Goal: Transaction & Acquisition: Purchase product/service

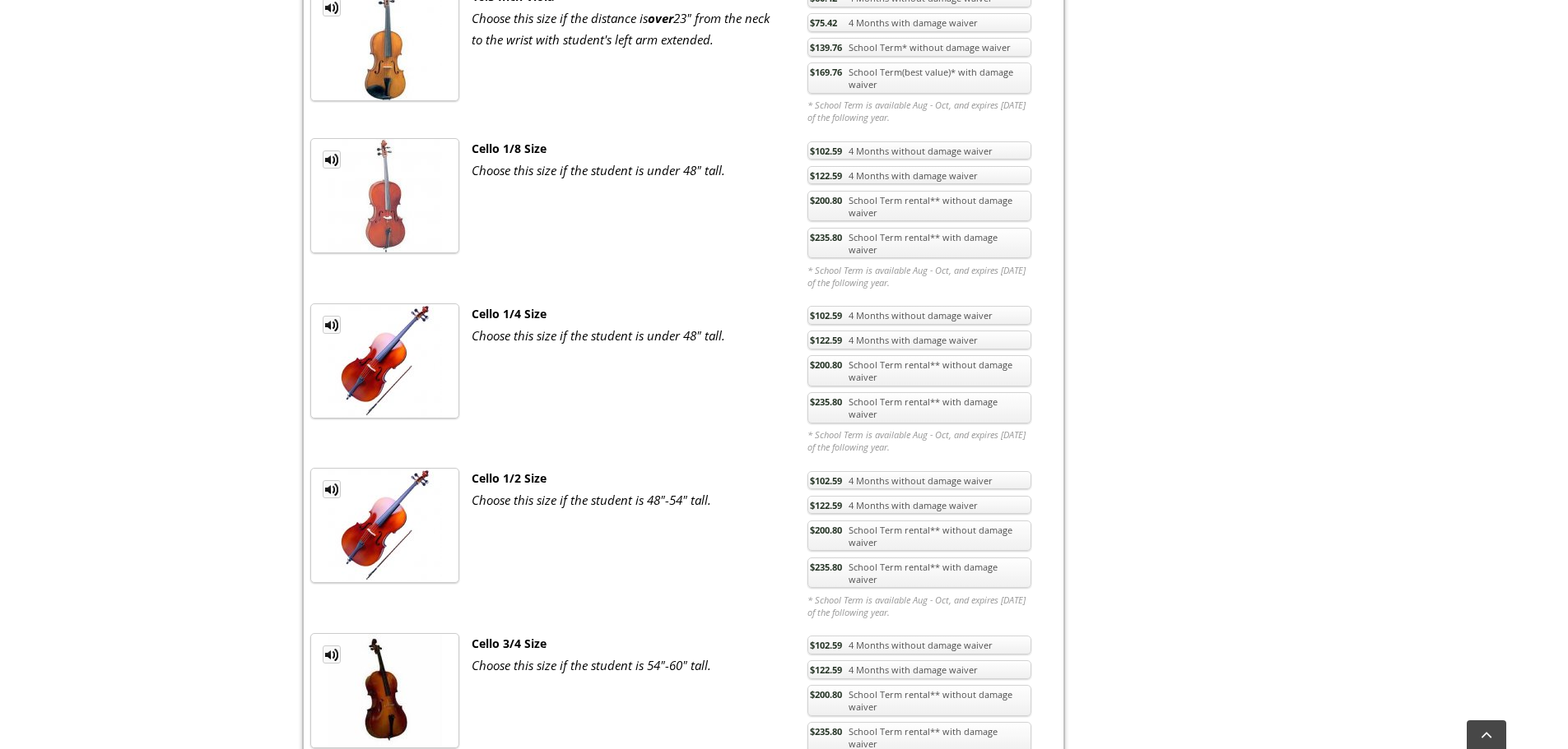
scroll to position [2550, 0]
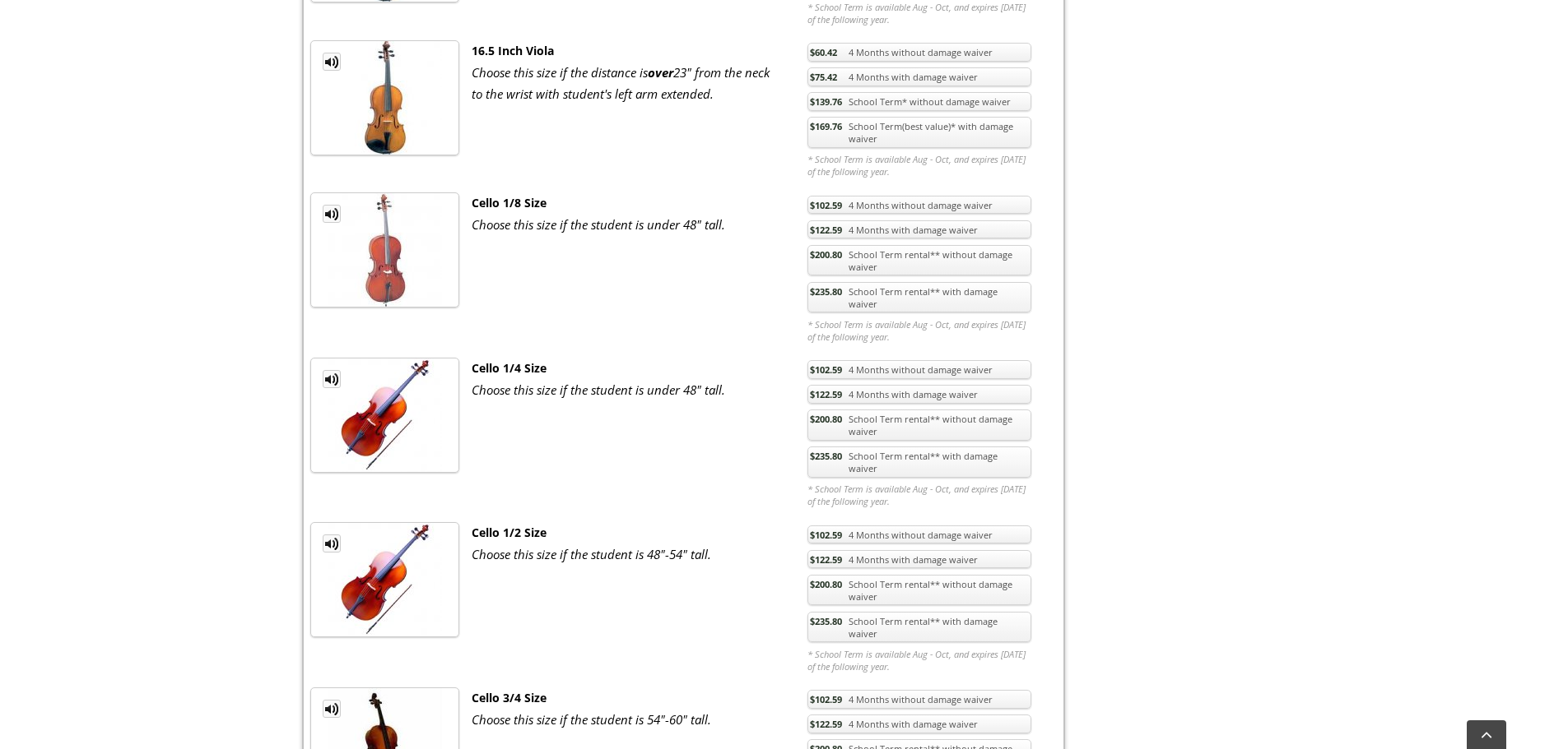
click at [938, 447] on link "$235.80 School Term rental** with damage waiver" at bounding box center [919, 463] width 223 height 32
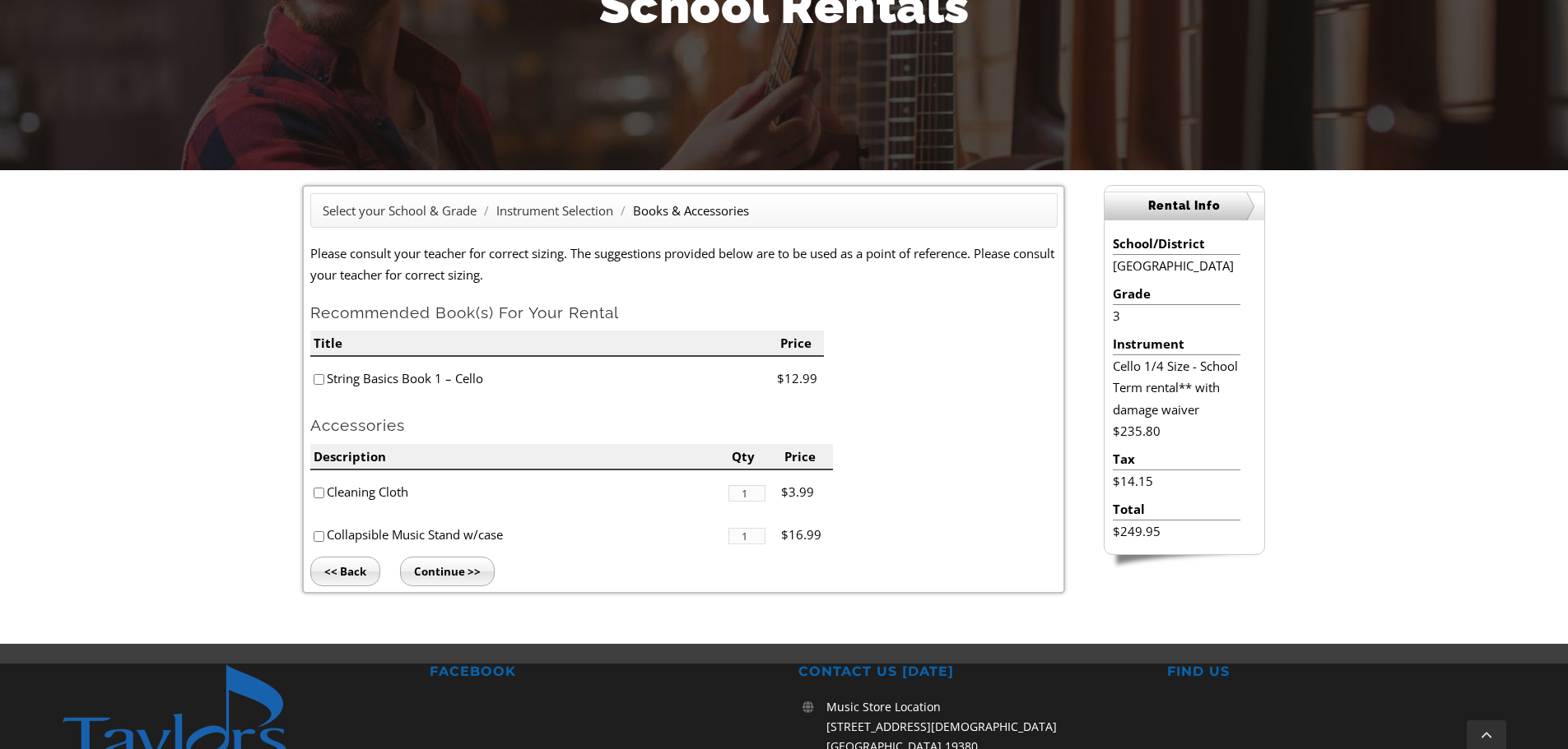
scroll to position [247, 0]
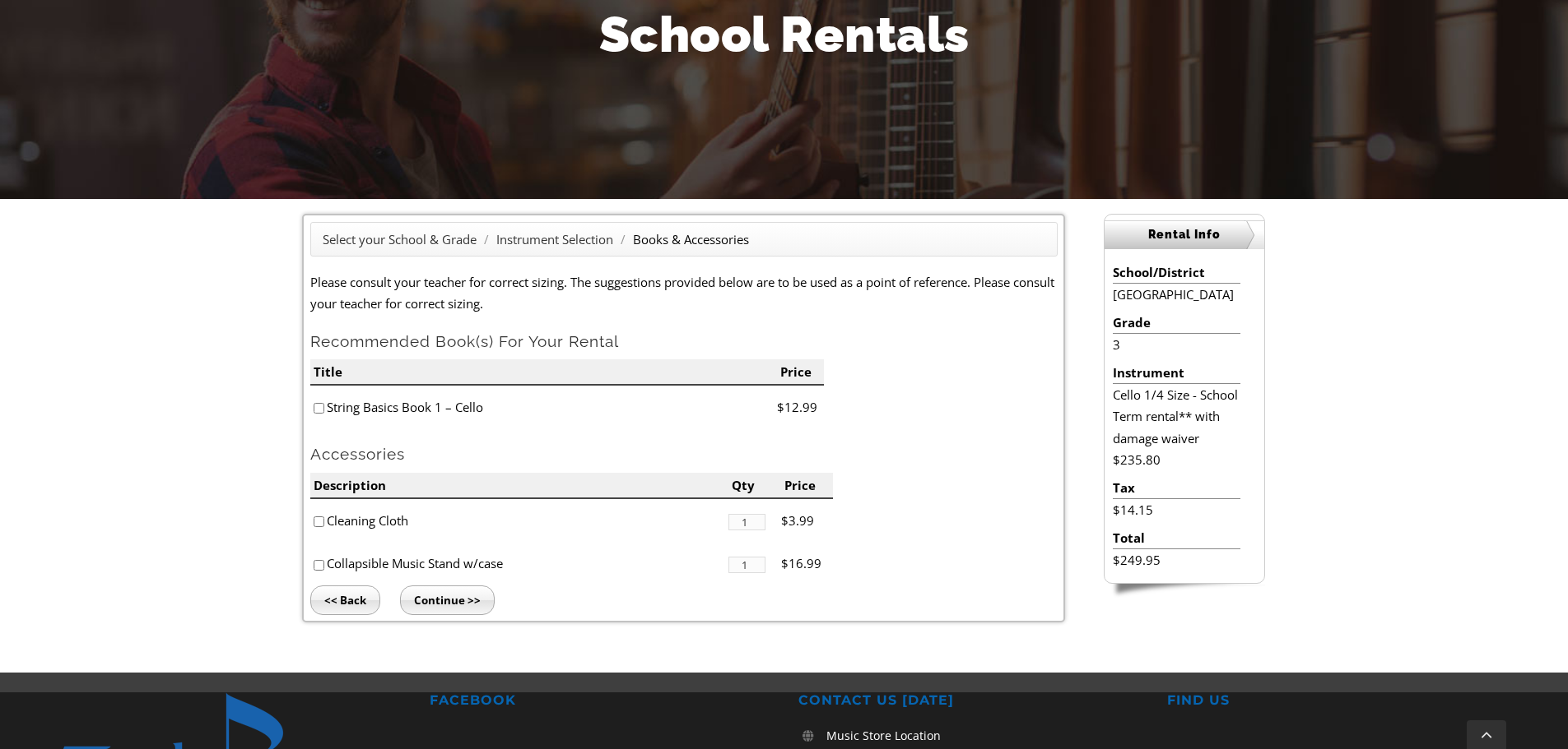
click at [319, 407] on input"] "checkbox" at bounding box center [319, 408] width 11 height 11
checkbox input"] "true"
click at [468, 599] on input "Continue >>" at bounding box center [447, 601] width 95 height 30
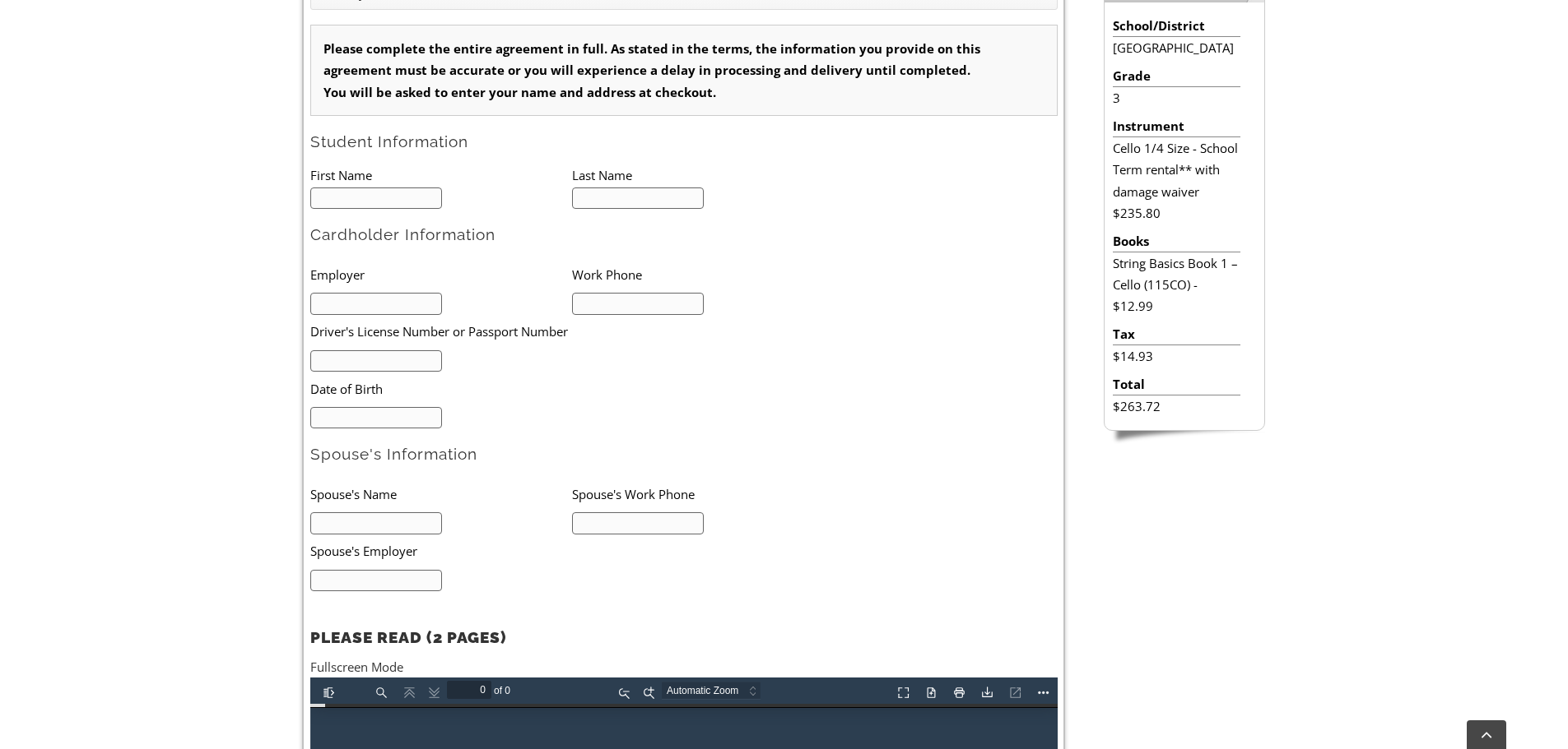
click at [386, 200] on input "text" at bounding box center [376, 198] width 132 height 22
type input "1"
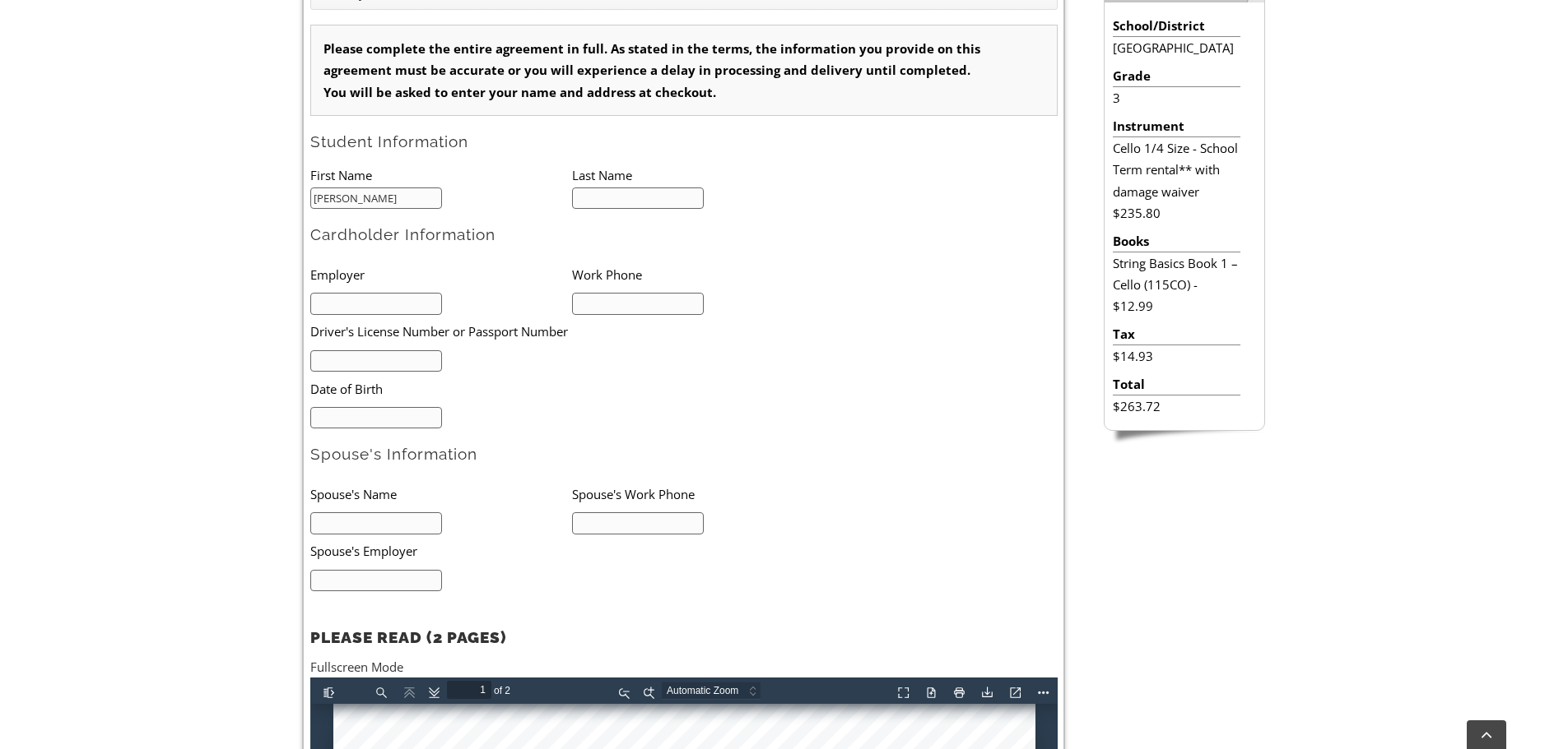
type input "Bhavya"
type input "PAtel"
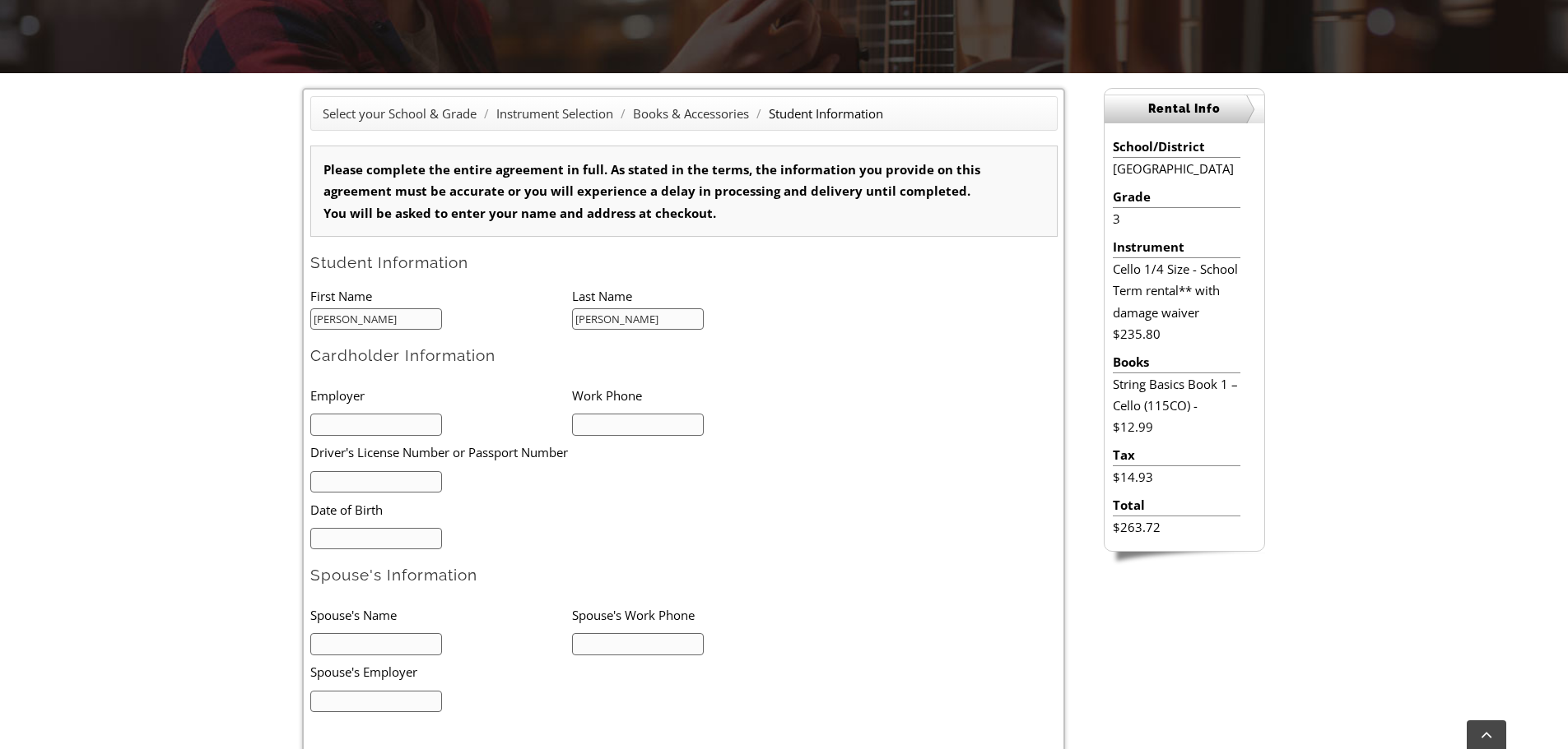
scroll to position [412, 0]
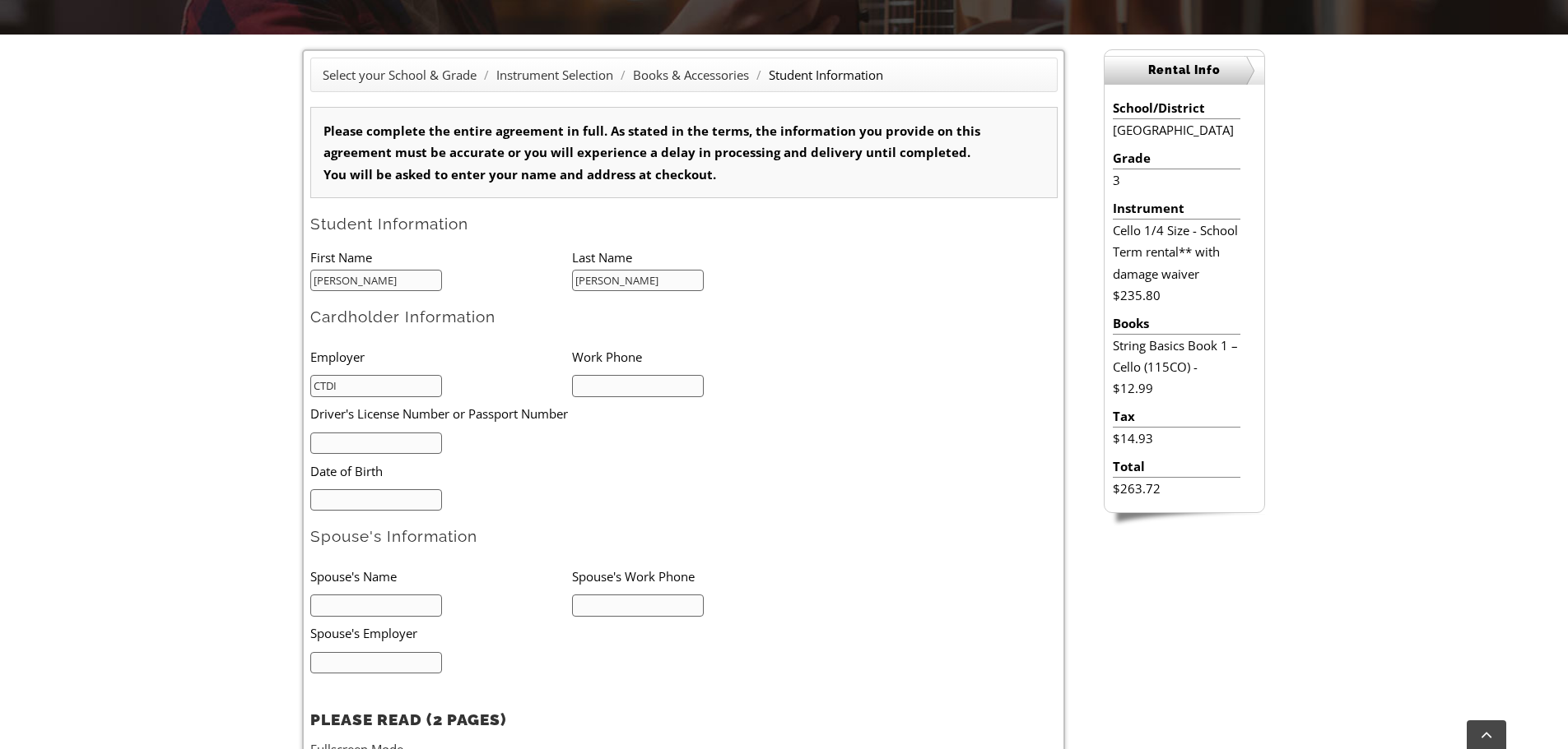
type input "CTDI"
type input "5705616907"
type input "01/02/1988"
type input "Arpitaben Patel"
type input "5705616202"
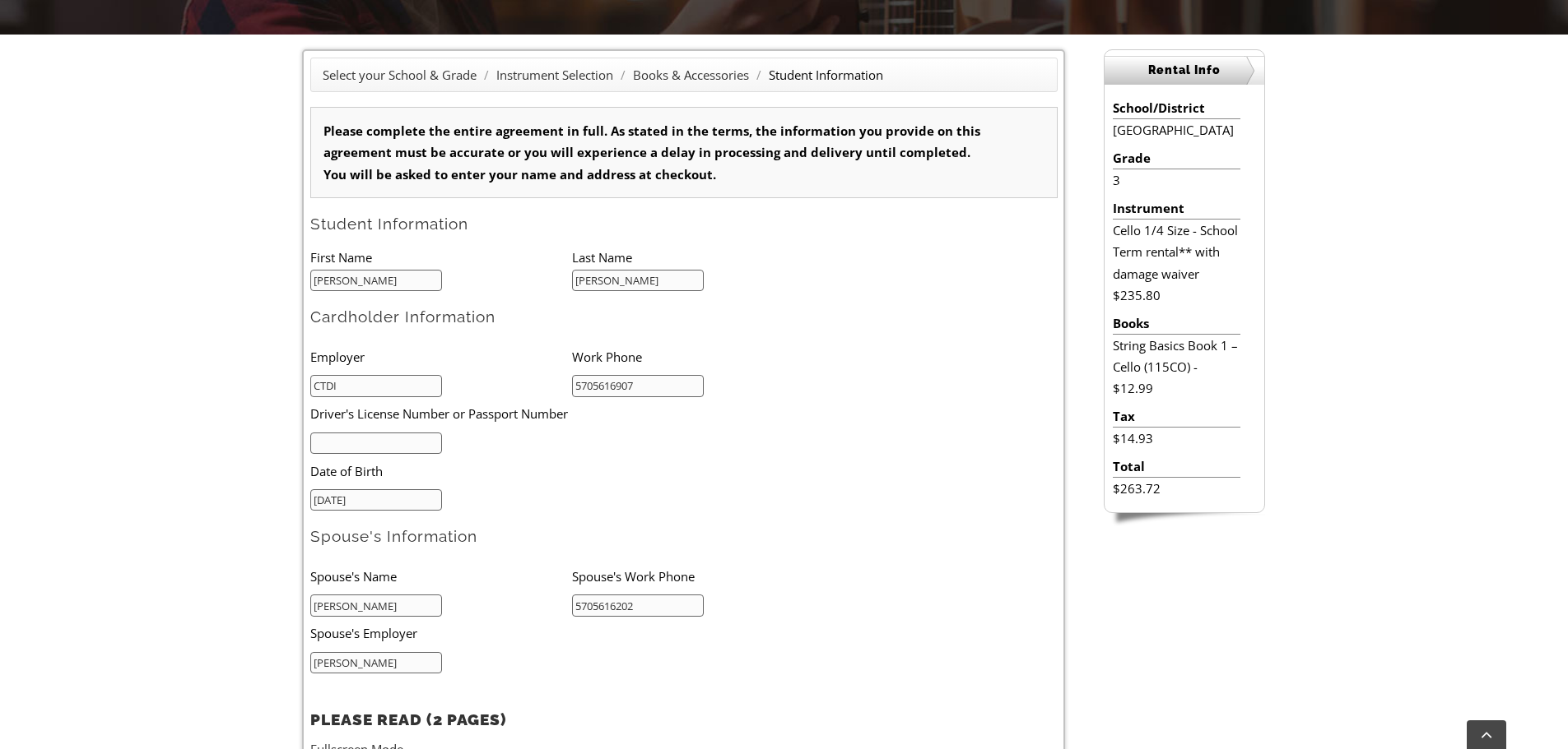
type input "HK Kolmer"
click at [395, 439] on input "text" at bounding box center [376, 443] width 132 height 22
type input "32303986"
click at [586, 279] on input "PAtel" at bounding box center [638, 280] width 132 height 22
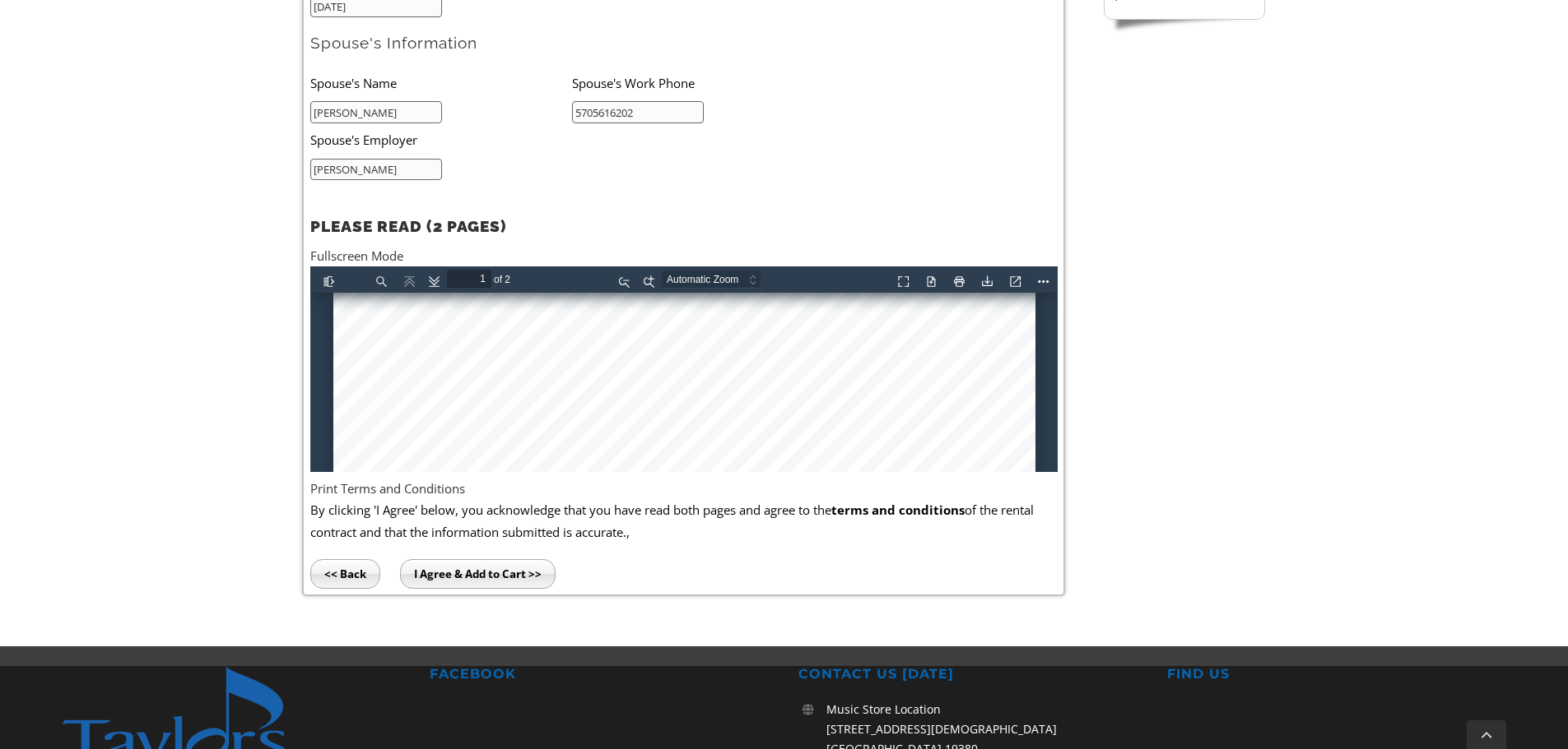
type input "Patel"
click at [387, 359] on div at bounding box center [683, 459] width 702 height 1155
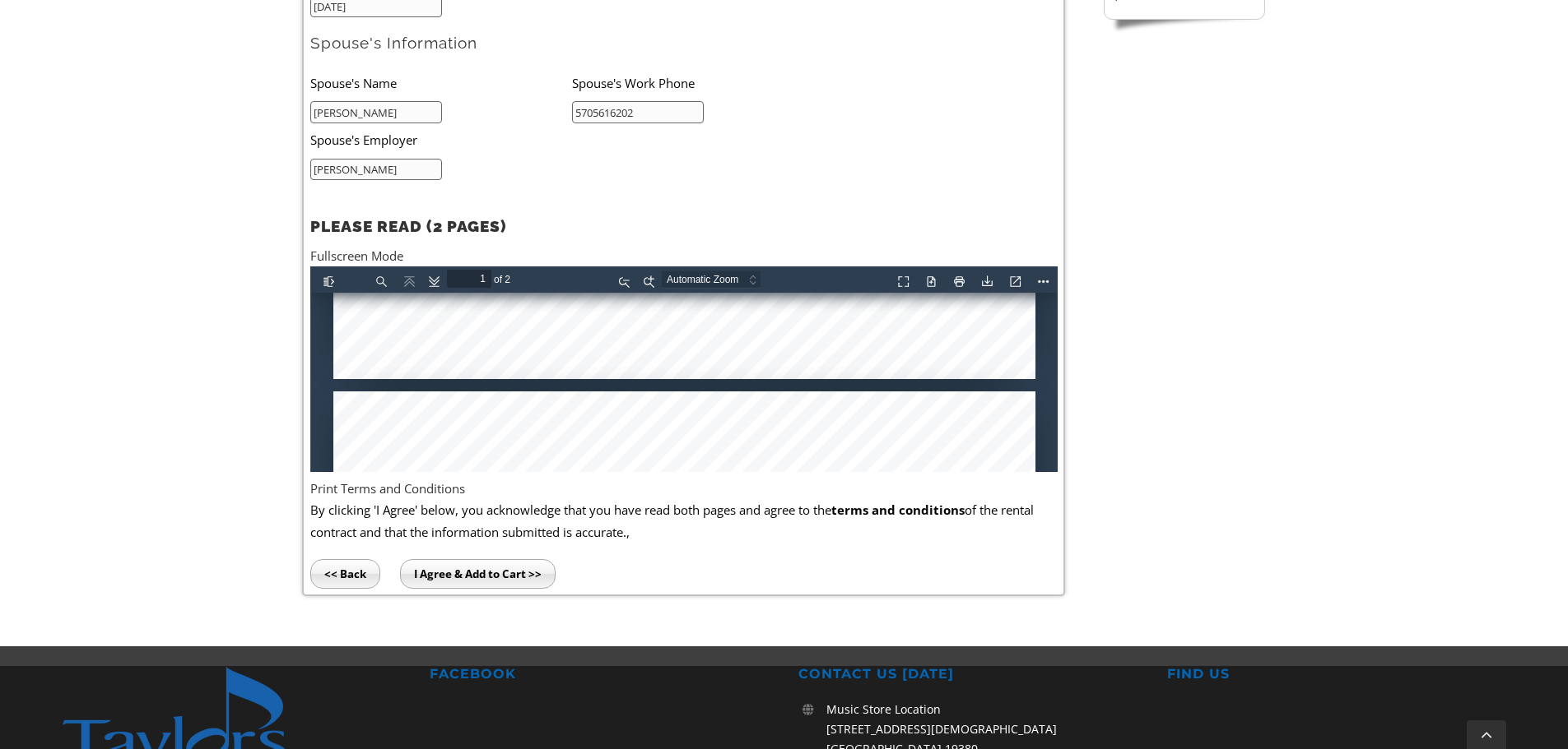
type input "2"
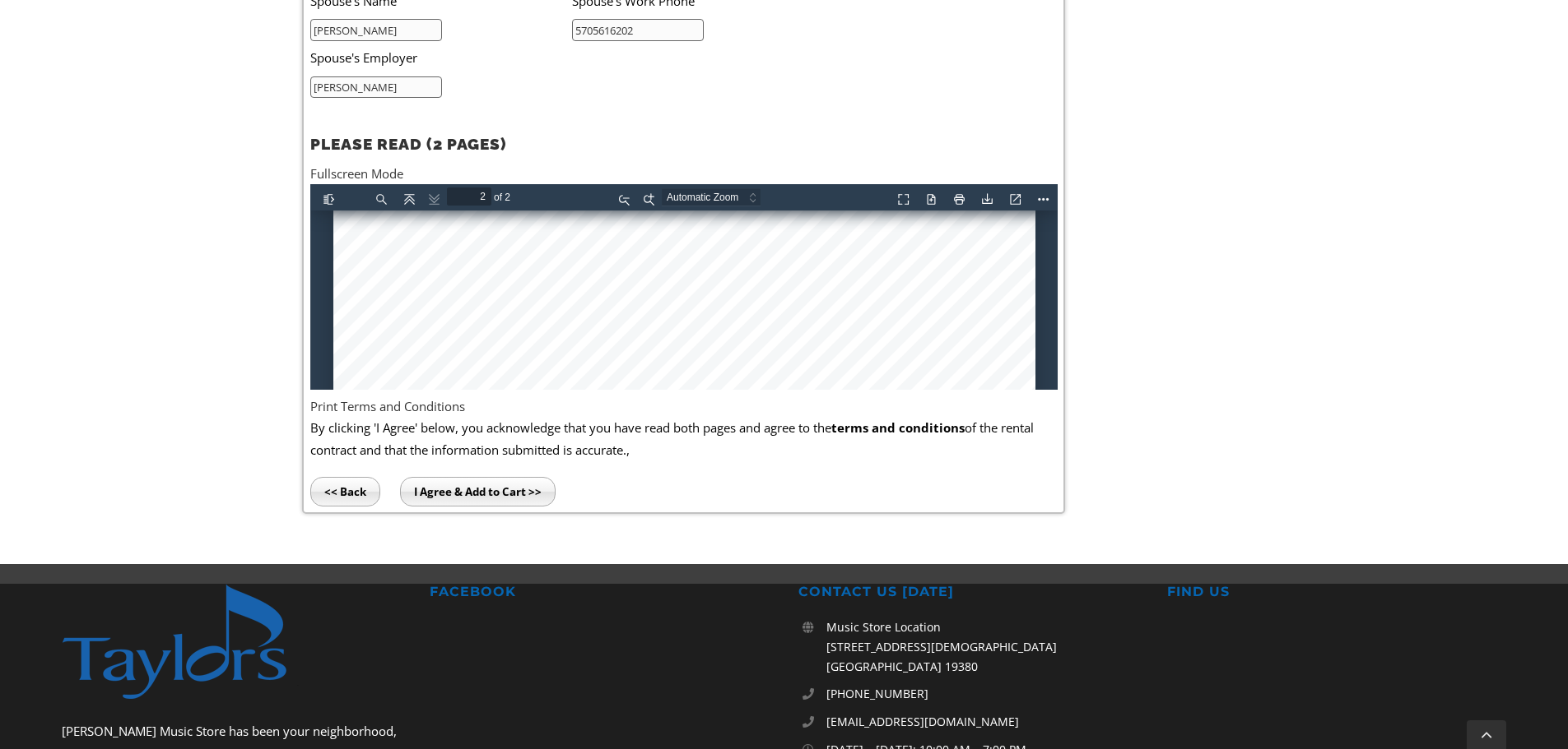
scroll to position [2156, 0]
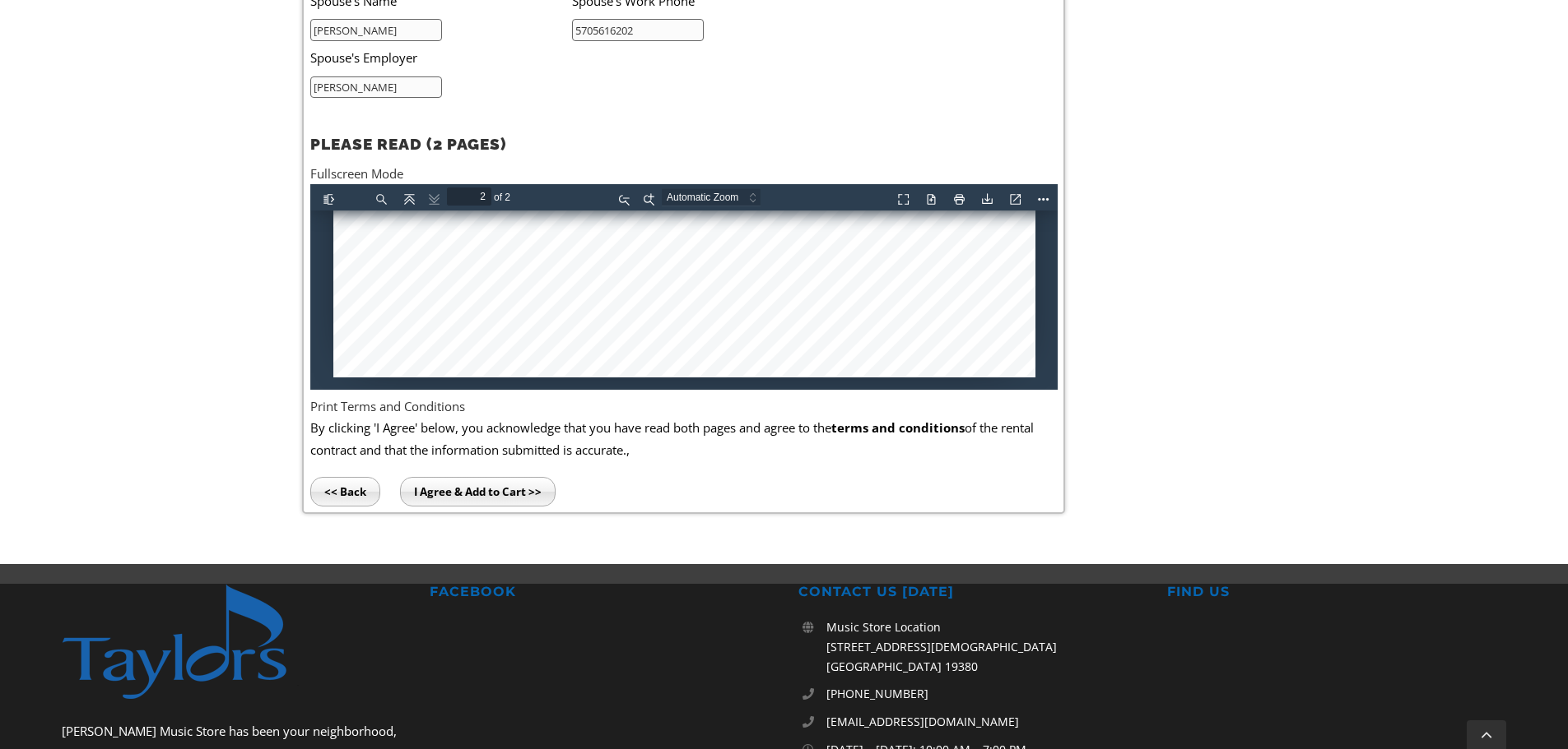
click at [496, 492] on input "I Agree & Add to Cart >>" at bounding box center [477, 492] width 155 height 30
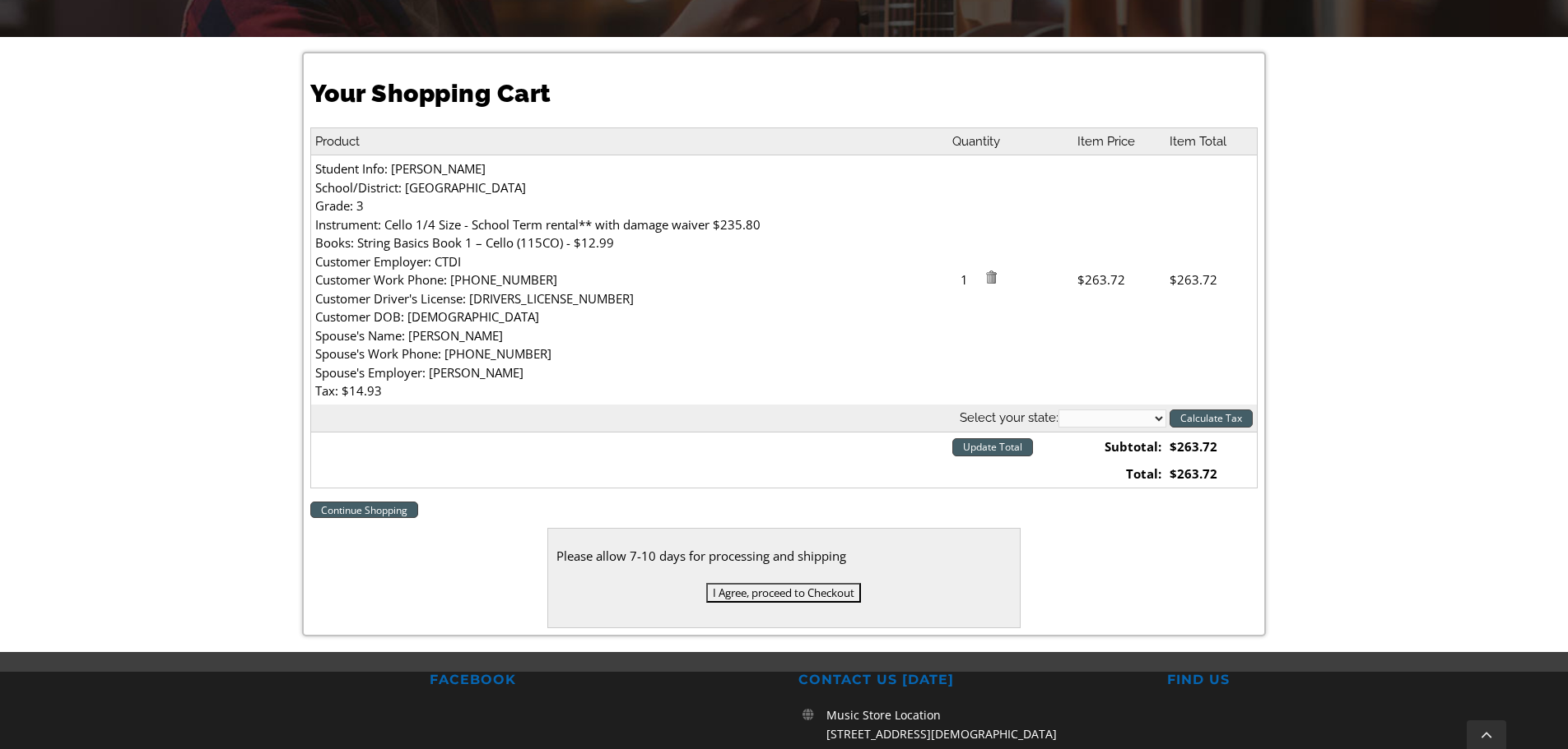
scroll to position [412, 0]
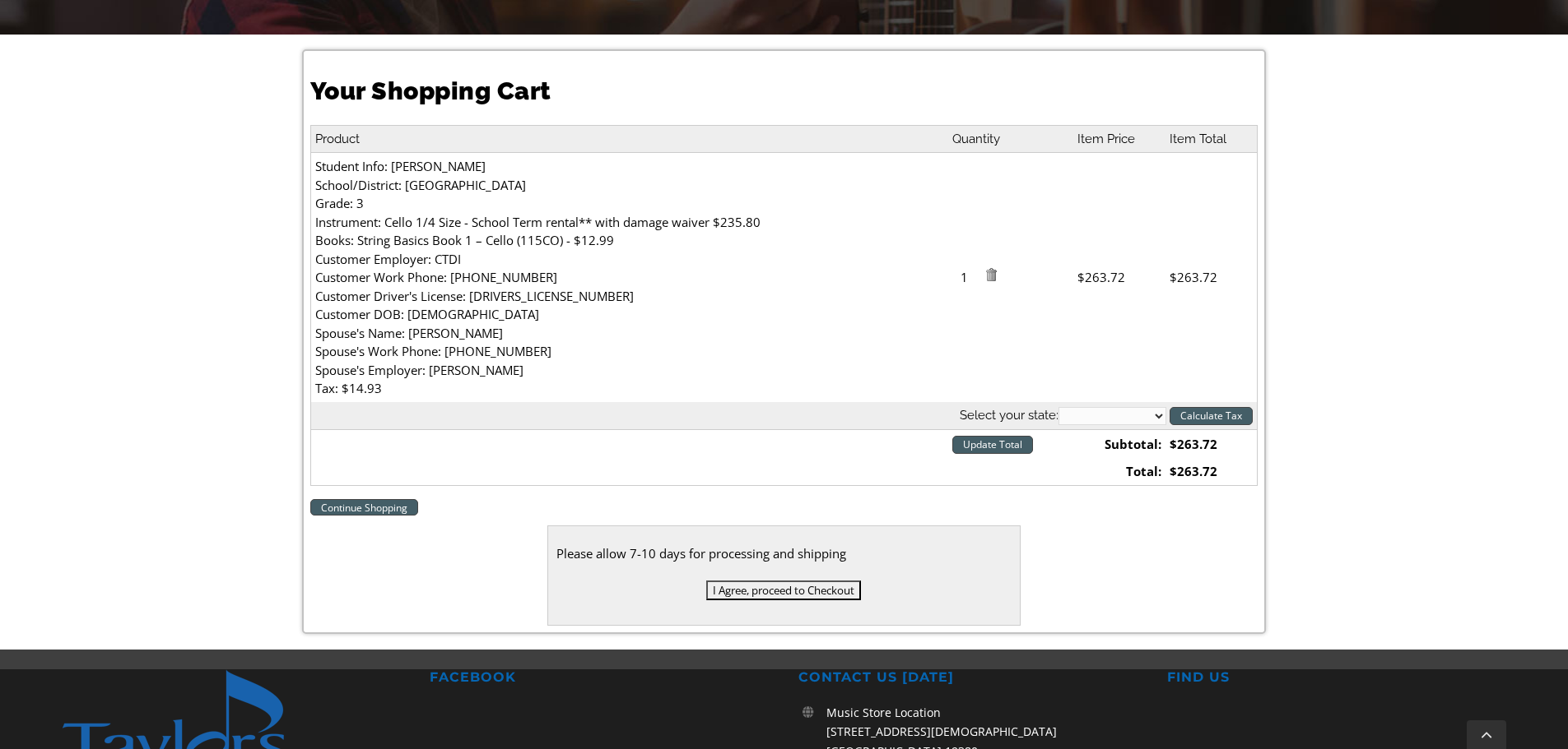
click at [750, 590] on input "I Agree, proceed to Checkout" at bounding box center [784, 590] width 155 height 20
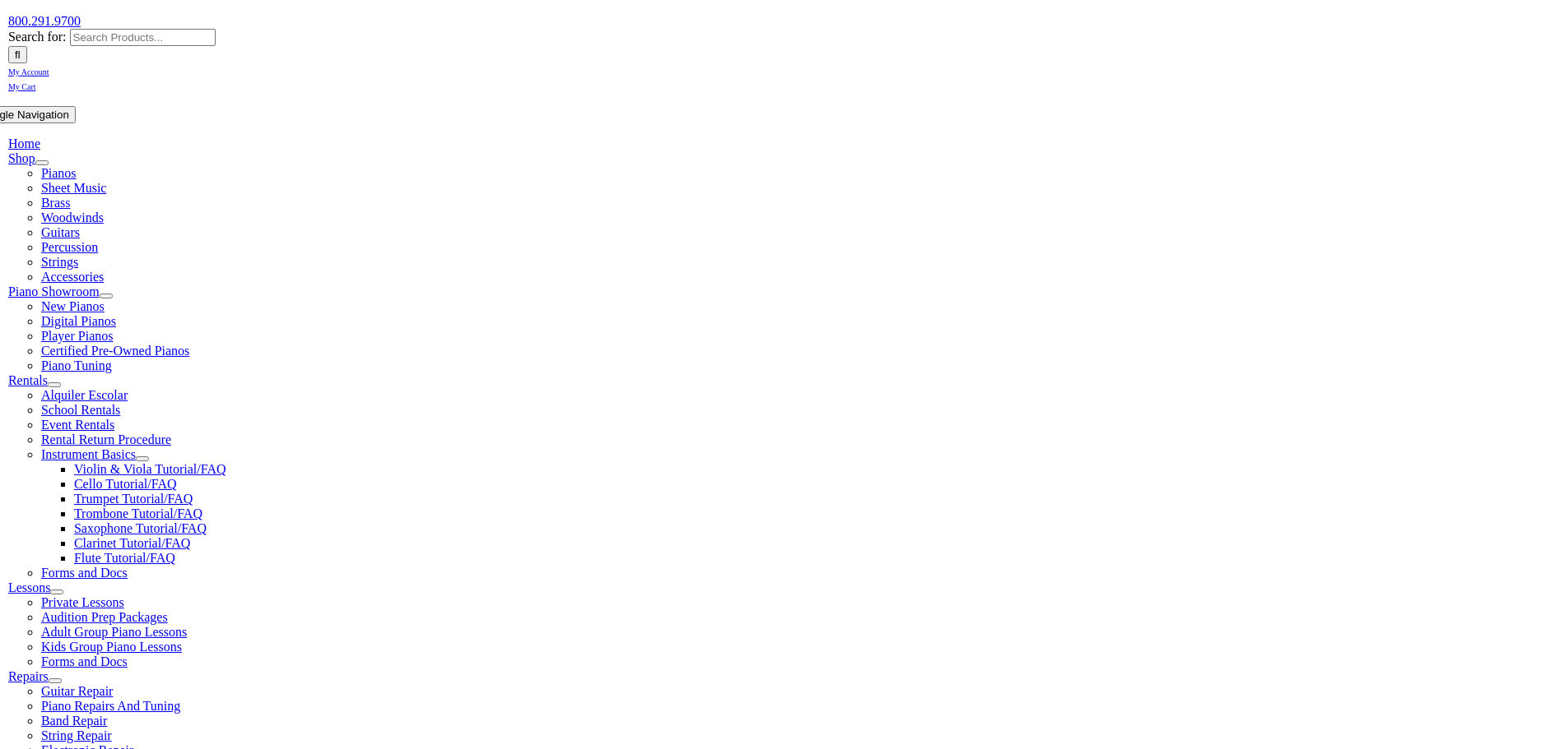
scroll to position [412, 0]
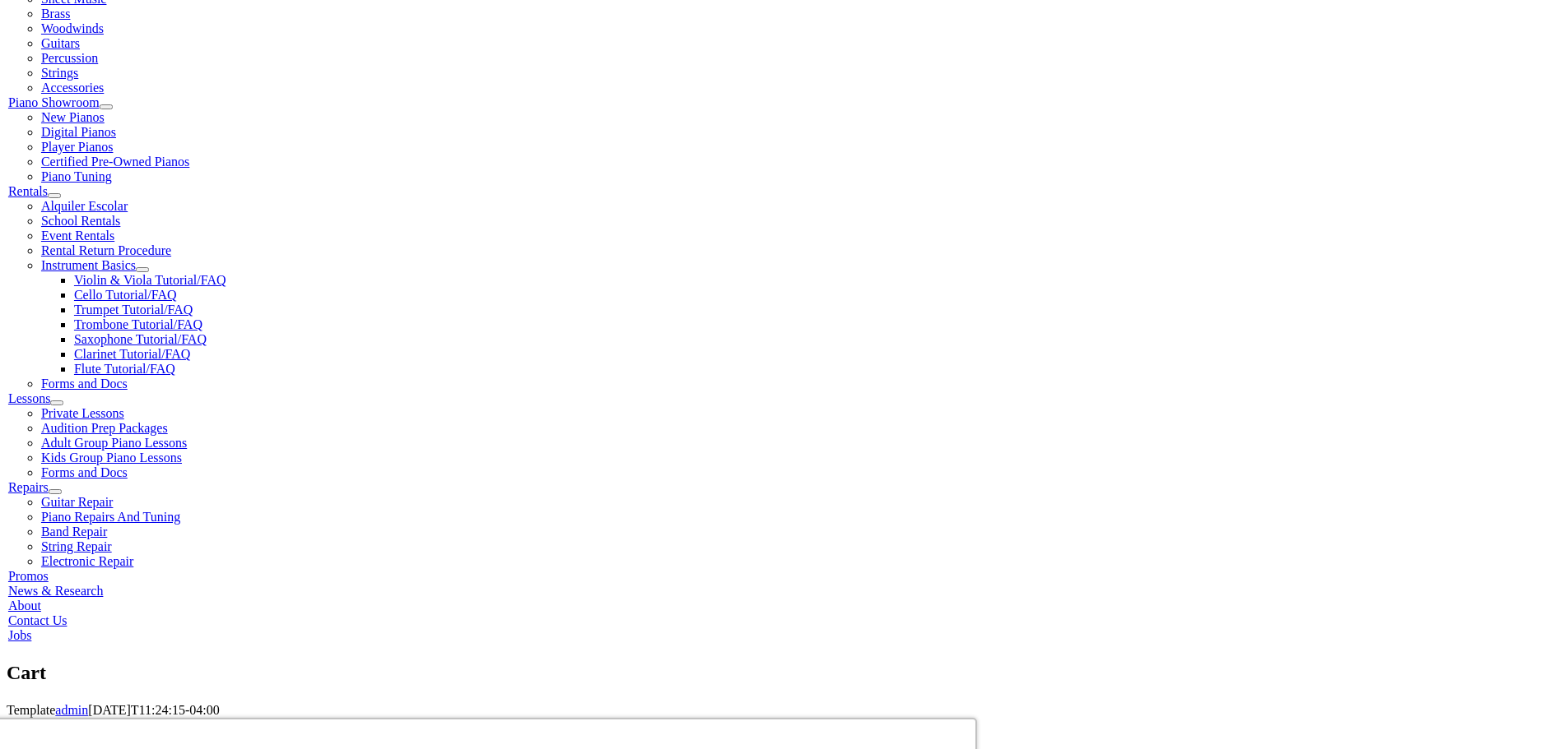
select select "PA"
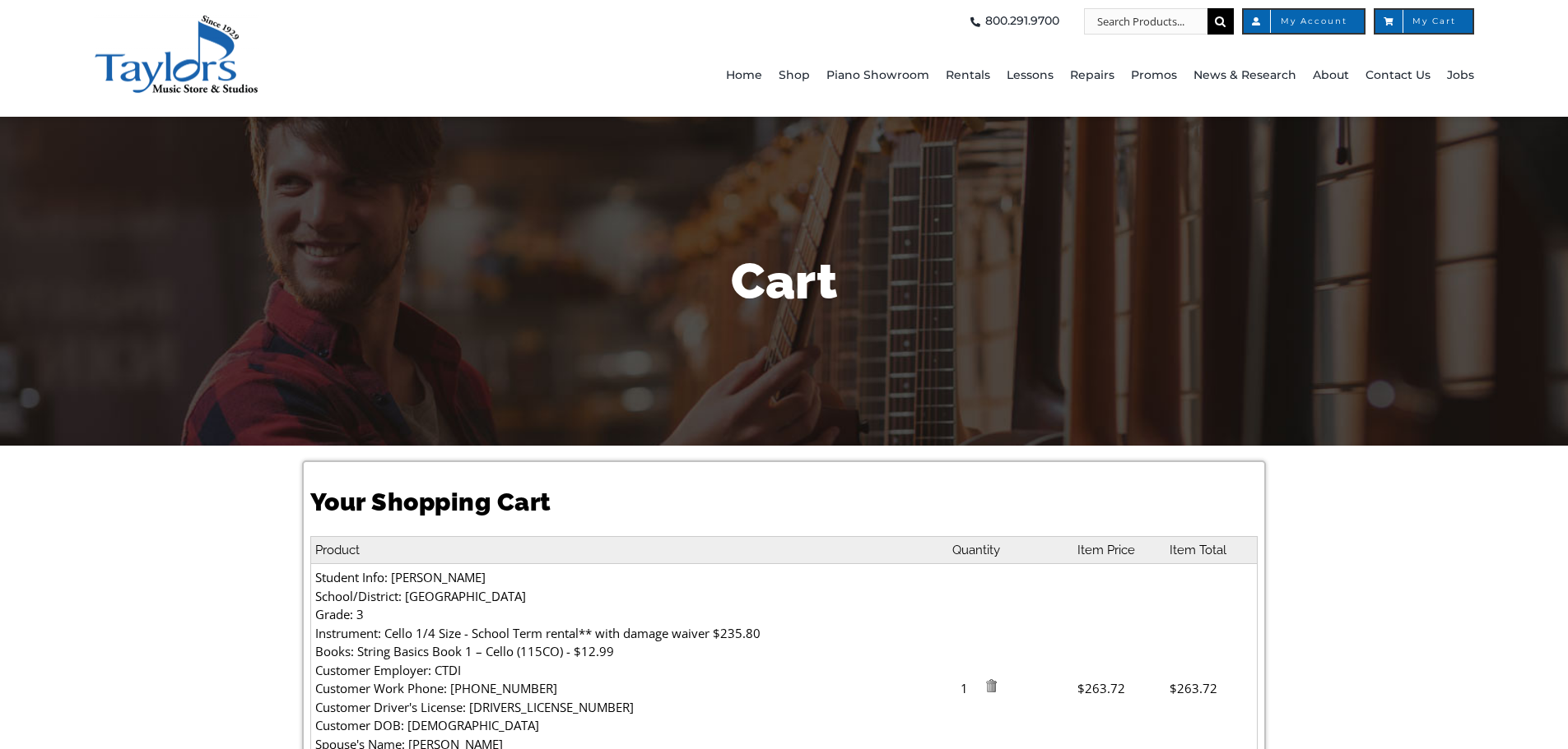
select select "PA"
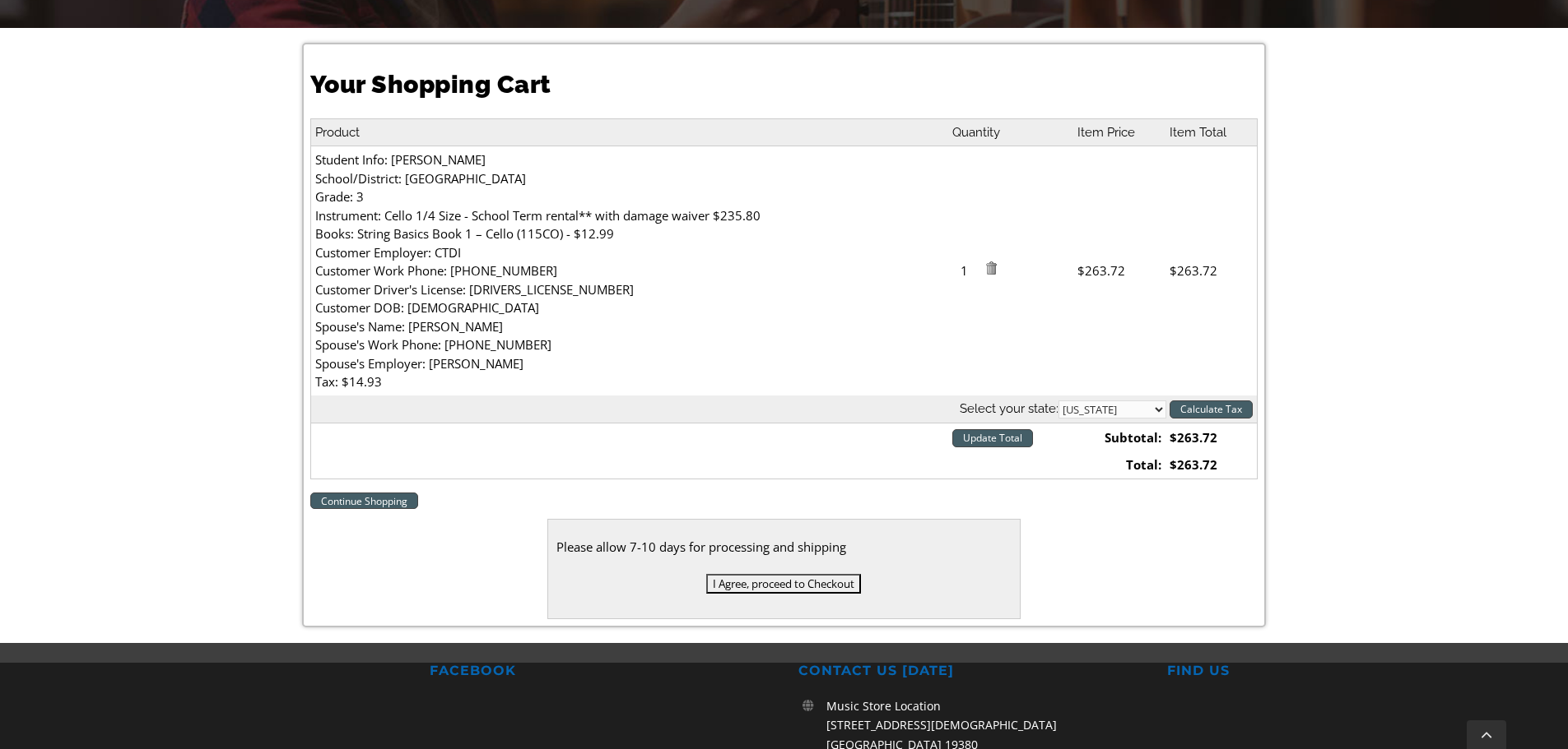
scroll to position [493, 0]
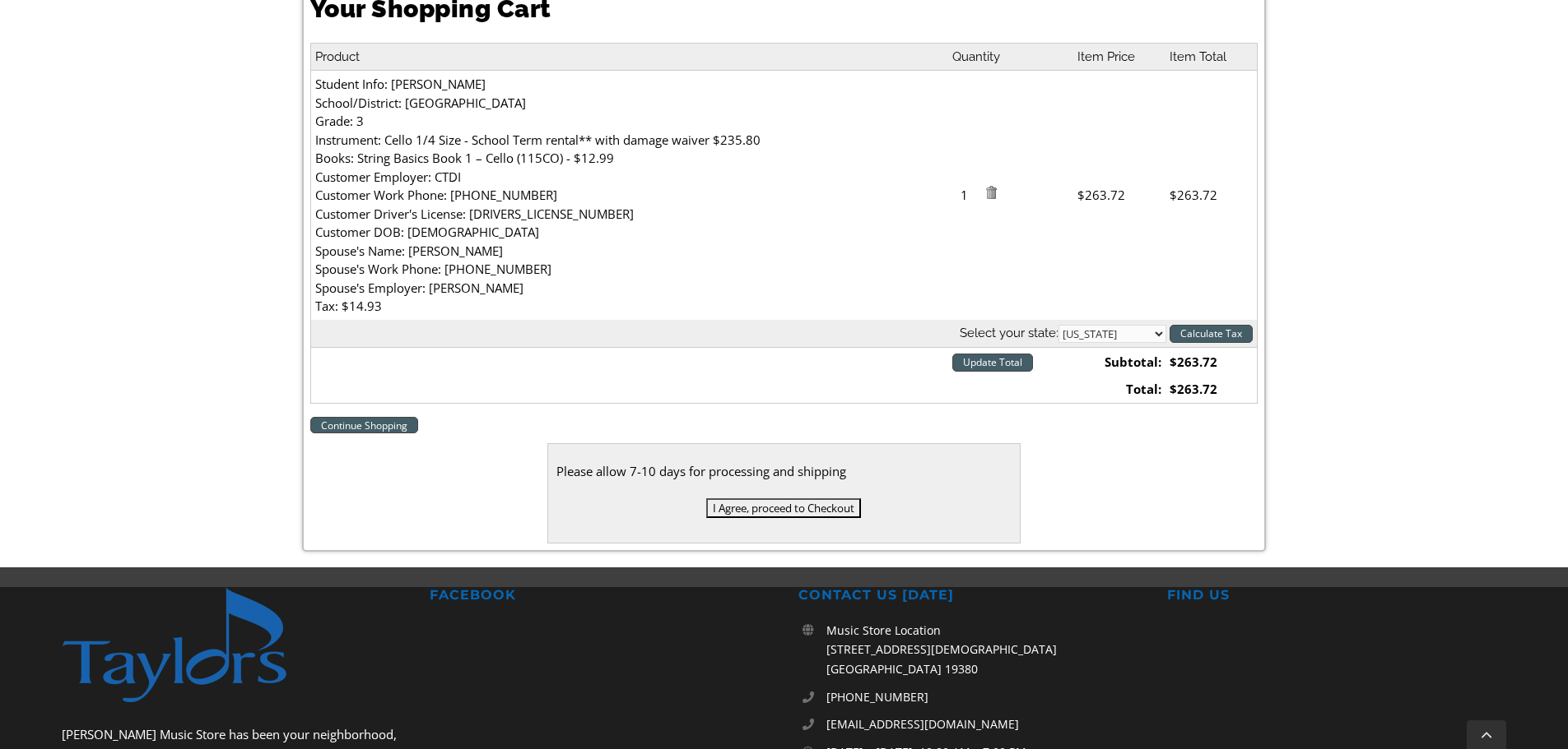
click at [795, 504] on input "I Agree, proceed to Checkout" at bounding box center [784, 508] width 155 height 20
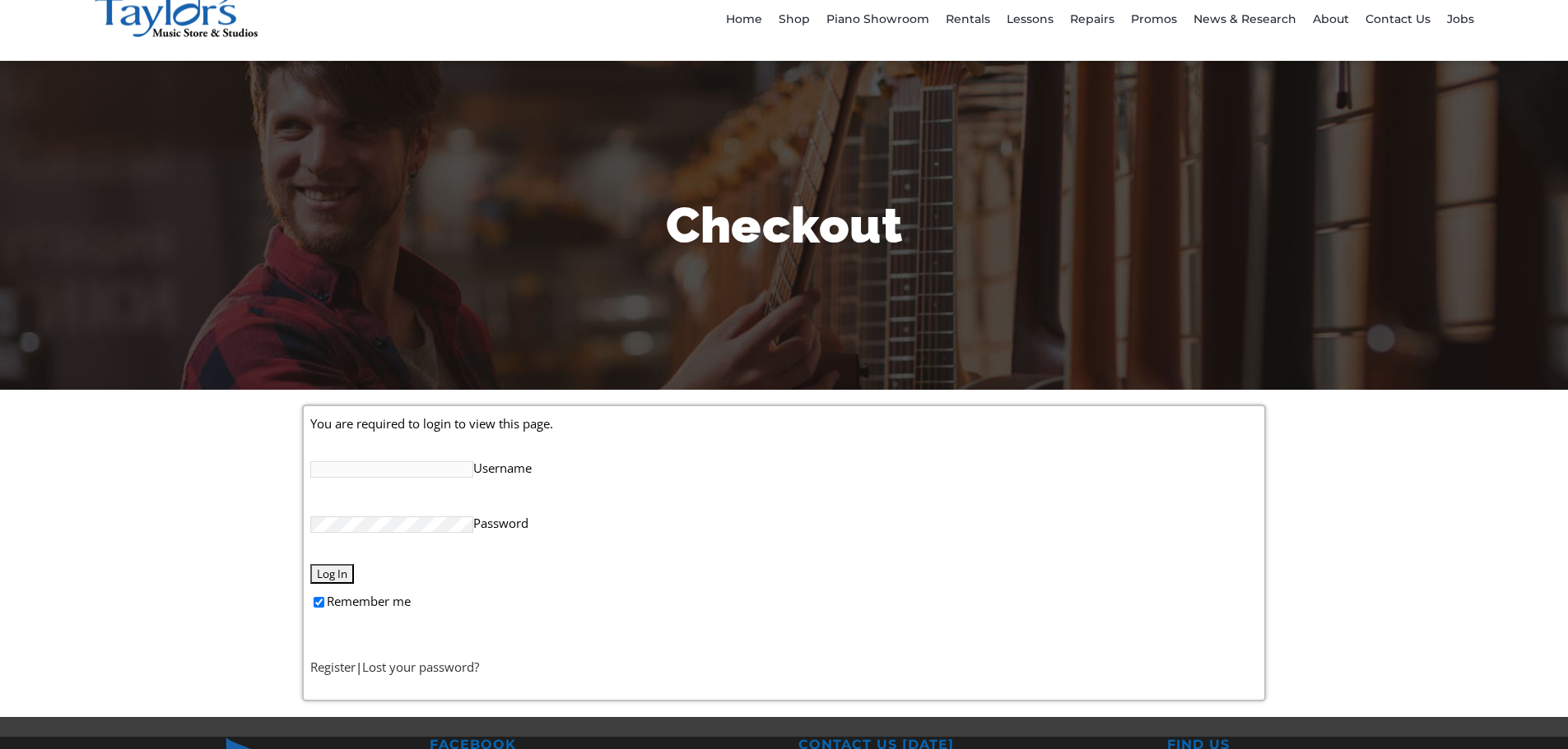
scroll to position [82, 0]
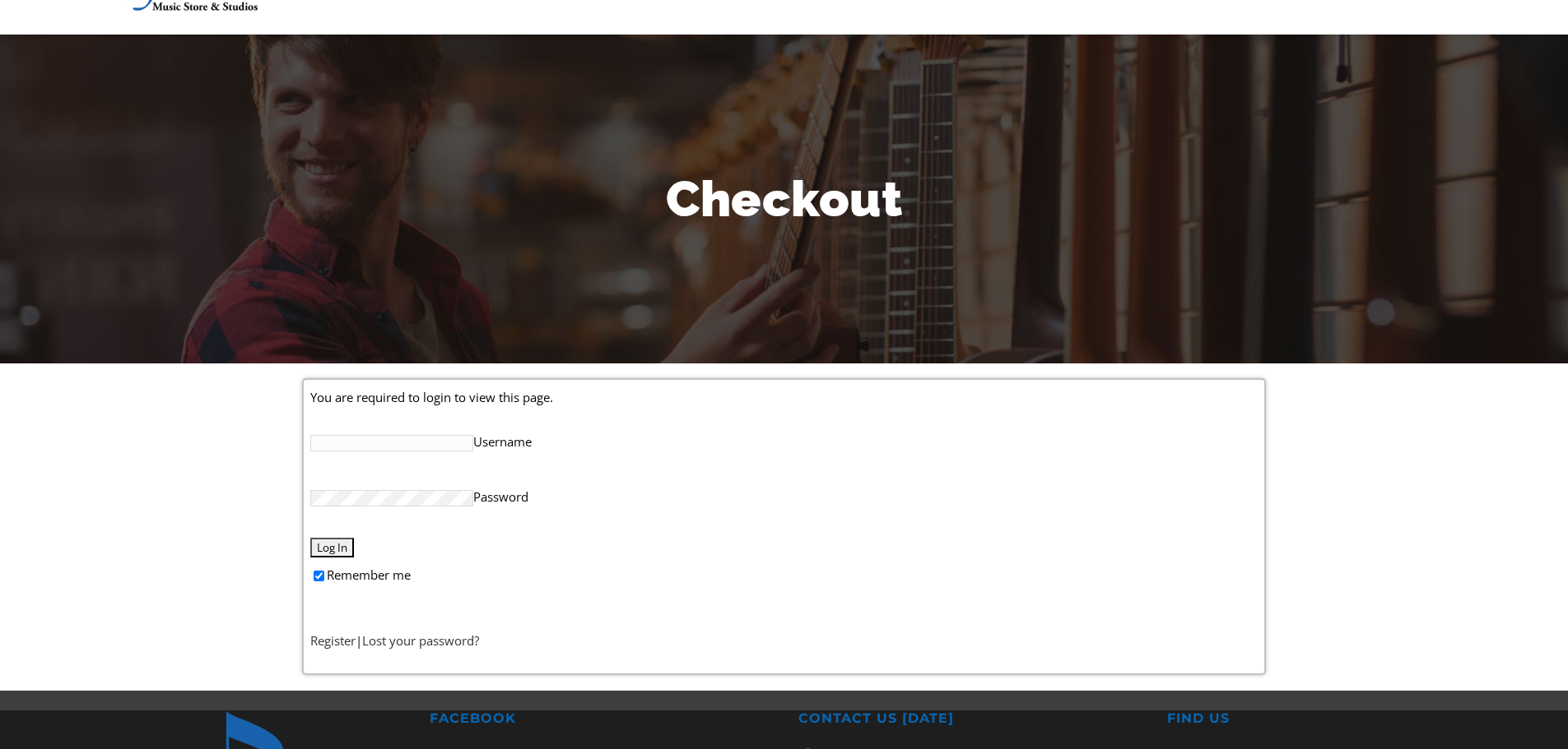
click at [459, 447] on input "Username" at bounding box center [392, 443] width 163 height 17
type input "kartikpatel2188"
click at [338, 547] on input "Log In" at bounding box center [332, 548] width 44 height 20
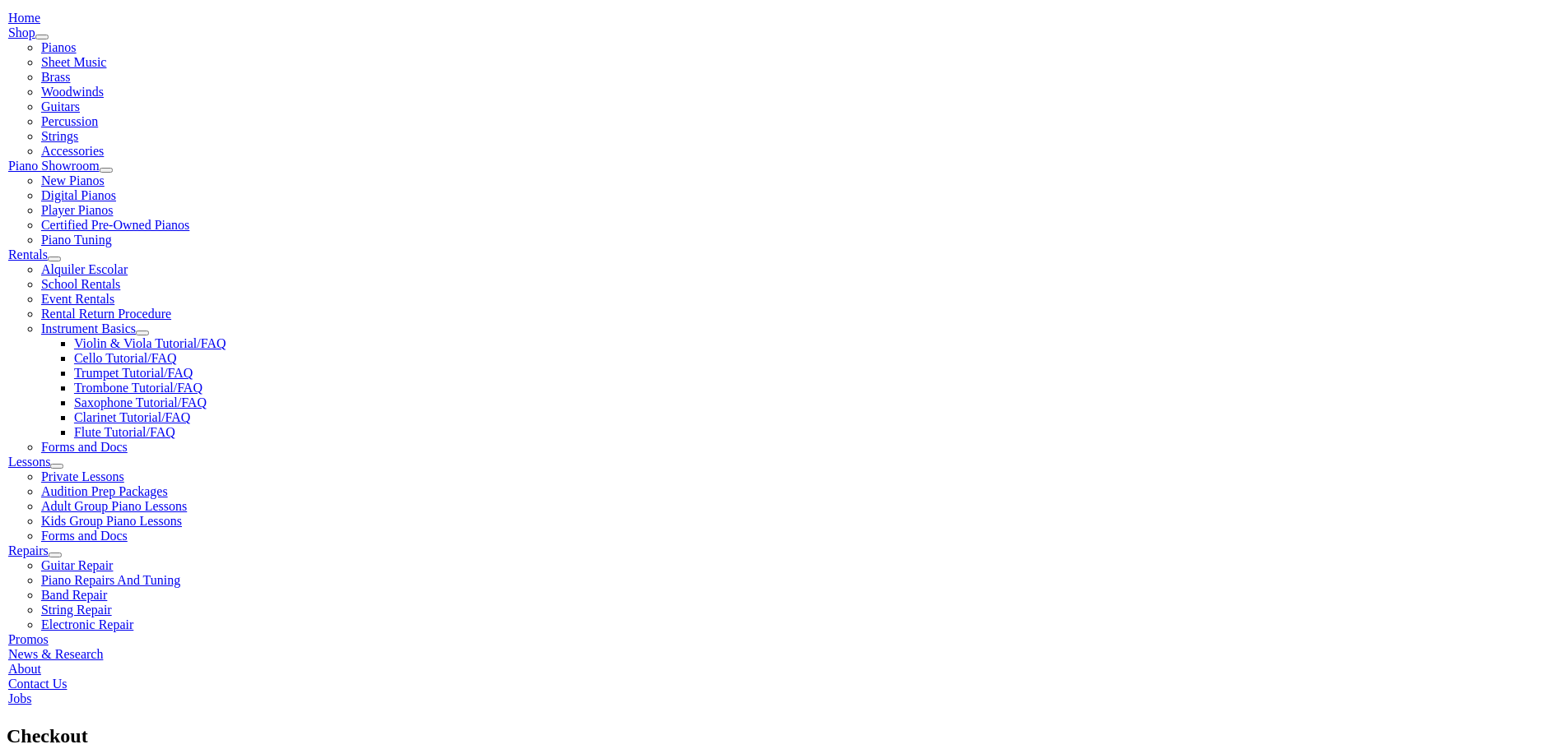
scroll to position [412, 0]
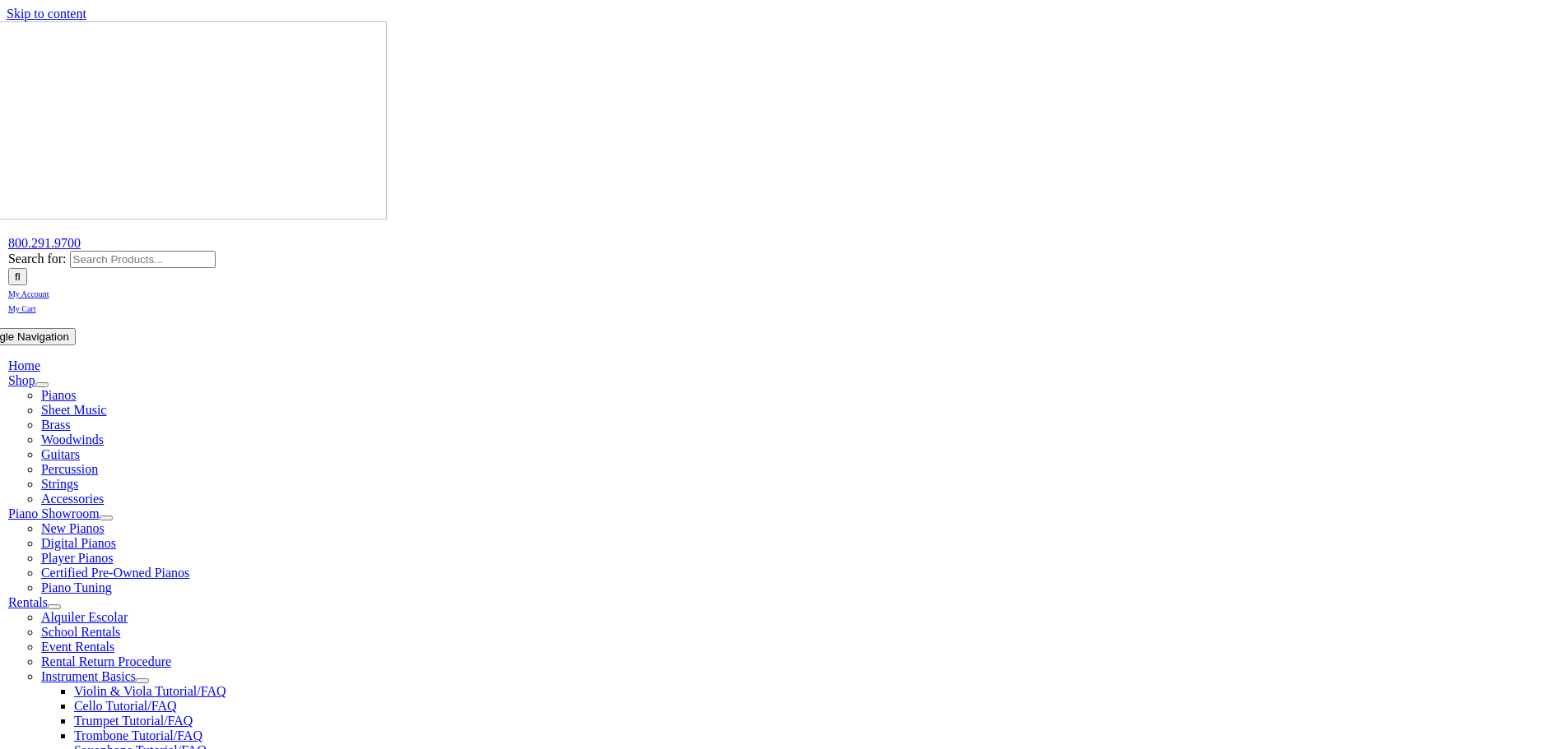
select select "PA"
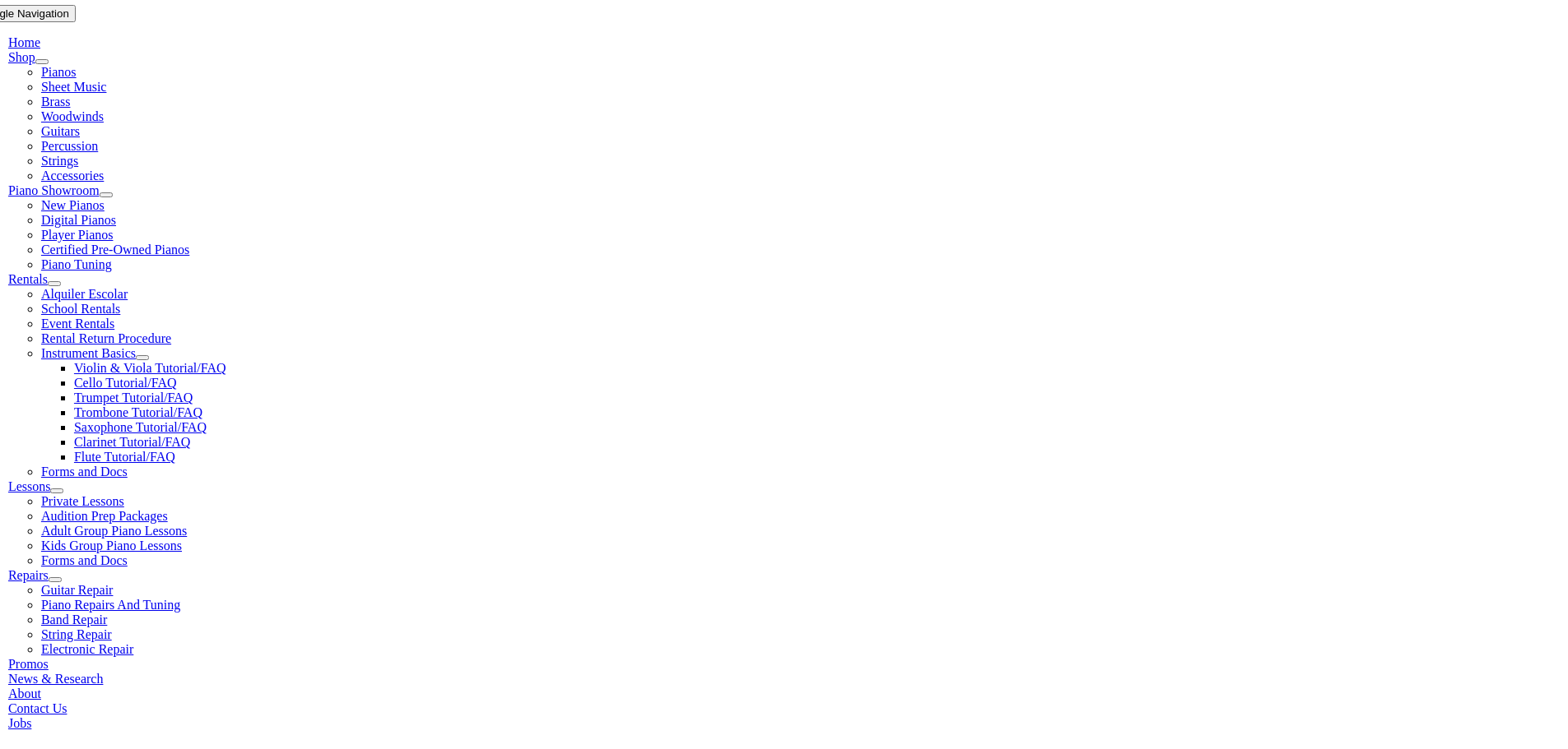
scroll to position [329, 0]
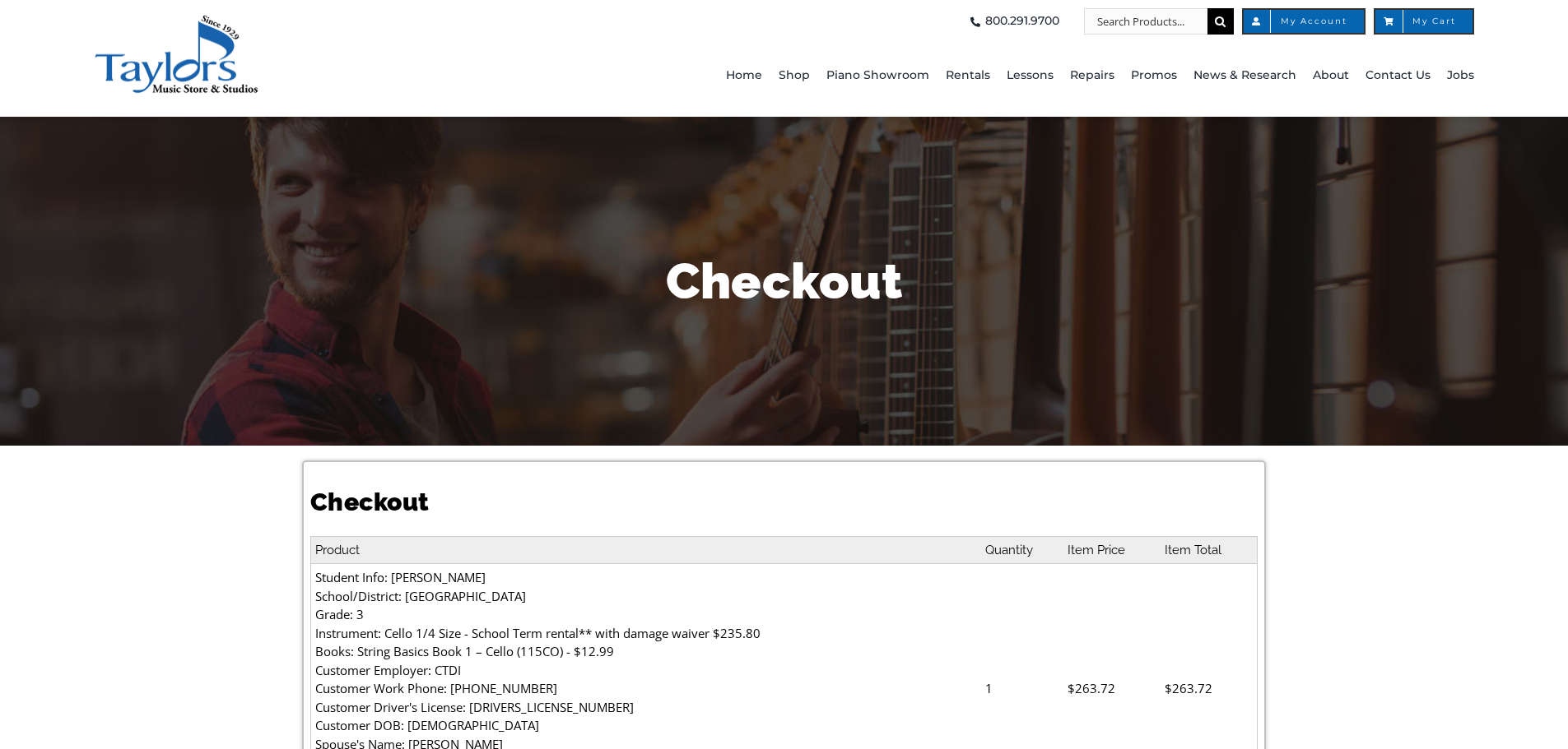
select select
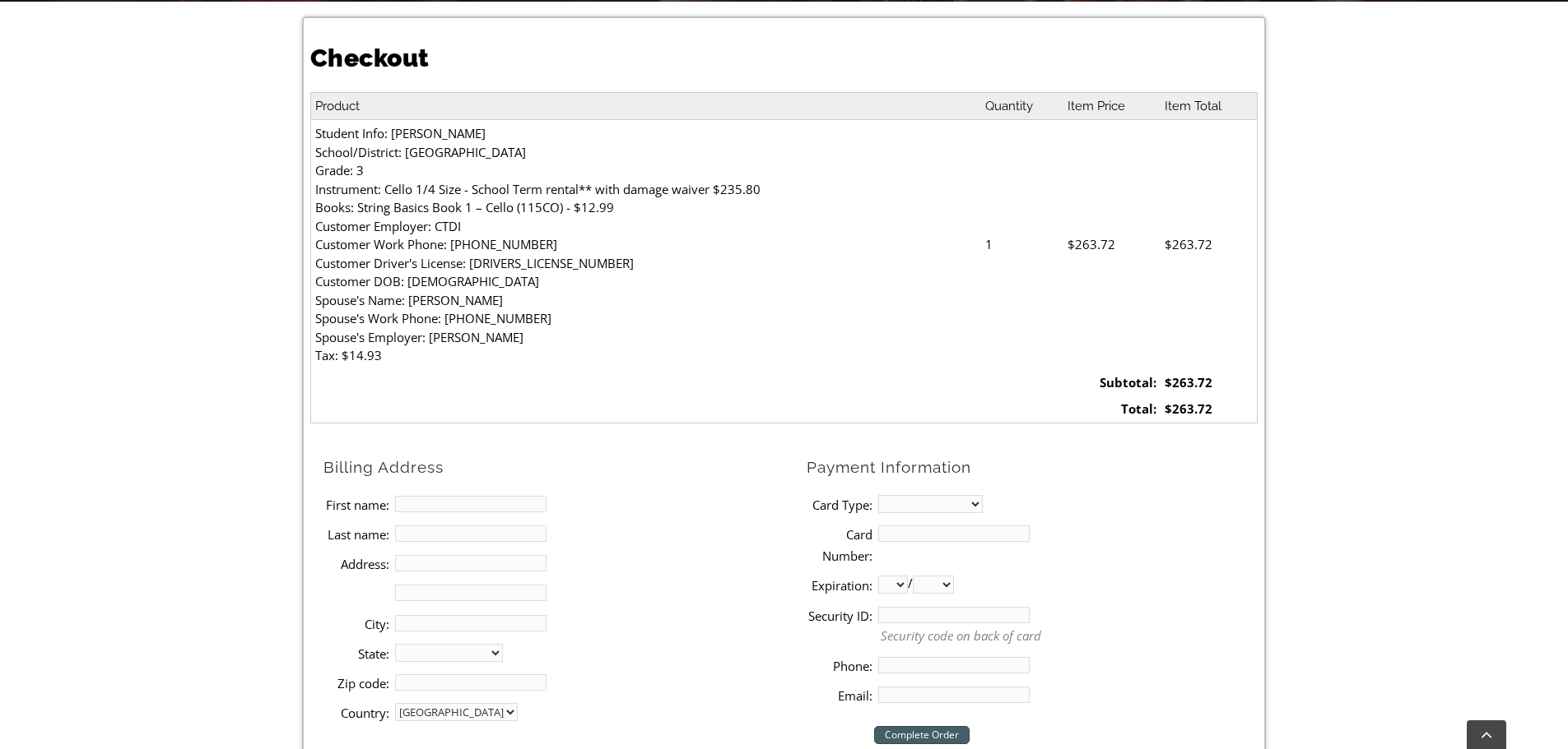
scroll to position [576, 0]
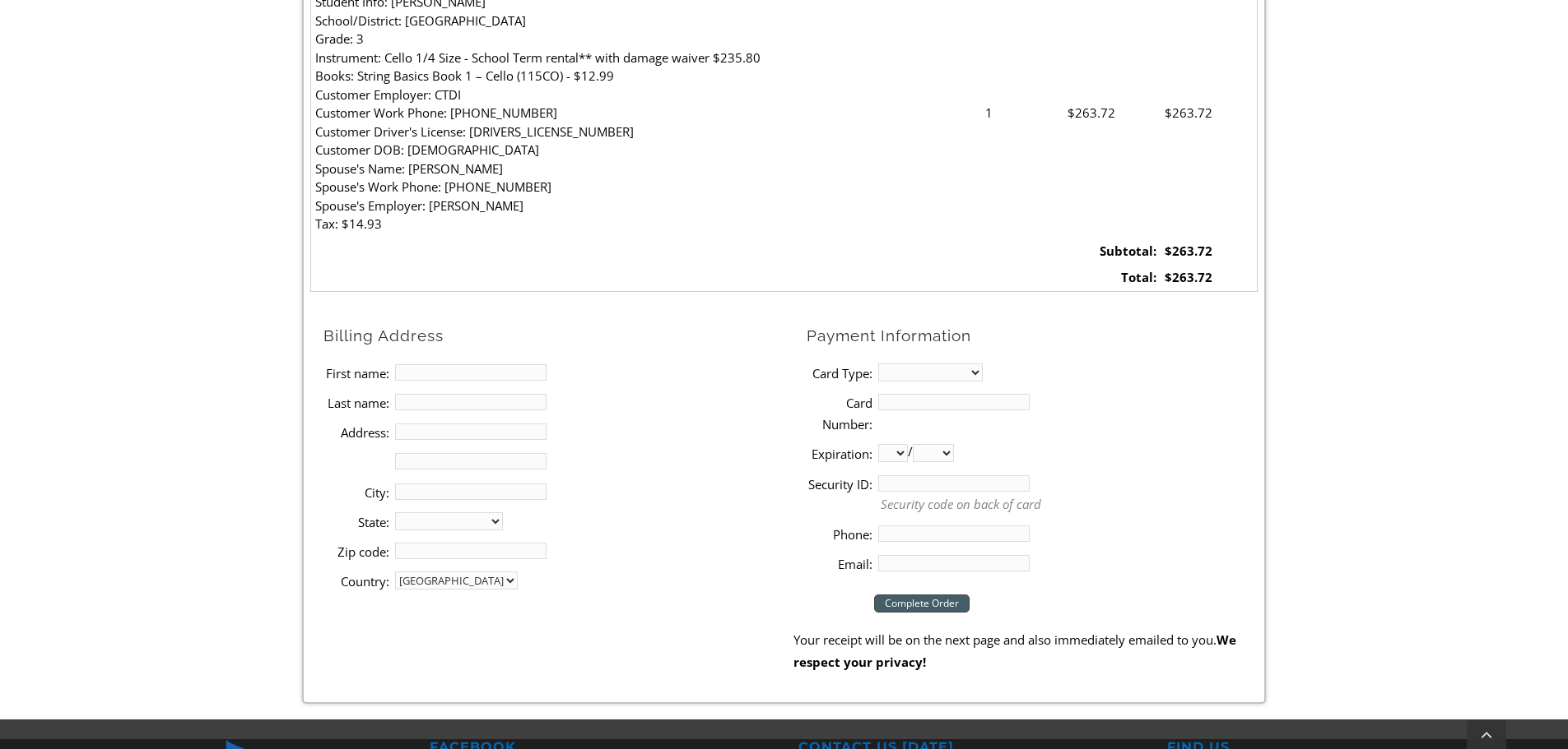
click at [501, 371] on input "First name:" at bounding box center [471, 372] width 152 height 17
type input "Kartik"
type input "Patel"
type input "2 Root Ln"
type input "COATESVILLE"
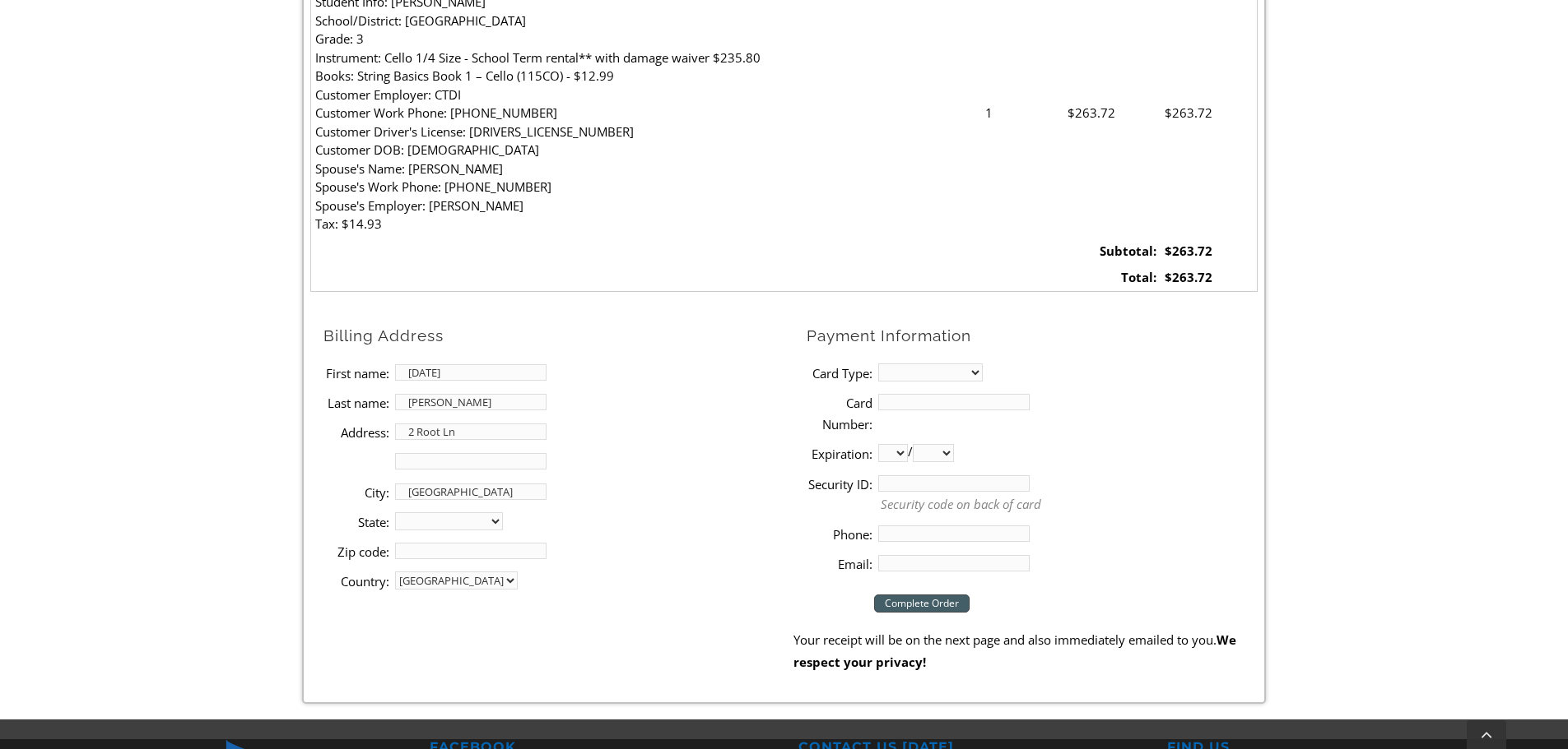
select select "PA"
type input "19320-6633"
type input "5705616907"
type input "kartikpatel2188@gmail.com"
click at [951, 374] on select "MasterCard Visa American Express Discover" at bounding box center [930, 372] width 104 height 18
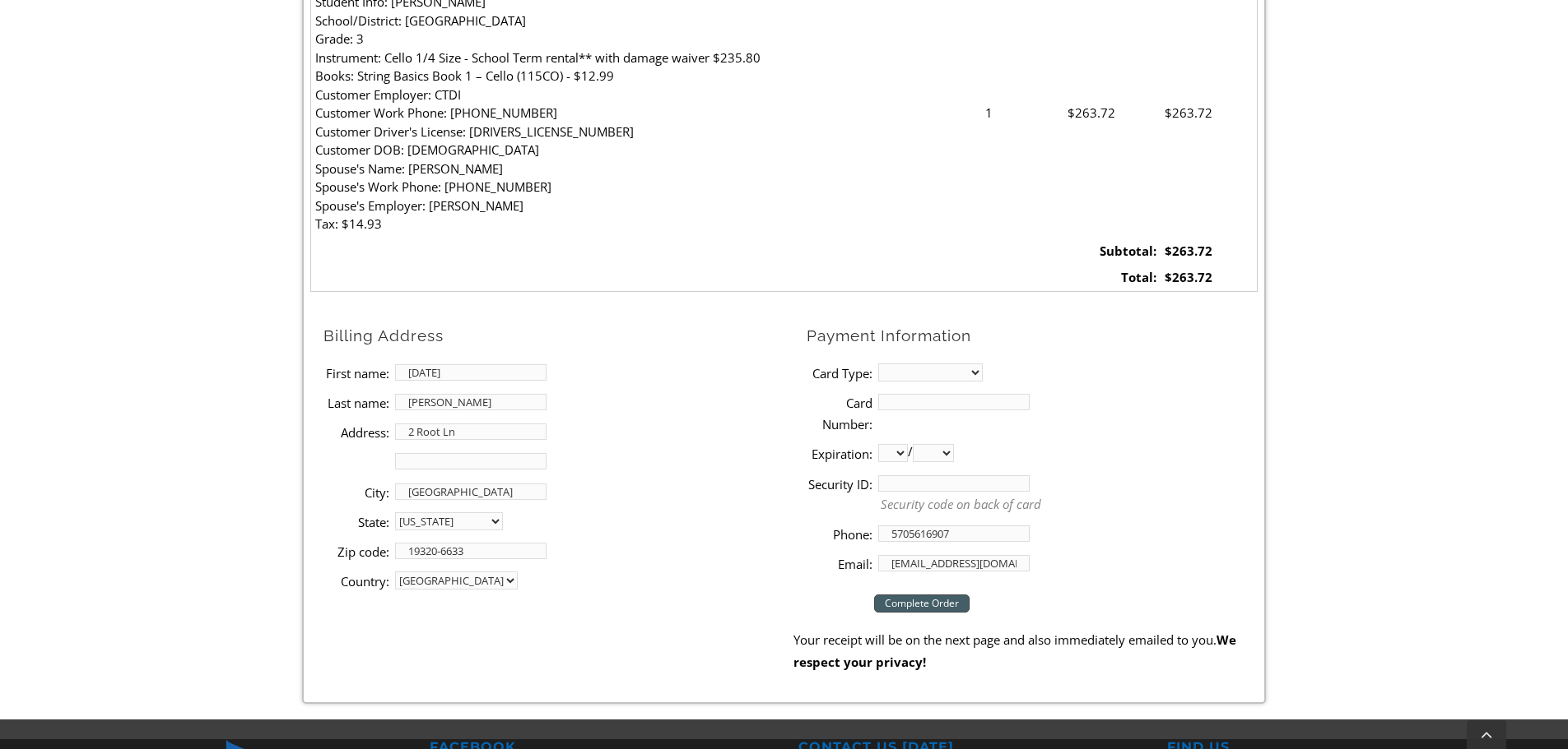
select select "discover"
click at [878, 364] on select "MasterCard Visa American Express Discover" at bounding box center [930, 372] width 104 height 18
click at [936, 404] on input "Card Number:" at bounding box center [954, 402] width 152 height 17
type input "6011003488566546"
select select "03"
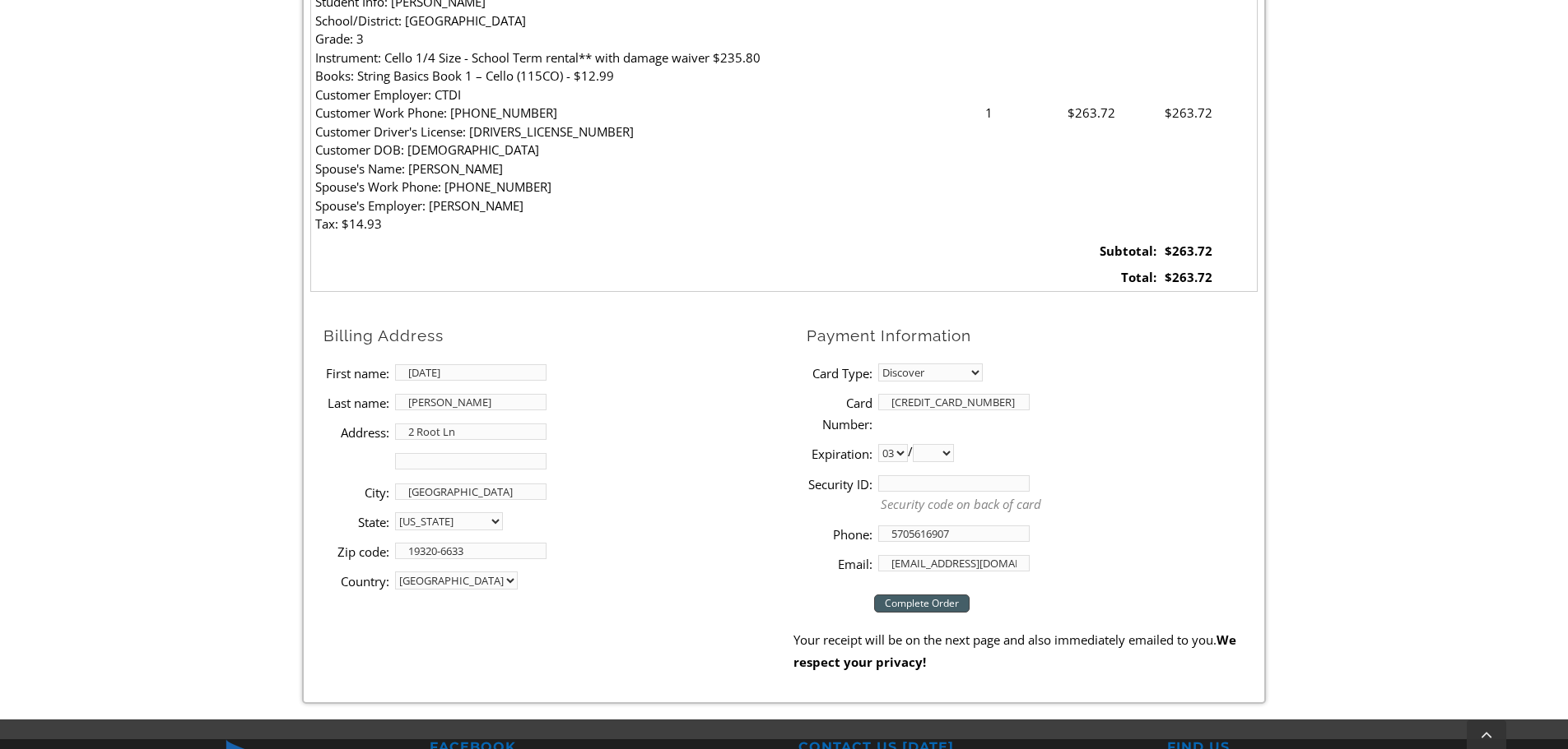
select select "2030"
click at [1005, 483] on input "Security ID:" at bounding box center [954, 484] width 152 height 17
type input "090"
click at [1068, 517] on li "Security ID: 090 Security code on back of card" at bounding box center [1032, 493] width 451 height 50
click at [925, 603] on input "Complete Order" at bounding box center [921, 604] width 96 height 18
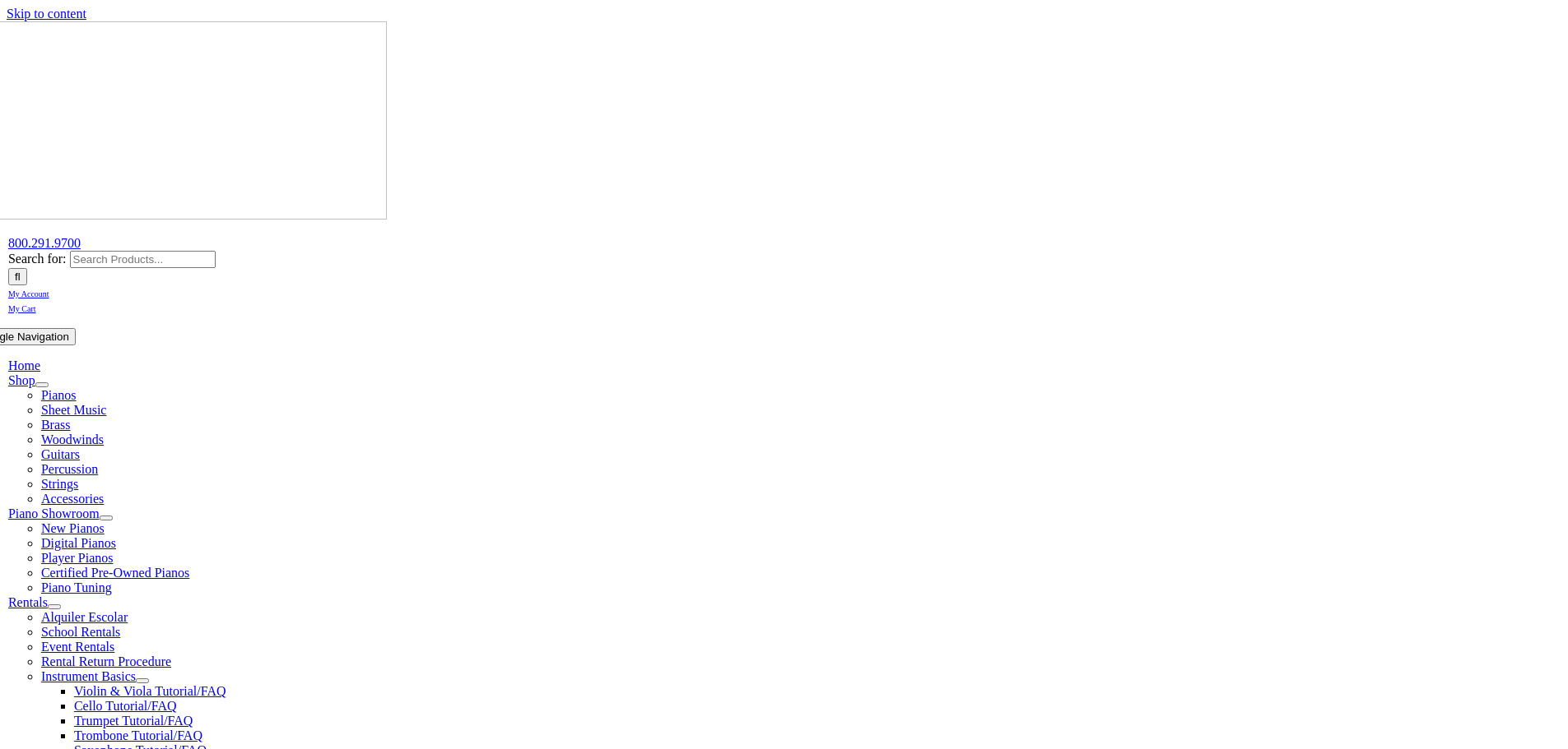
select select "PA"
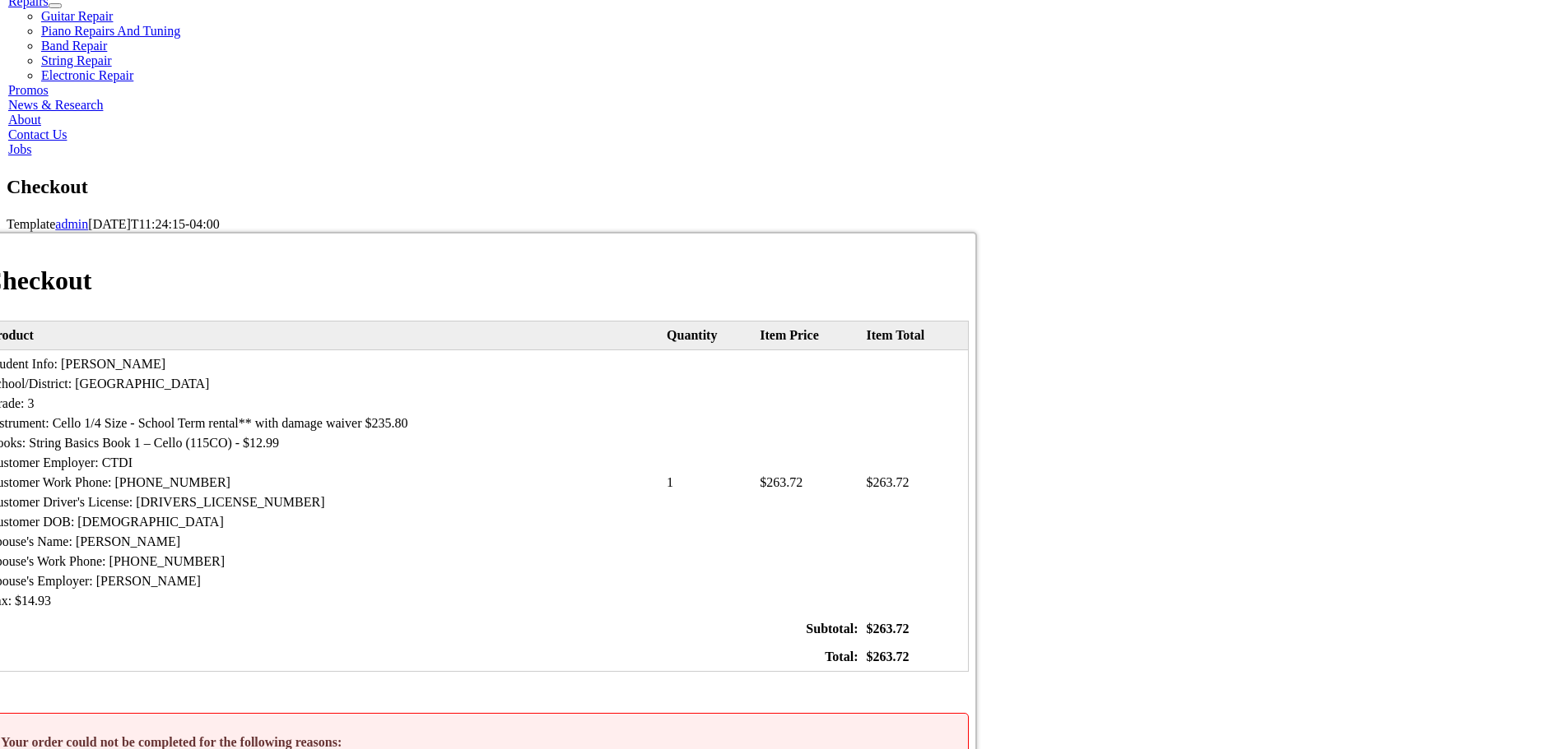
scroll to position [905, 0]
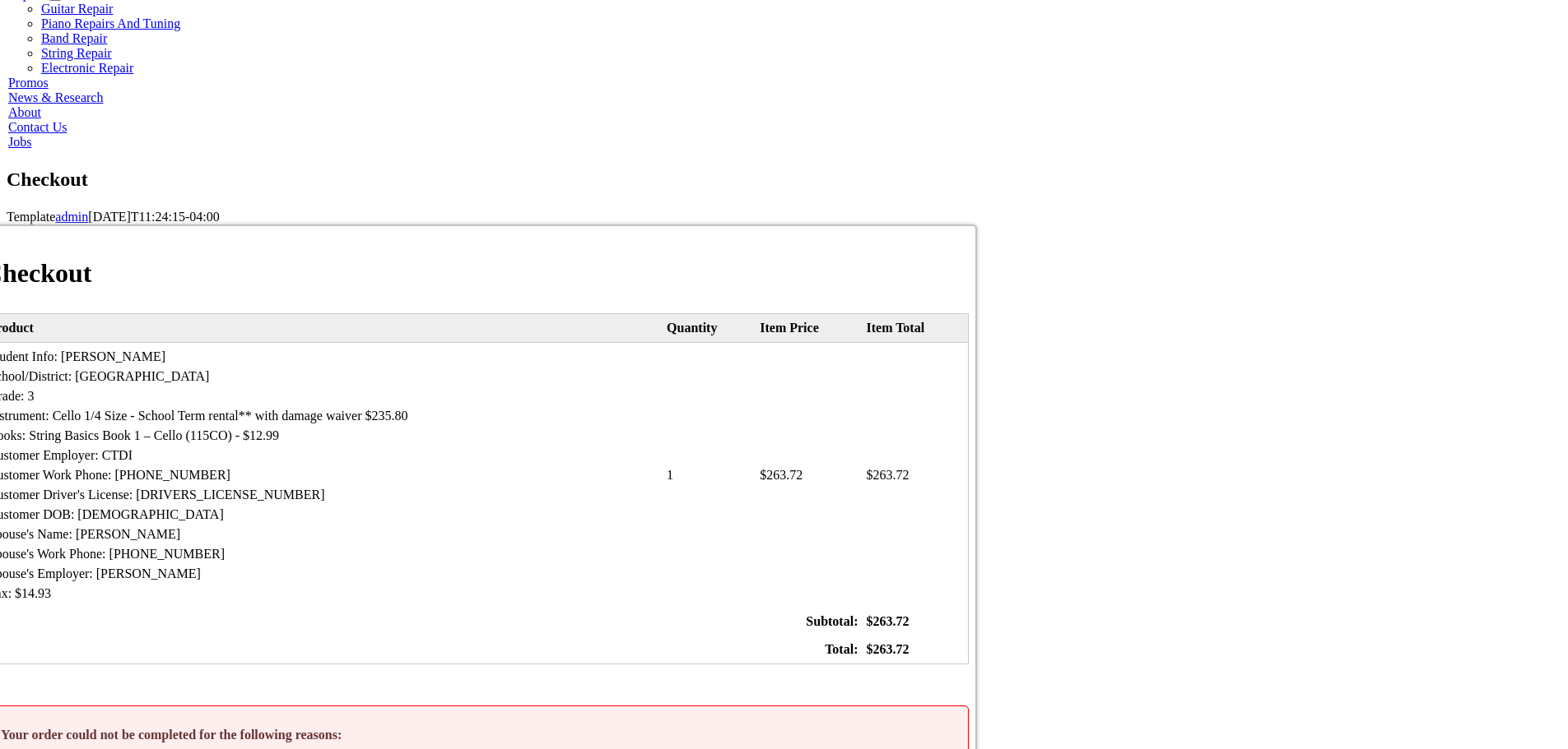
select select "discover"
type input "0"
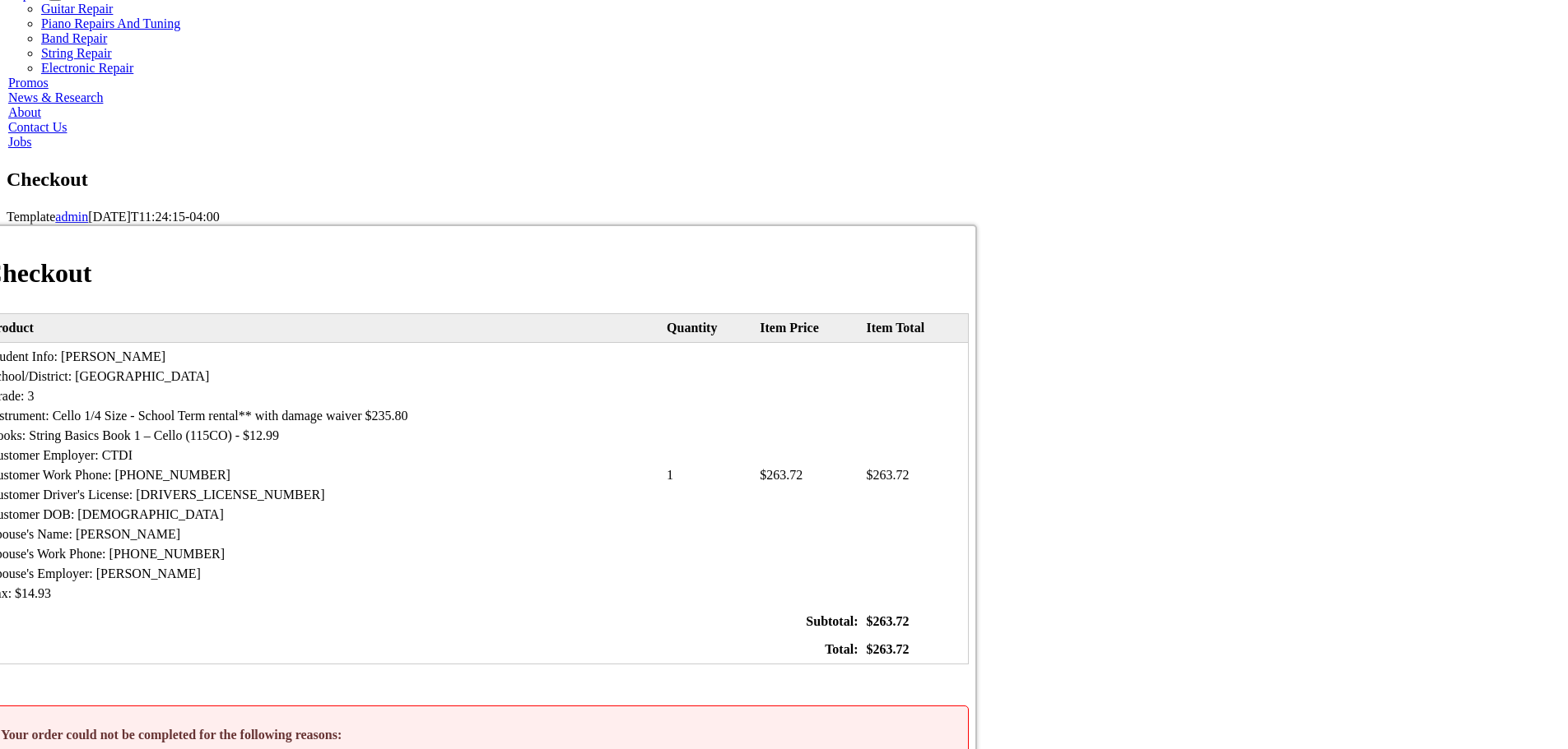
type input "136"
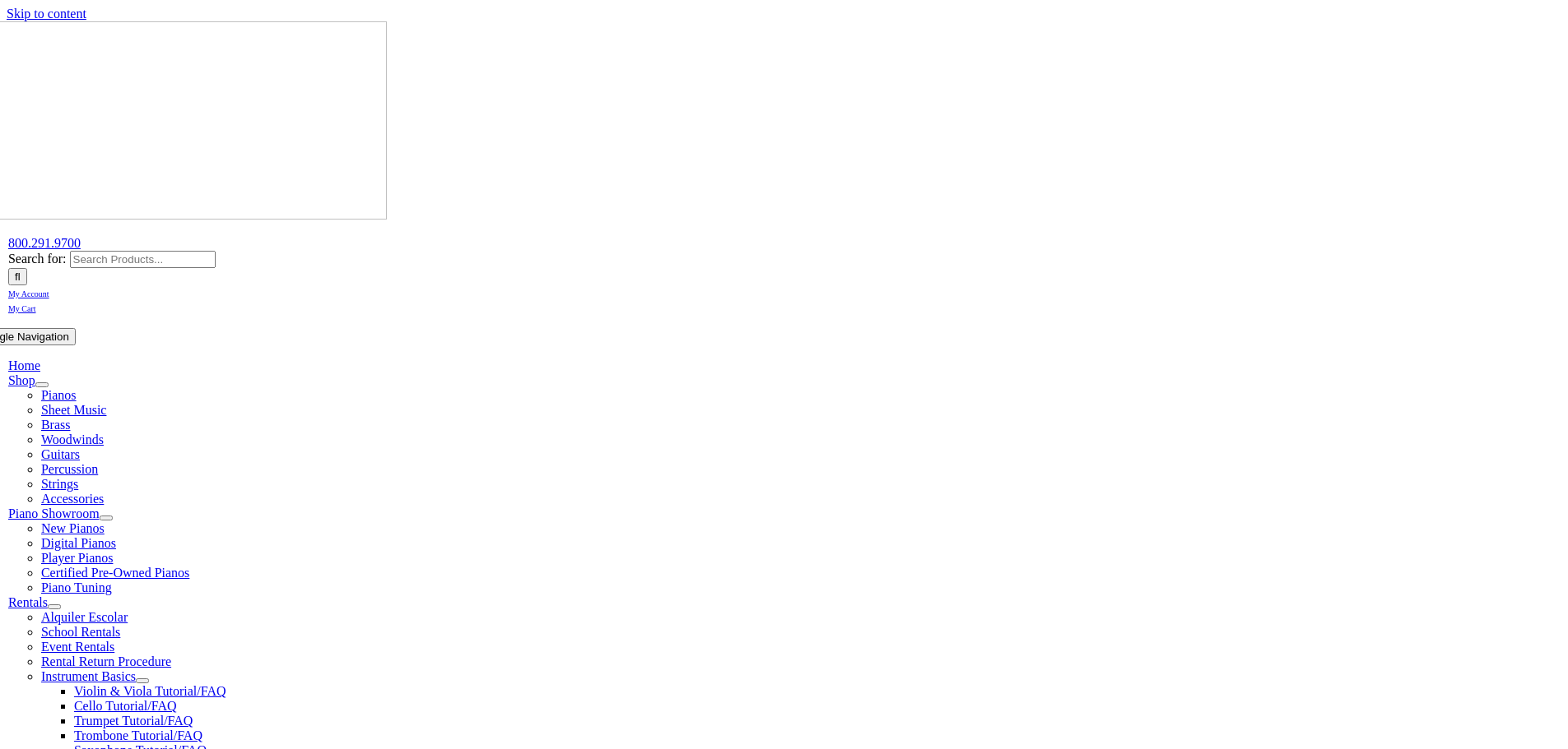
select select "PA"
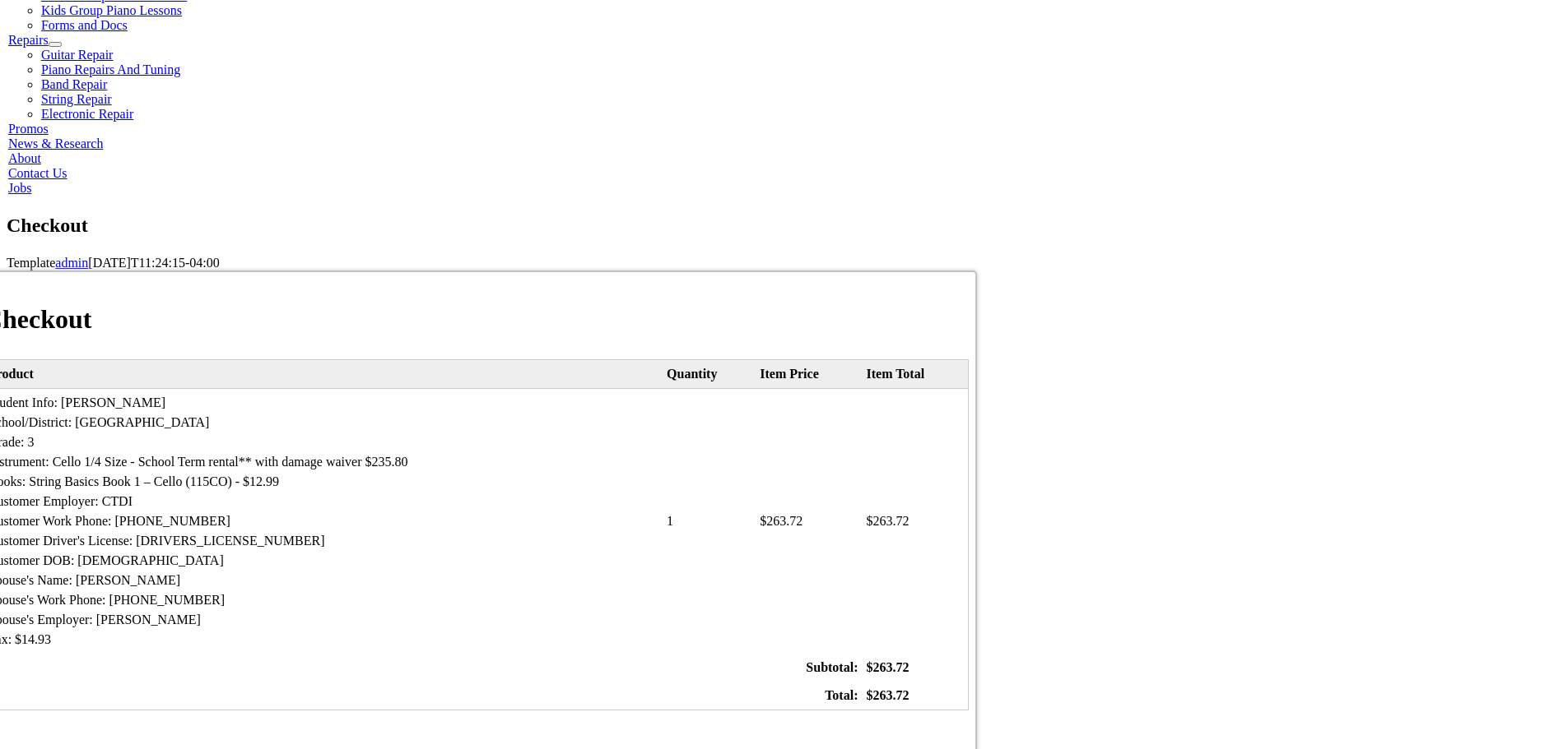
scroll to position [987, 0]
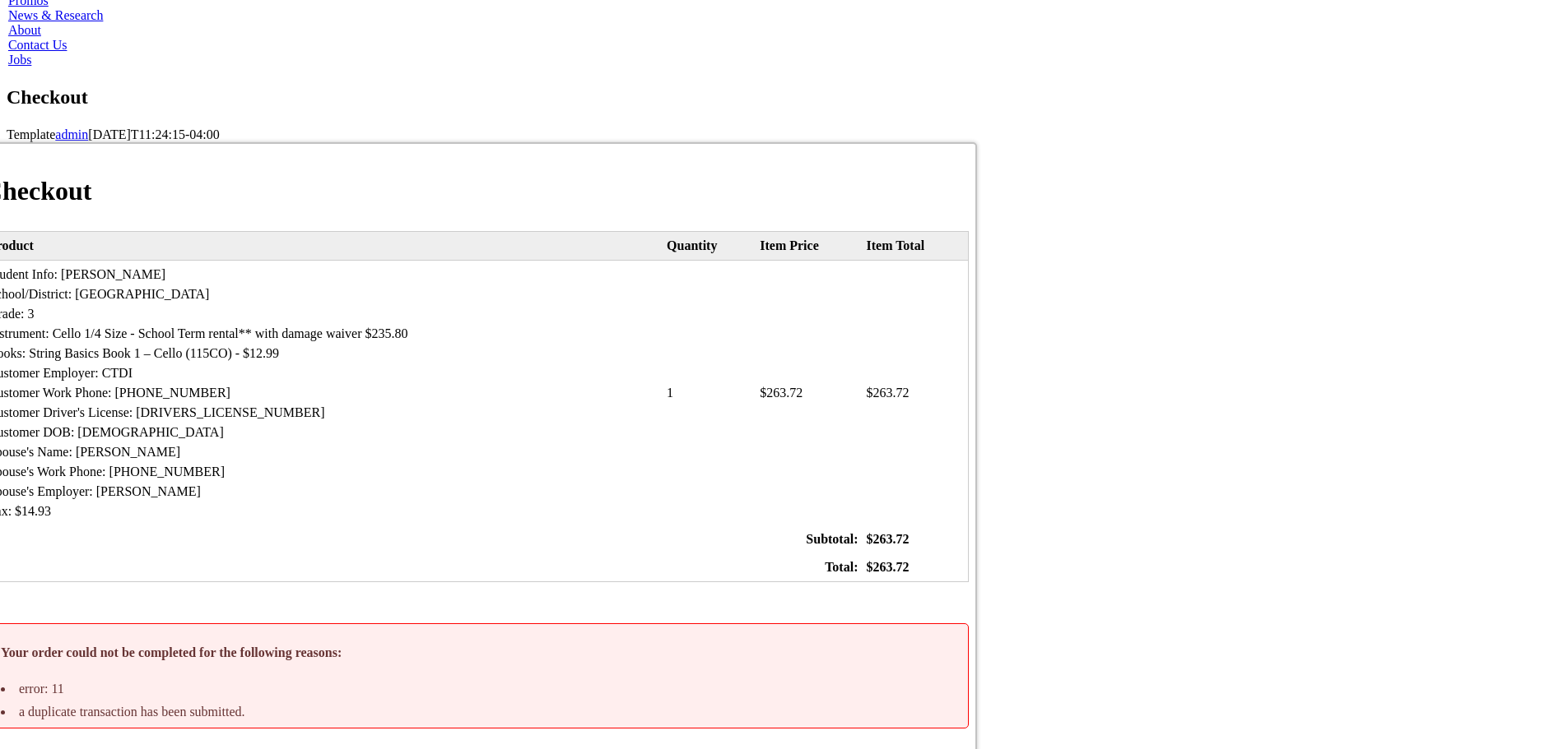
select select "discover"
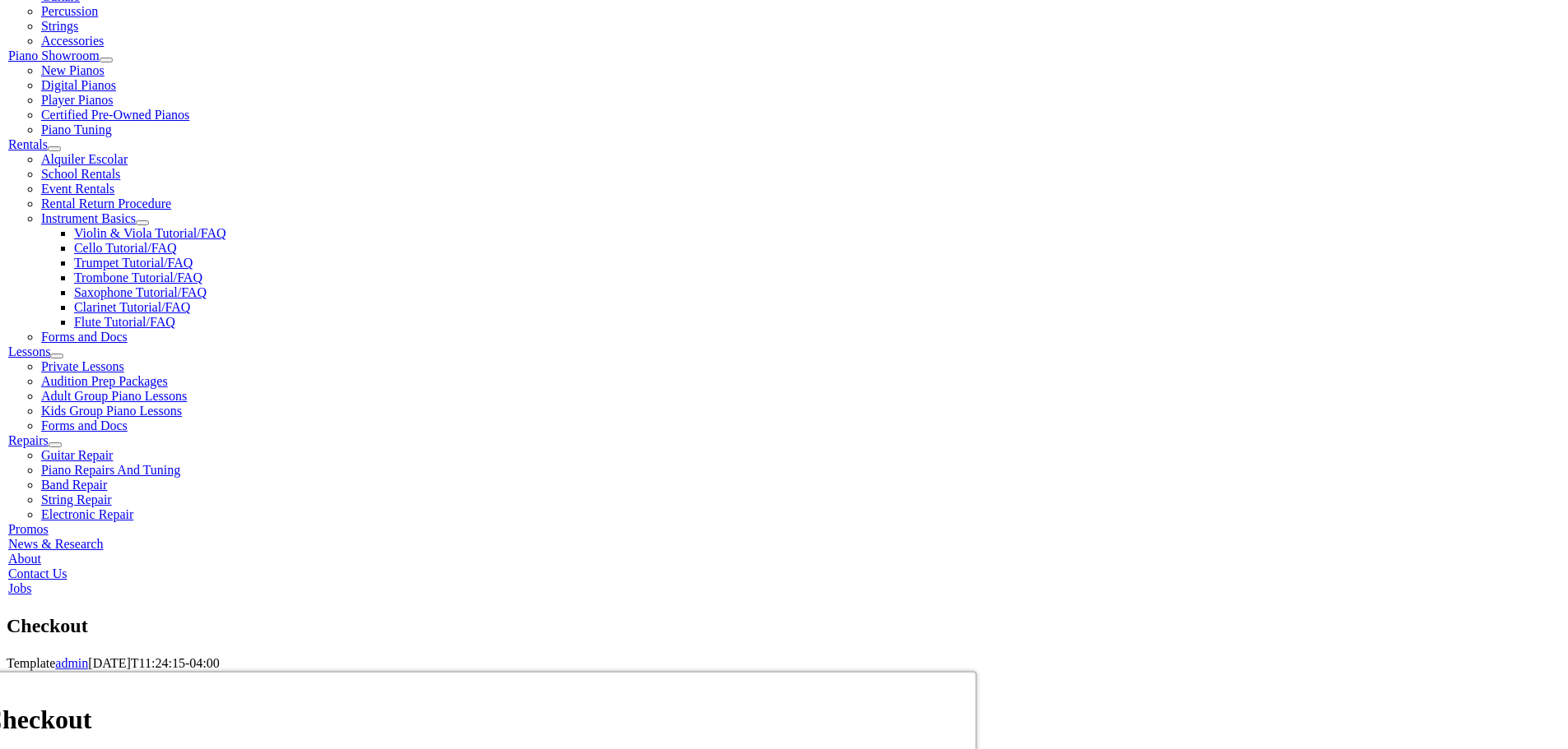
scroll to position [493, 0]
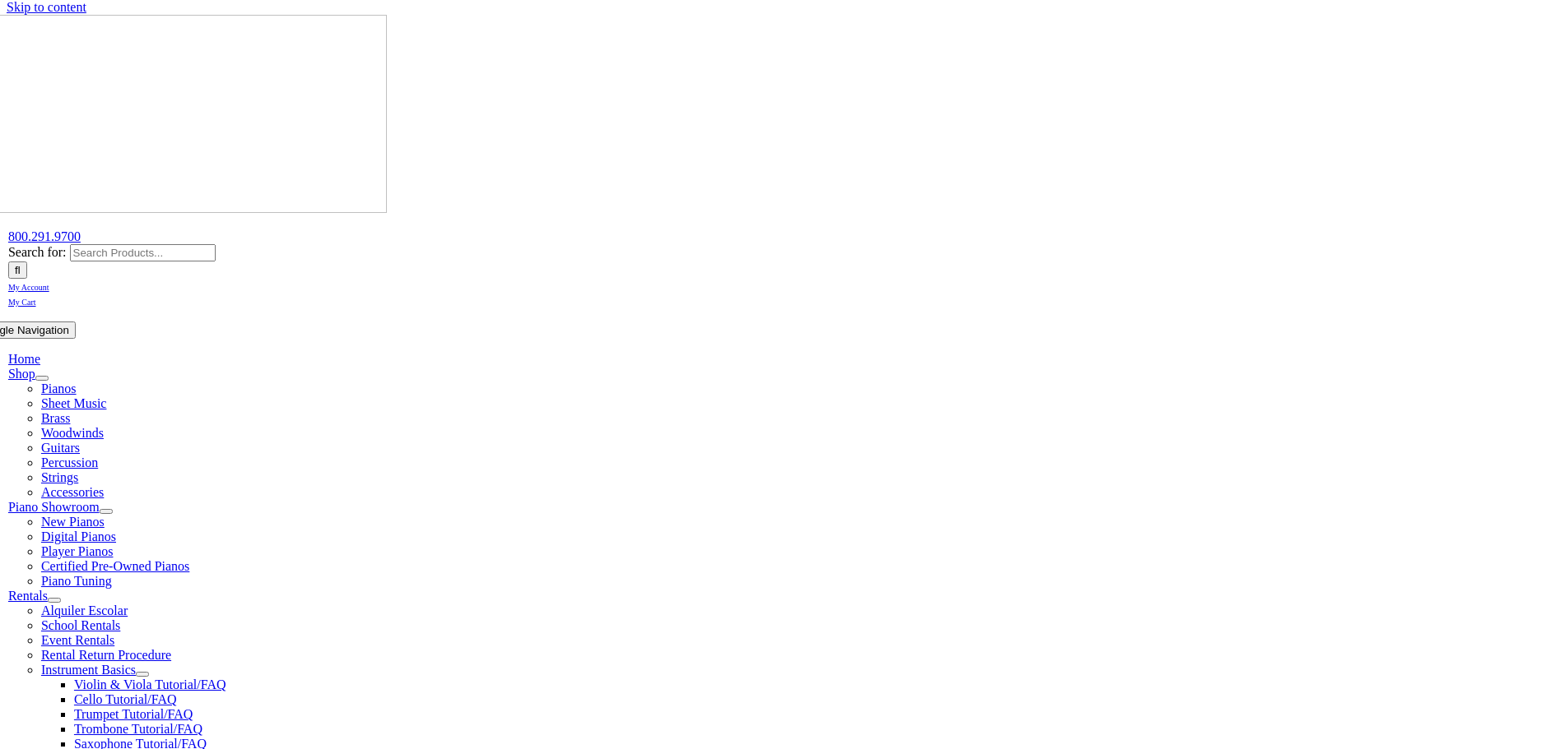
scroll to position [0, 0]
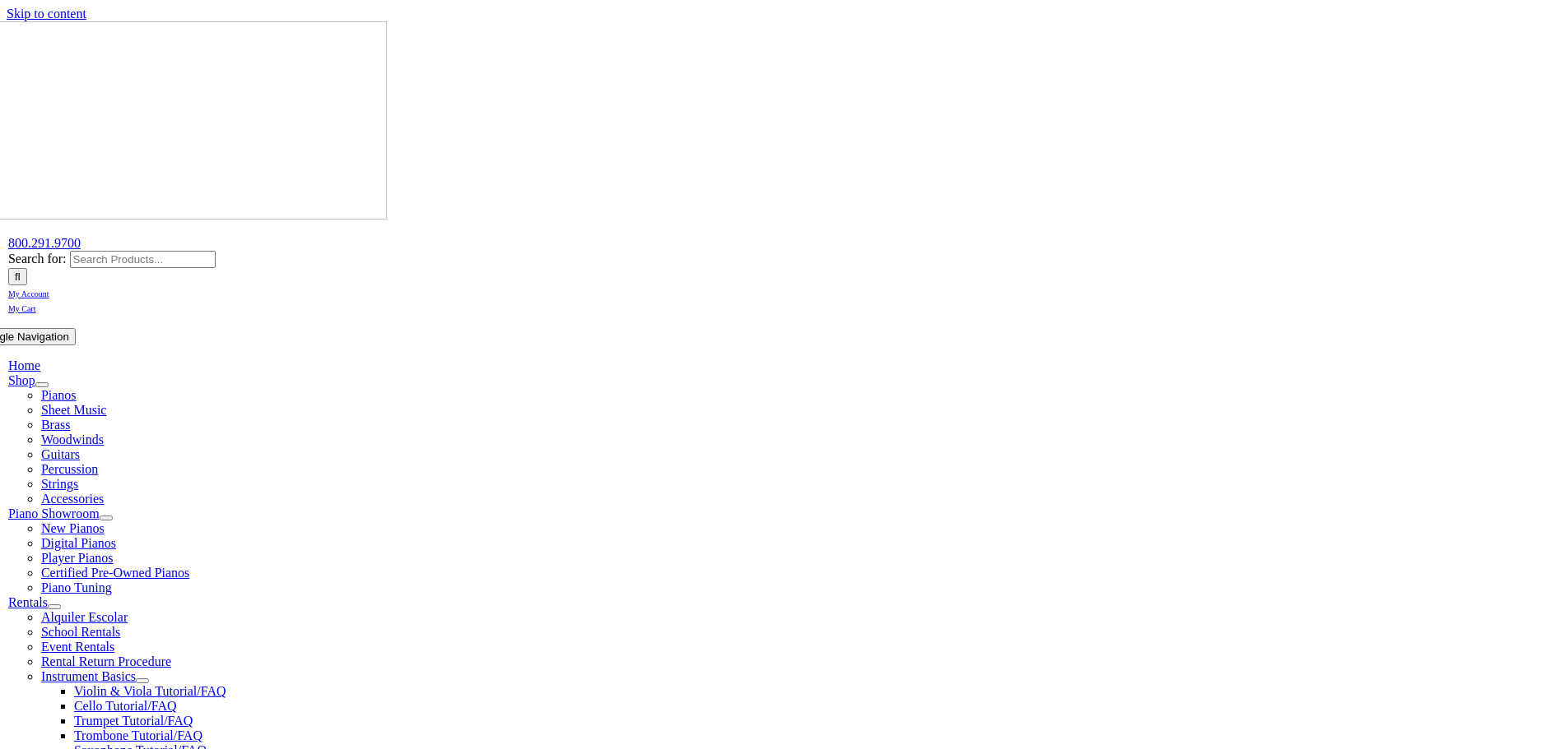
click at [49, 290] on span "My Account" at bounding box center [28, 294] width 41 height 9
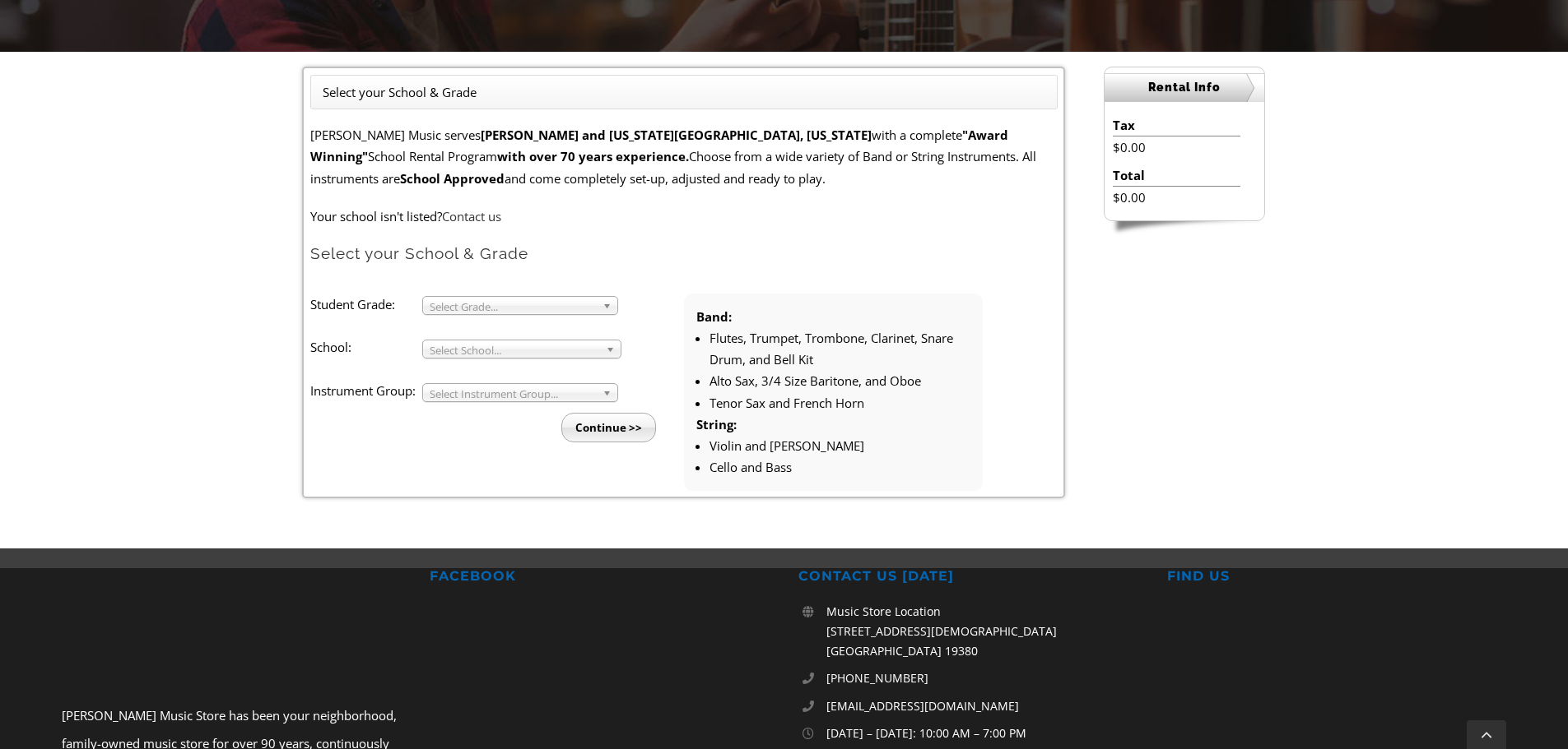
scroll to position [412, 0]
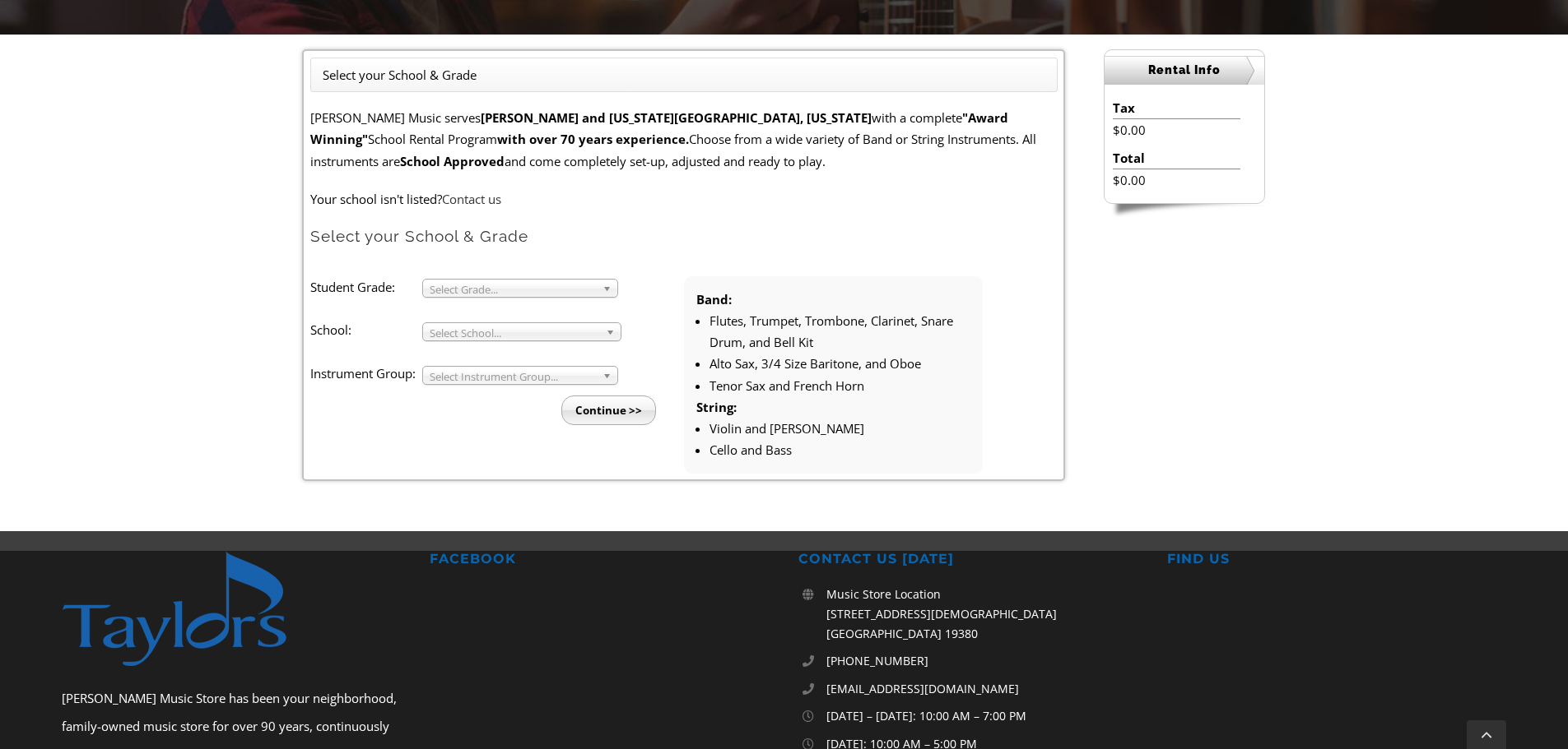
click at [602, 286] on b at bounding box center [609, 288] width 15 height 18
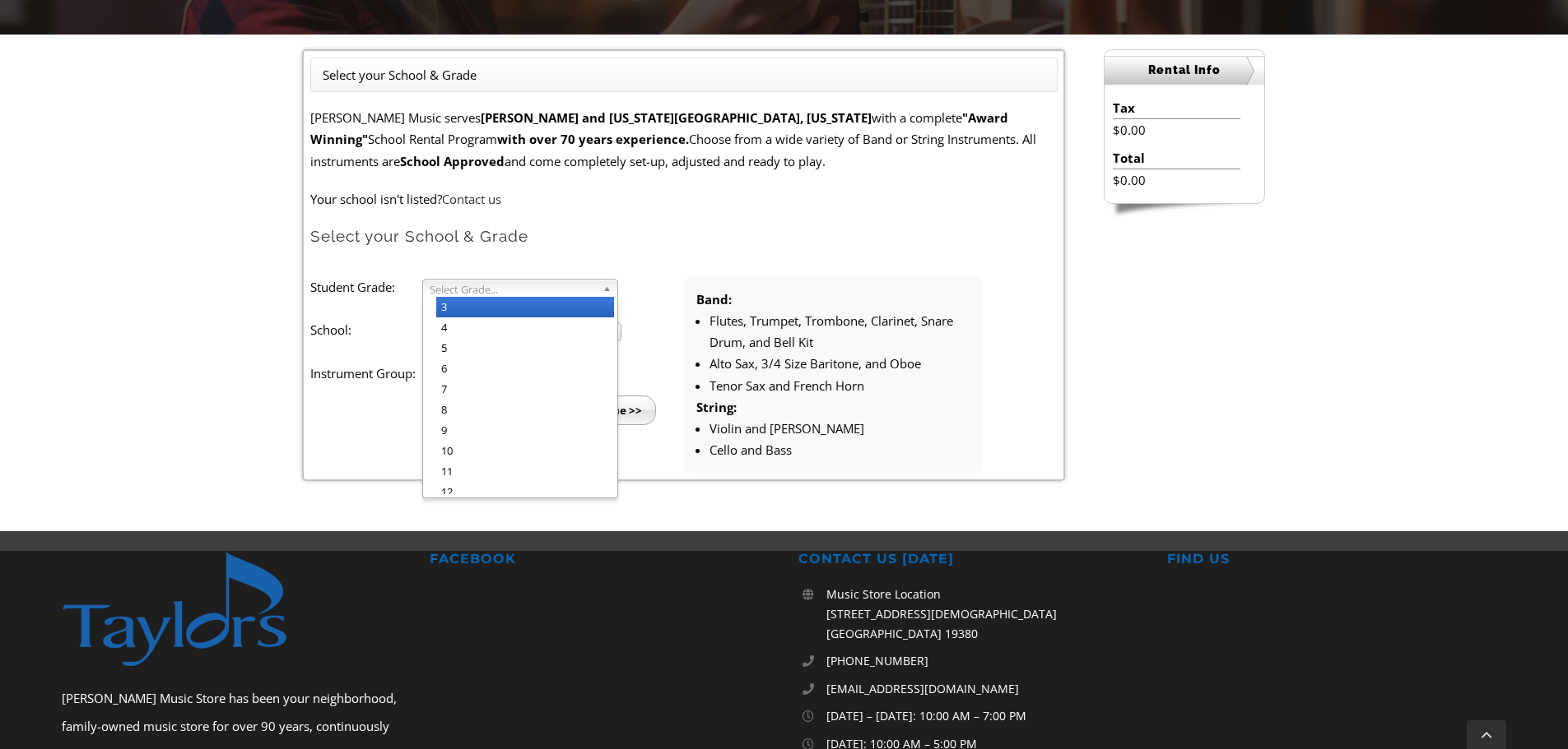
click at [534, 312] on li "3" at bounding box center [525, 307] width 178 height 20
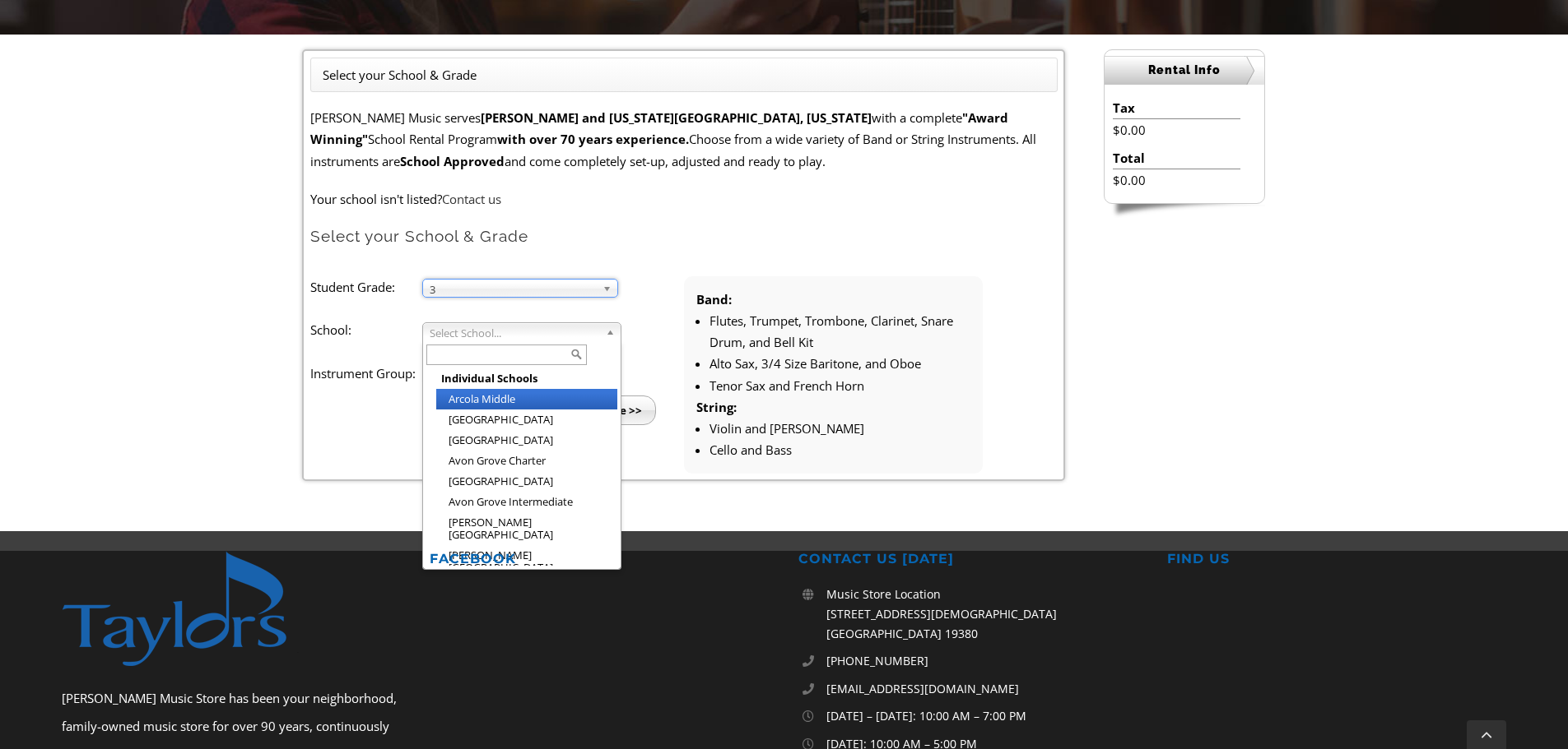
click at [528, 332] on span "Select School..." at bounding box center [514, 333] width 169 height 20
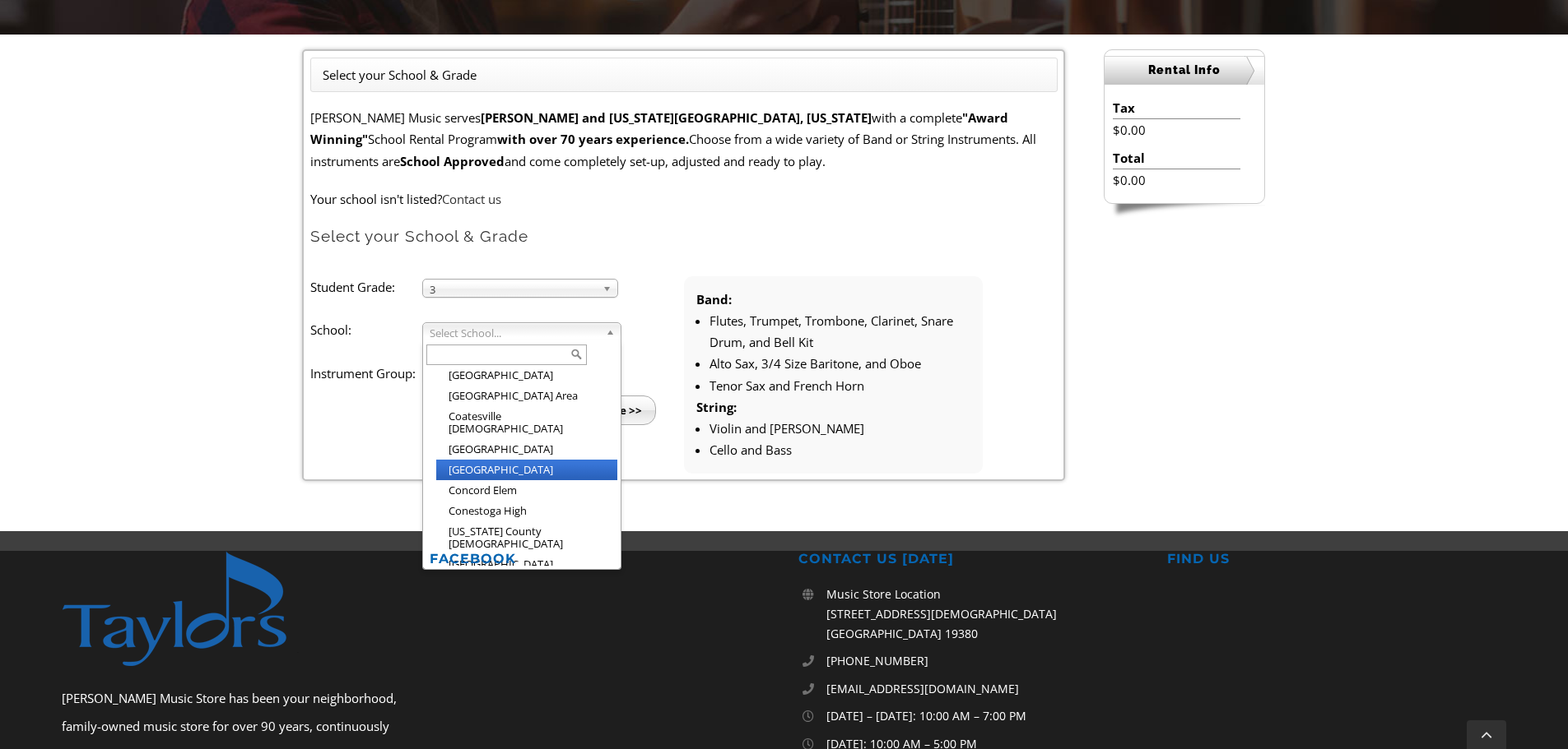
click at [526, 460] on li "[GEOGRAPHIC_DATA]" at bounding box center [527, 470] width 181 height 20
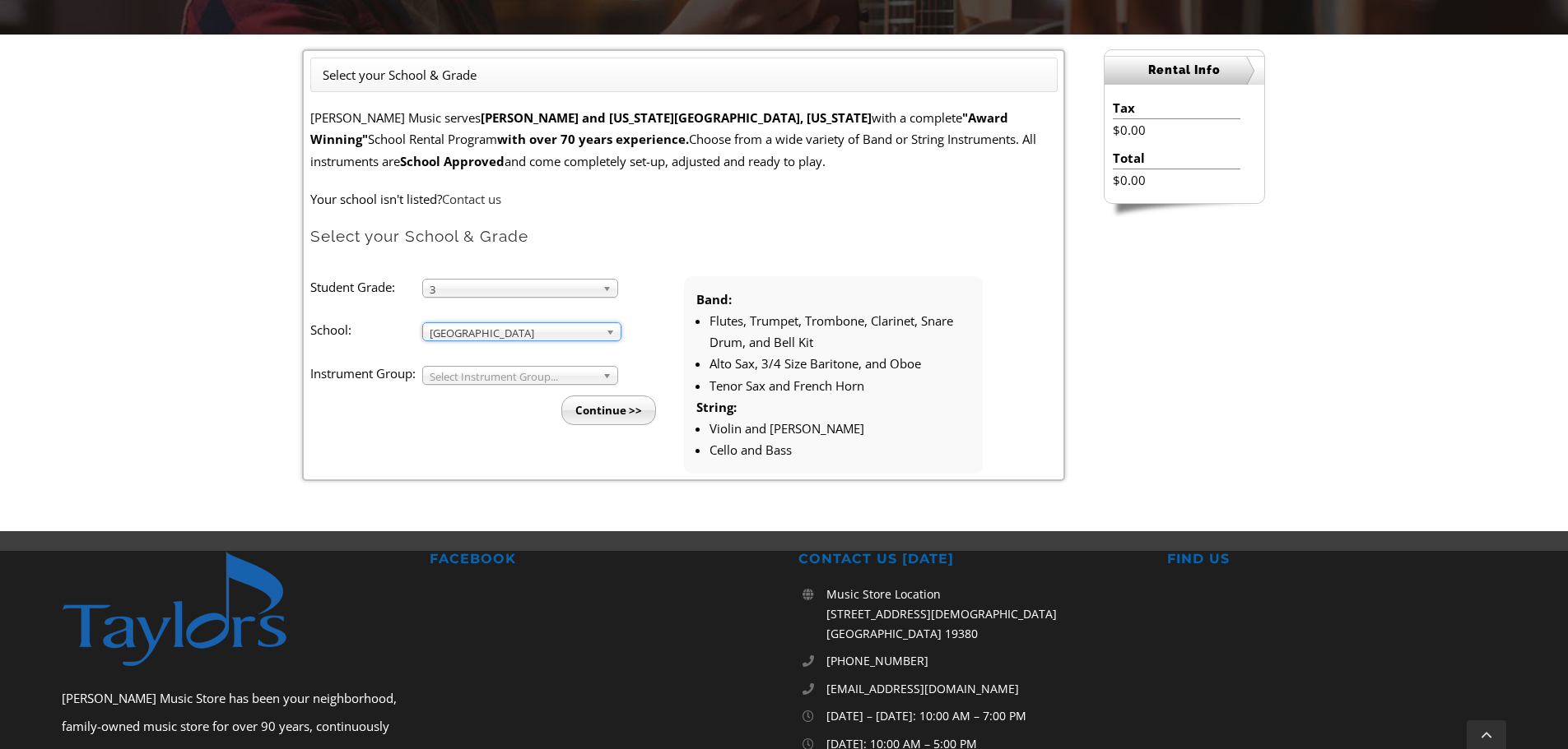
click at [526, 379] on span "Select Instrument Group..." at bounding box center [513, 377] width 167 height 20
click at [523, 412] on li "Strings" at bounding box center [525, 414] width 178 height 20
click at [618, 415] on input "Continue >>" at bounding box center [608, 411] width 95 height 30
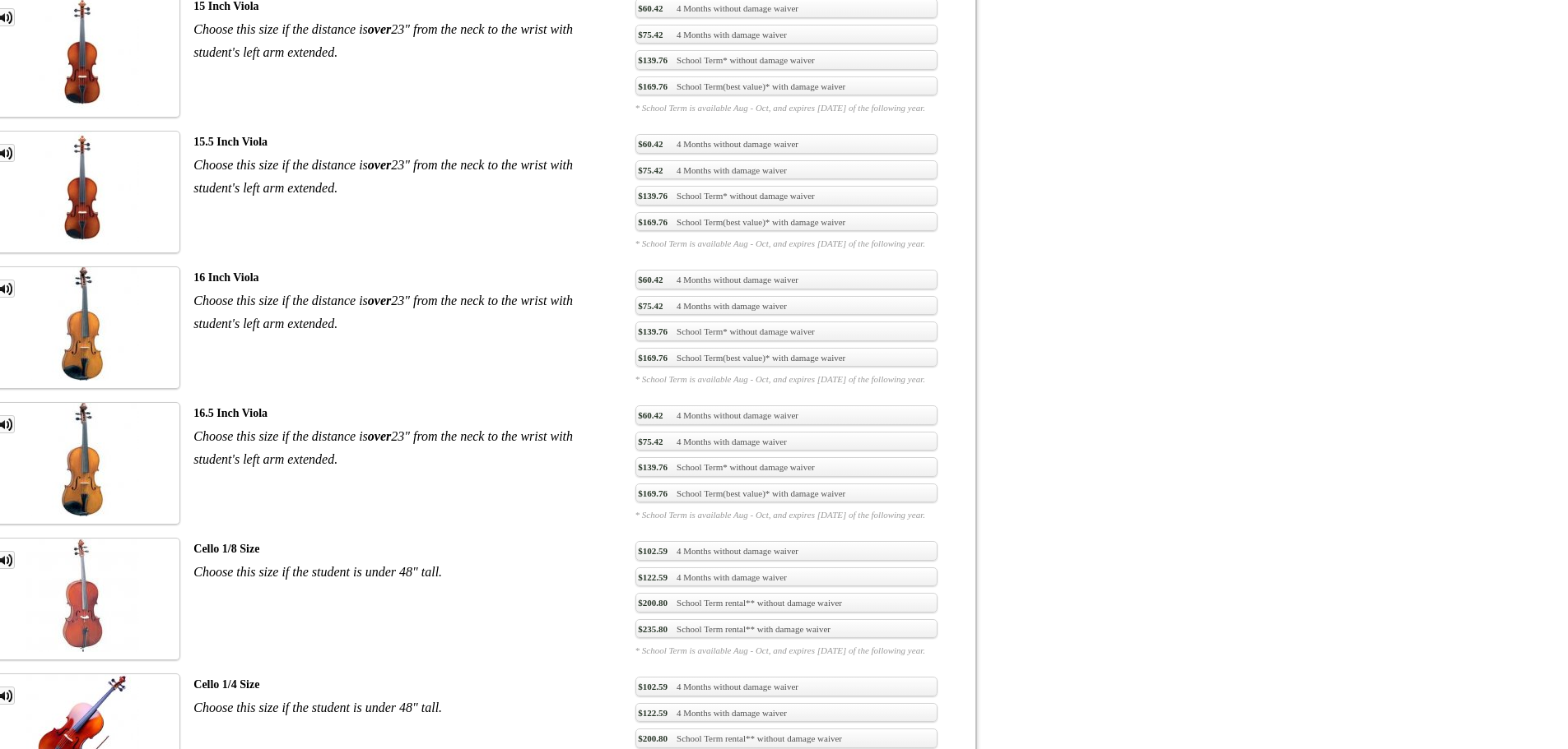
scroll to position [2632, 0]
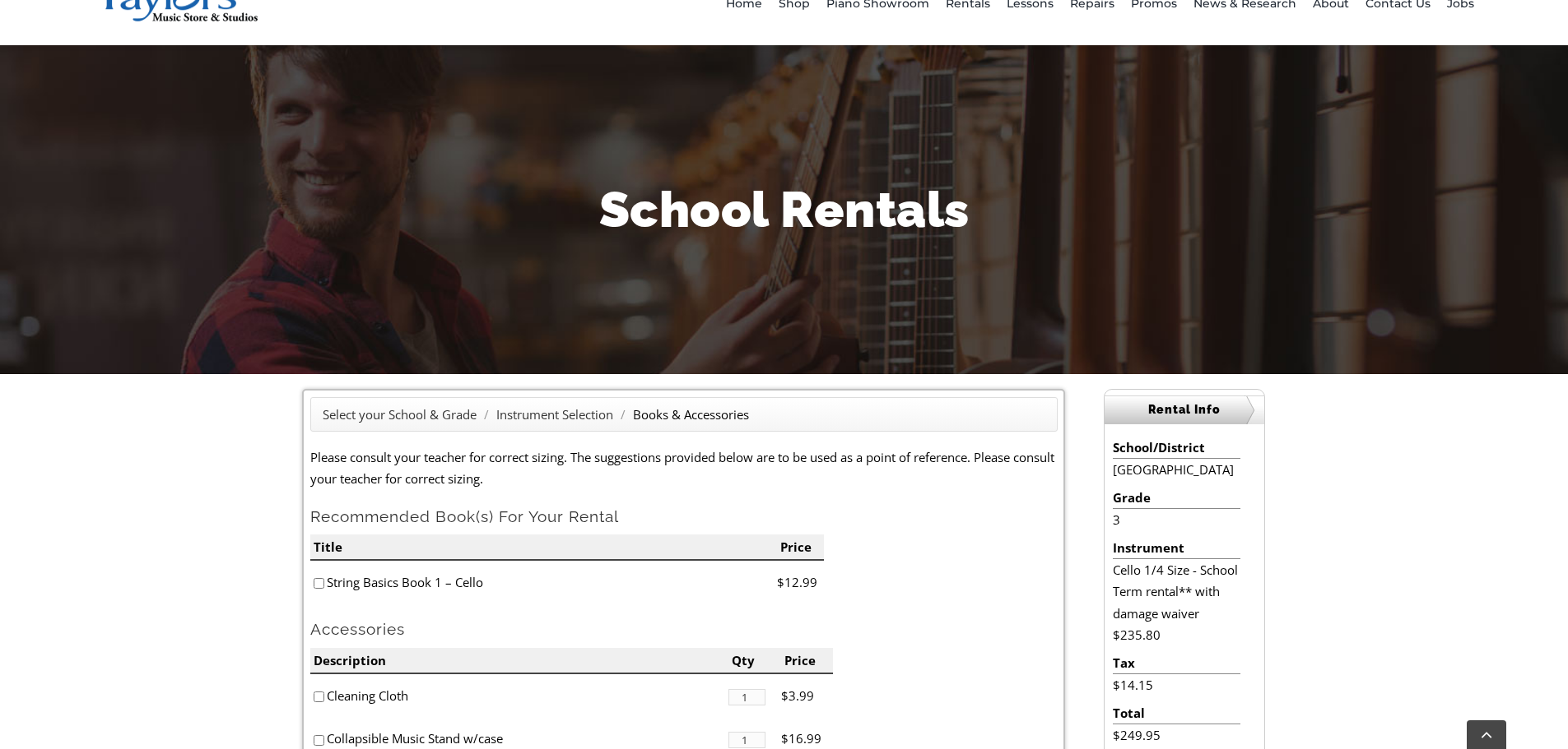
scroll to position [247, 0]
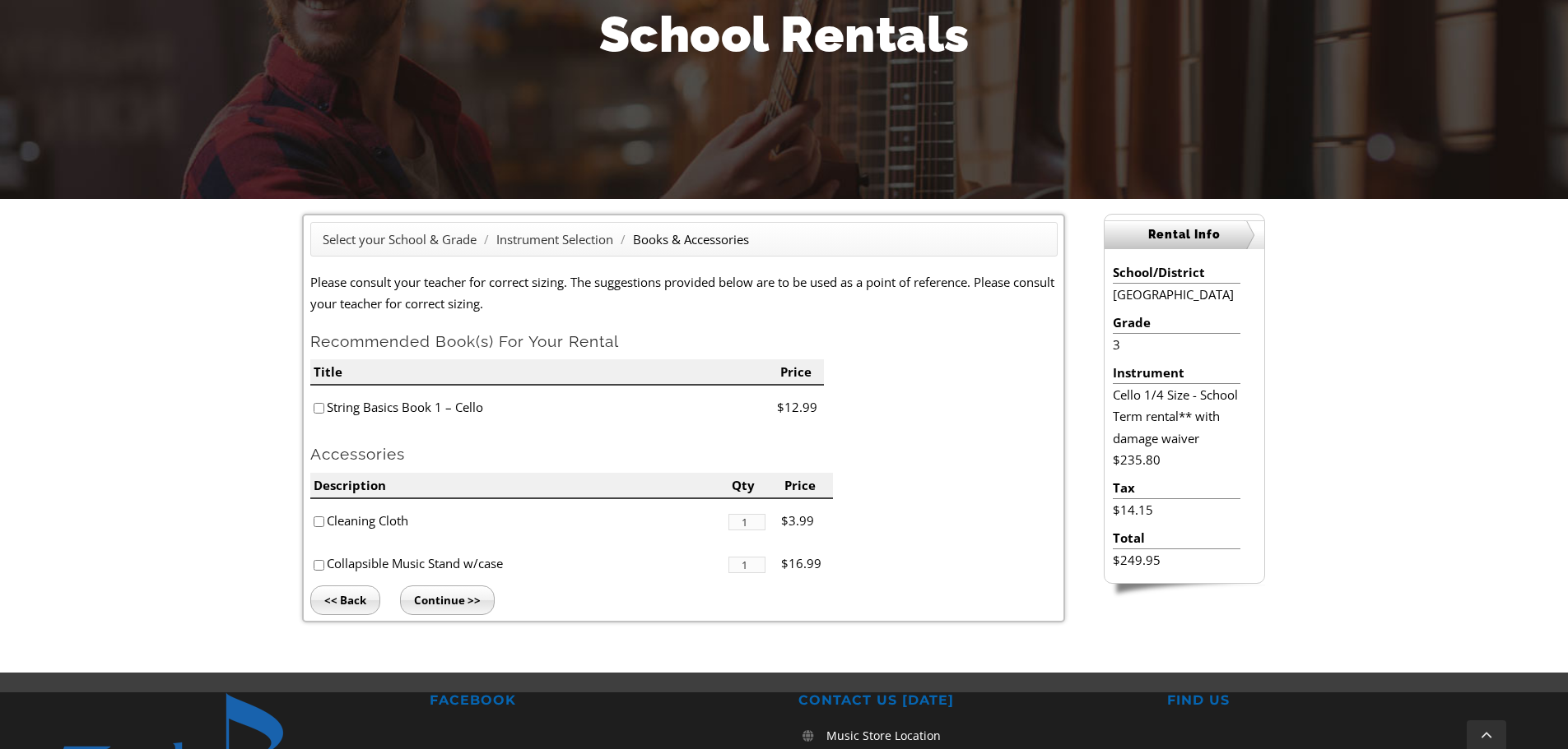
click at [319, 411] on input"] "checkbox" at bounding box center [319, 408] width 11 height 11
checkbox input"] "true"
click at [461, 597] on input "Continue >>" at bounding box center [447, 601] width 95 height 30
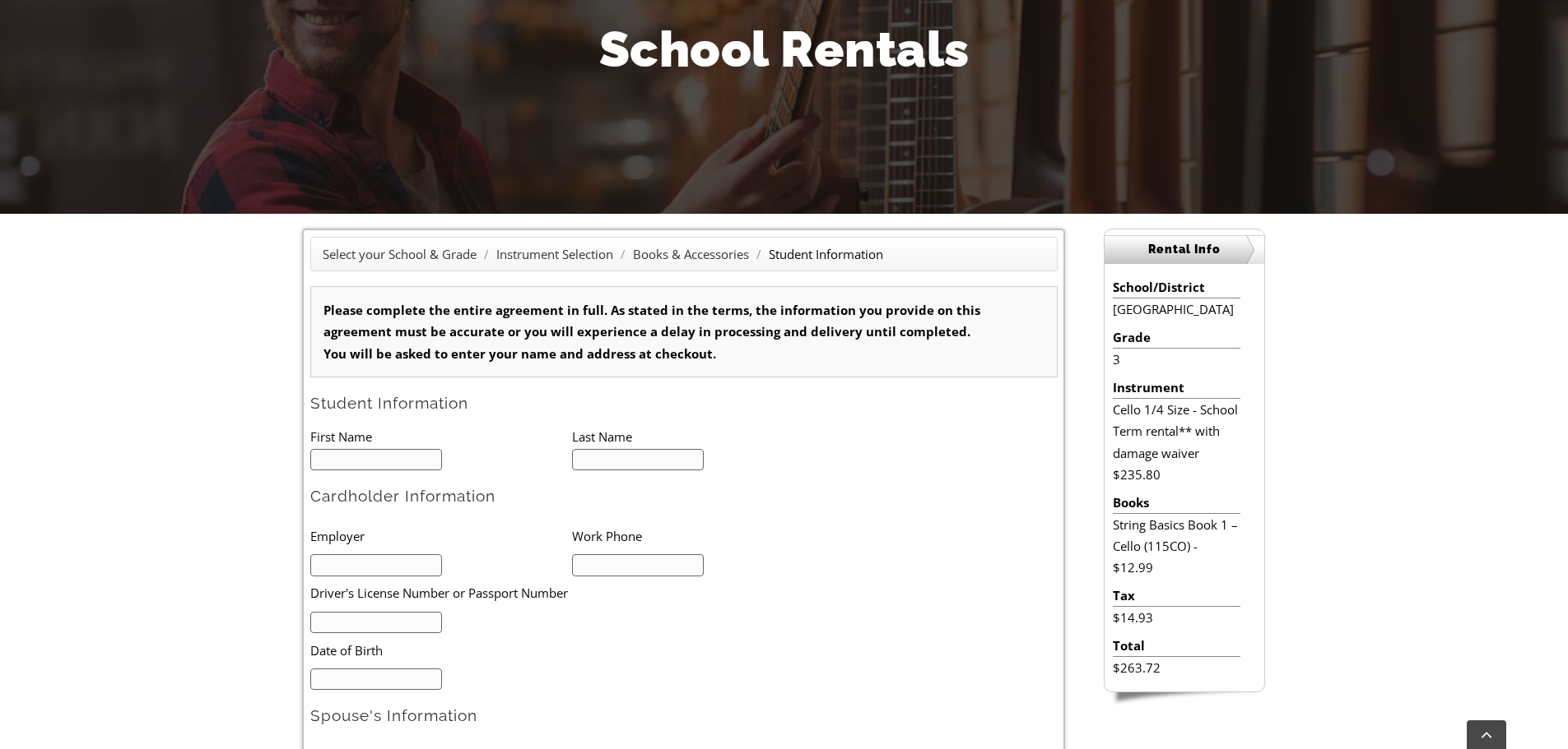
scroll to position [247, 0]
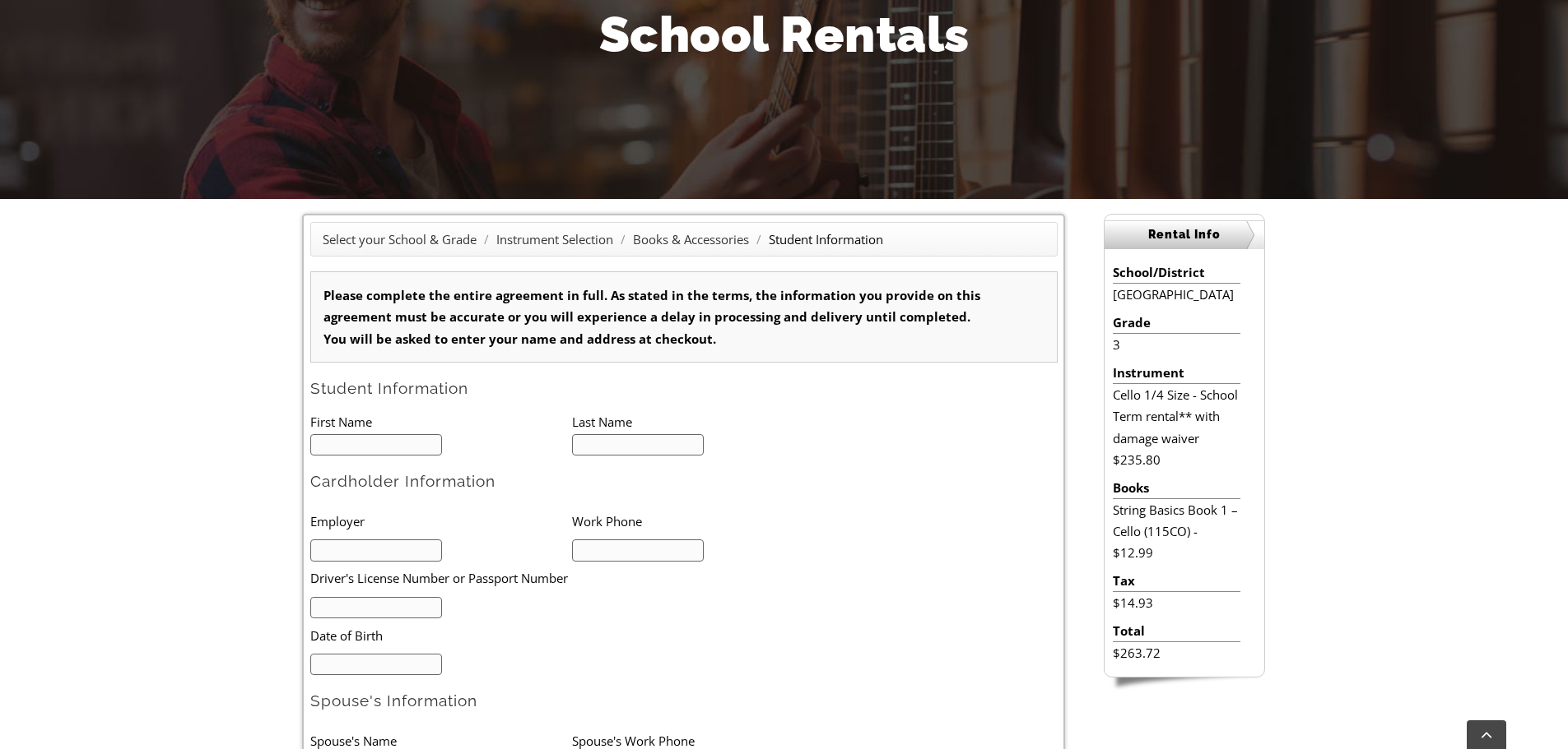
type input "1"
click at [407, 442] on input "text" at bounding box center [376, 445] width 132 height 22
type input "Bhavya"
type input "Patel"
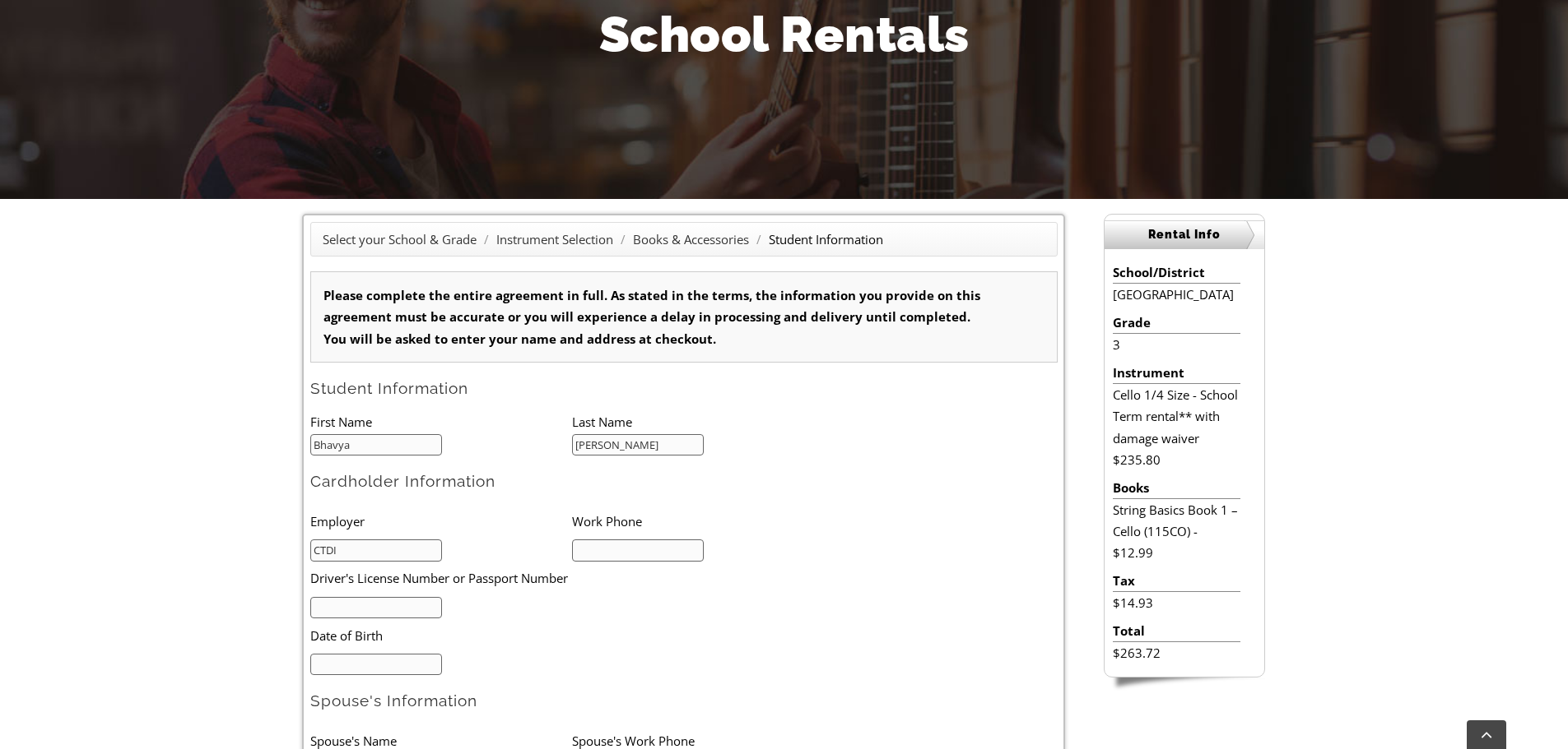
type input "CTDI"
type input "5705616907"
type input "32303986"
type input "01/02/1988"
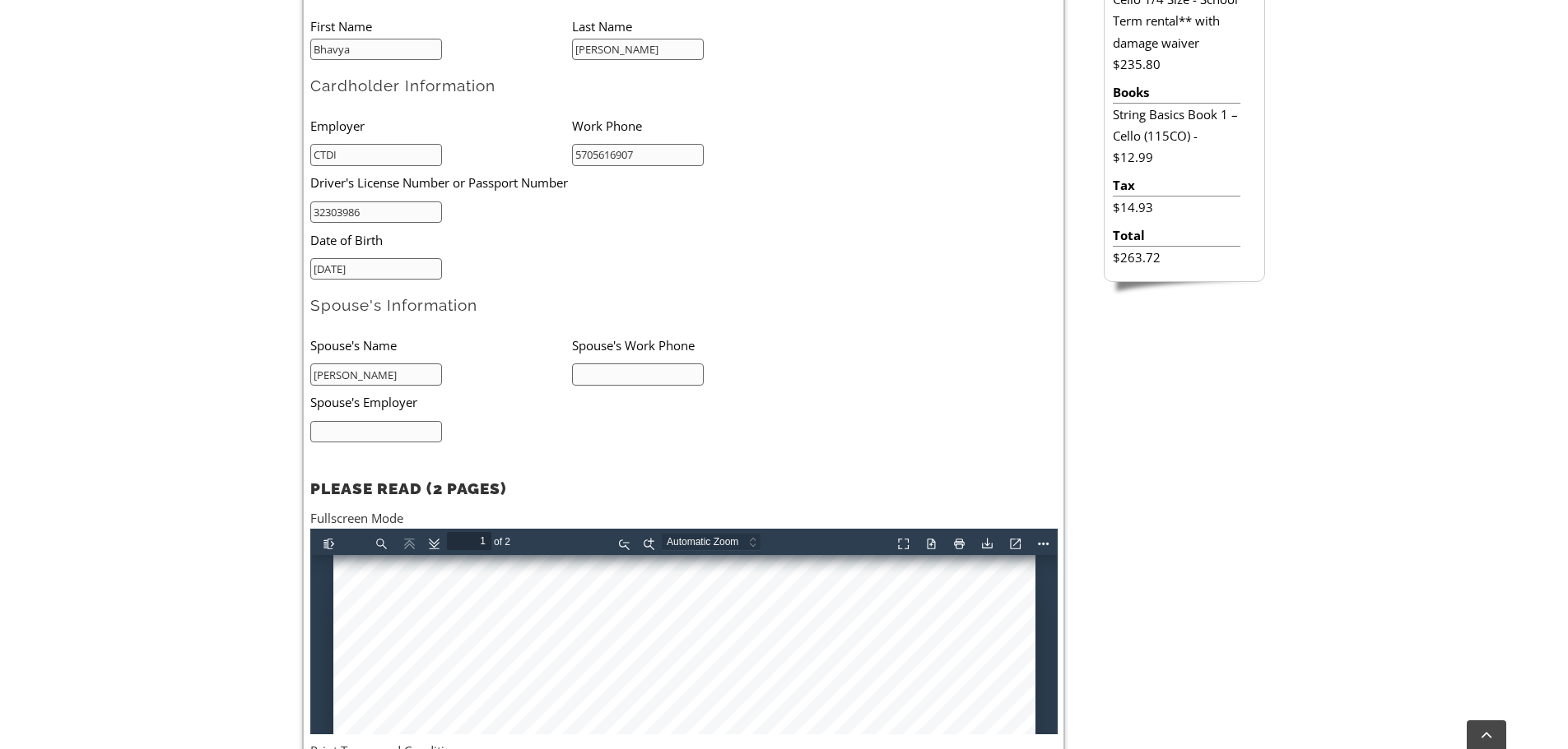
type input "Arpitaben Patel"
type input "5705616202"
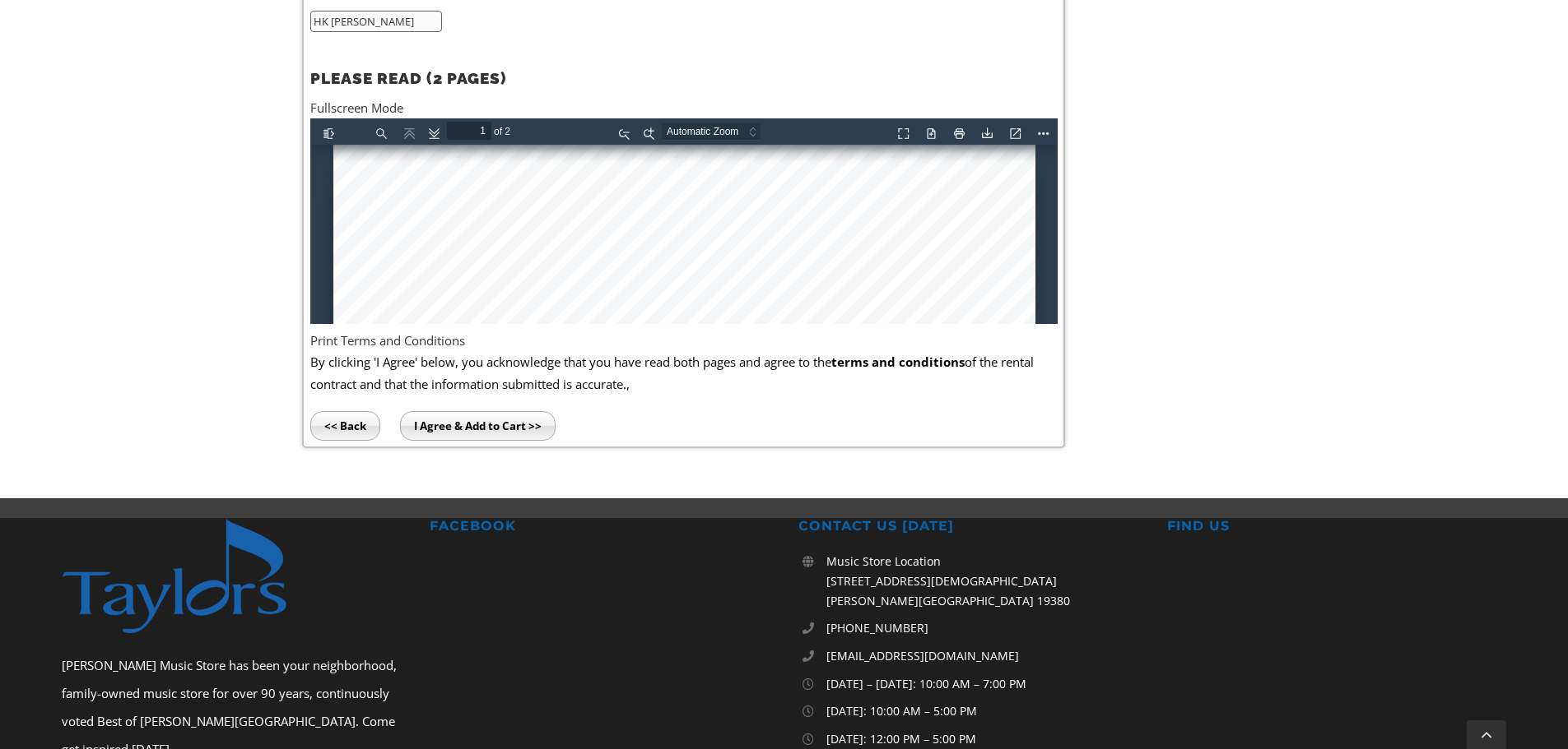
scroll to position [1054, 0]
type input "HK Kolmer"
click at [441, 422] on input "I Agree & Add to Cart >>" at bounding box center [477, 426] width 155 height 30
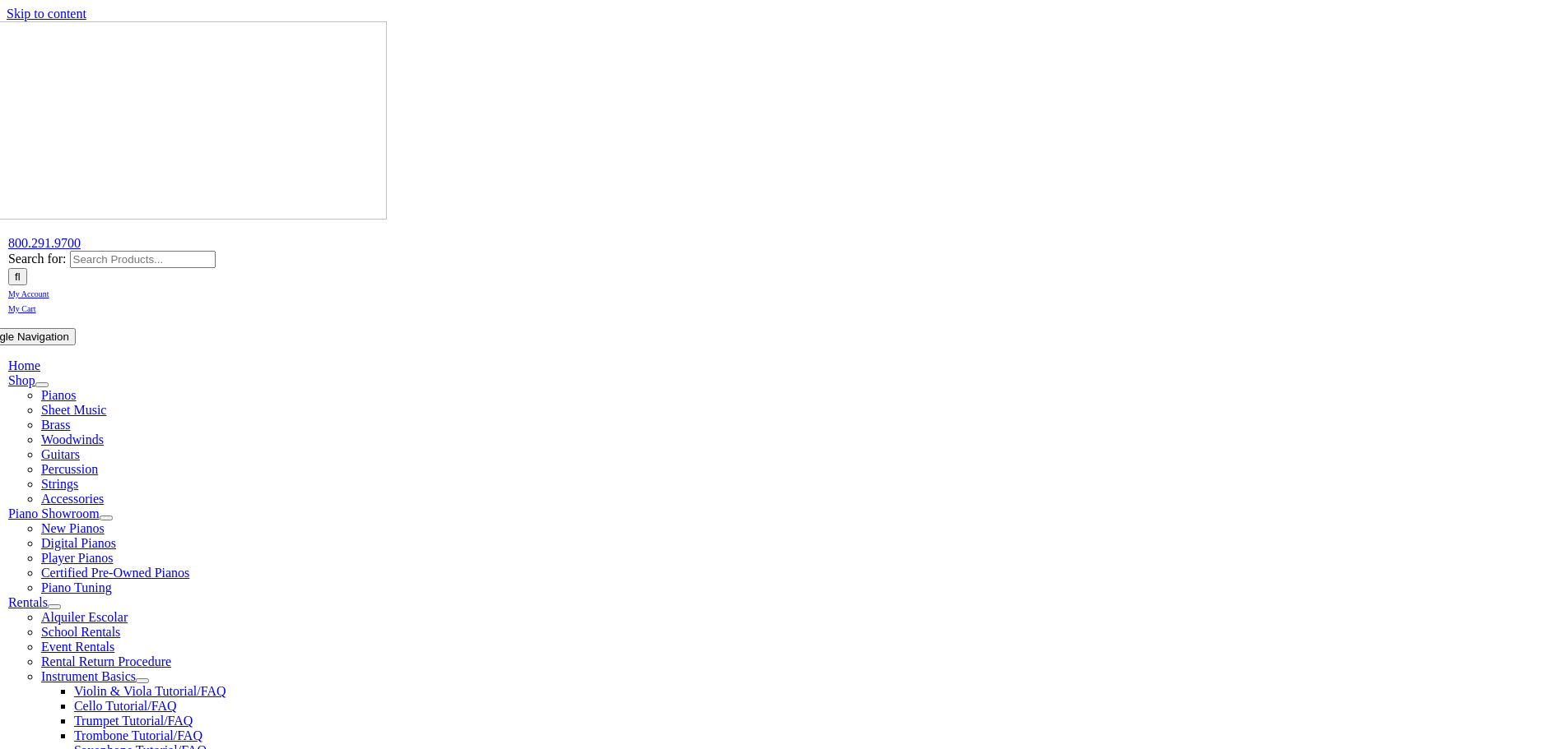
select select "PA"
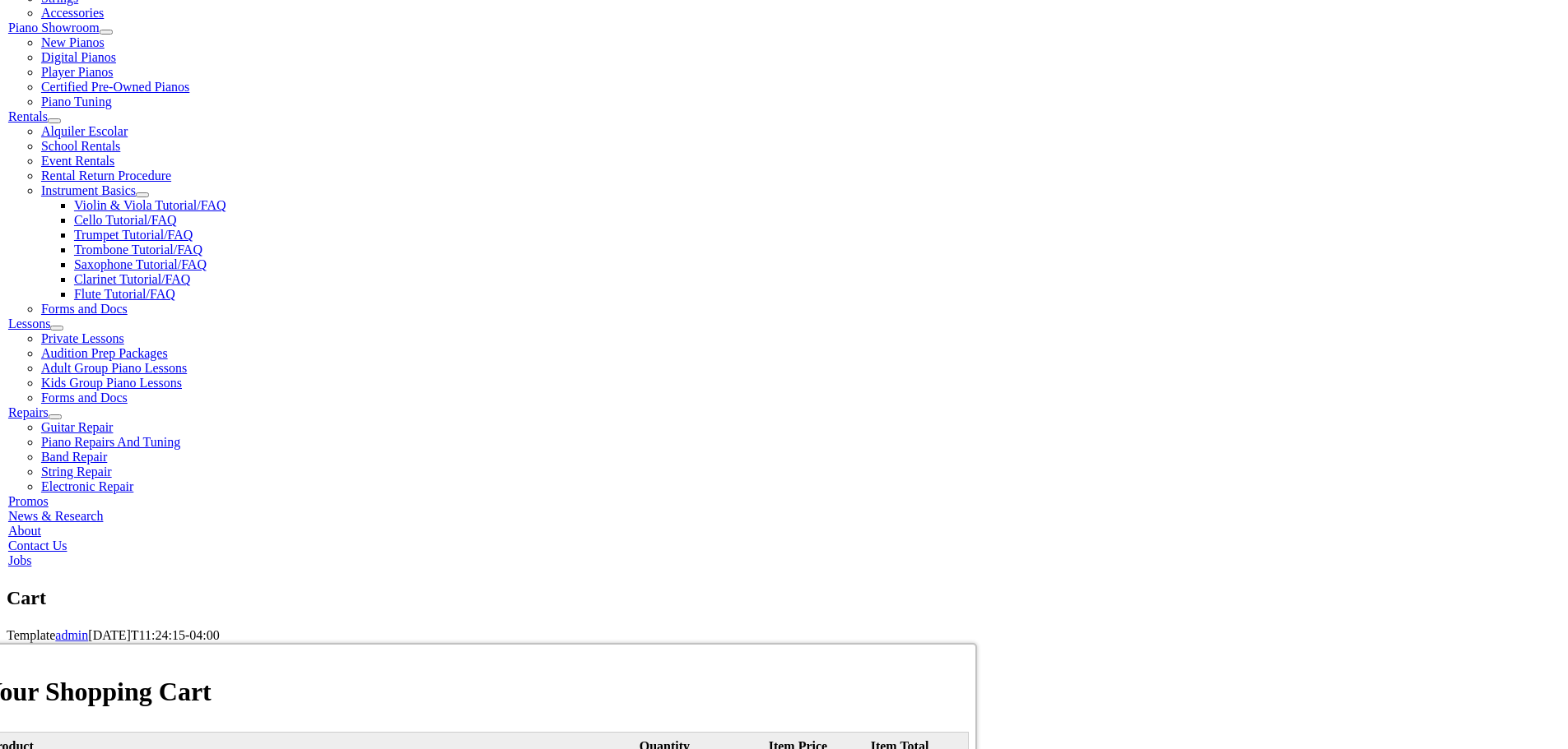
scroll to position [493, 0]
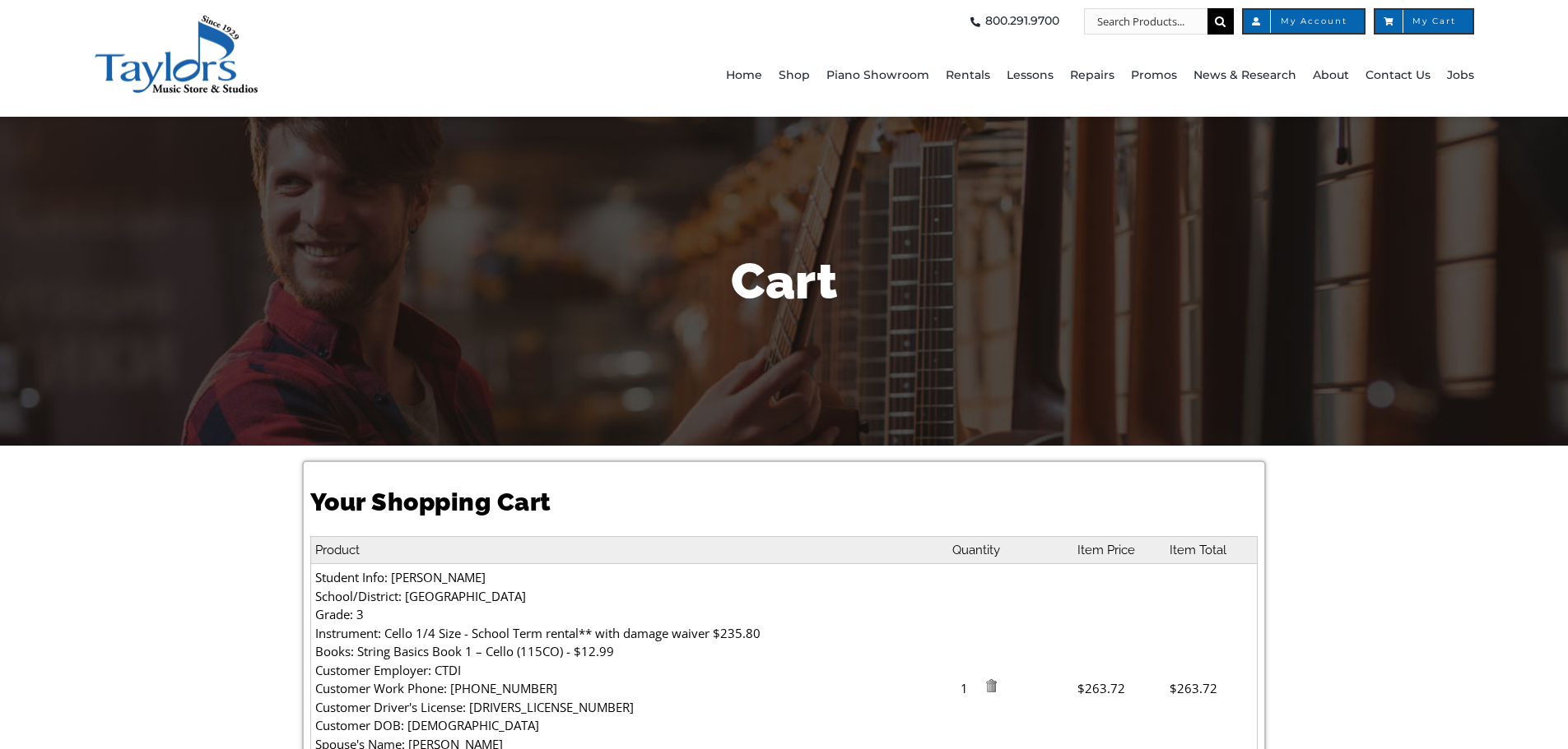
select select "PA"
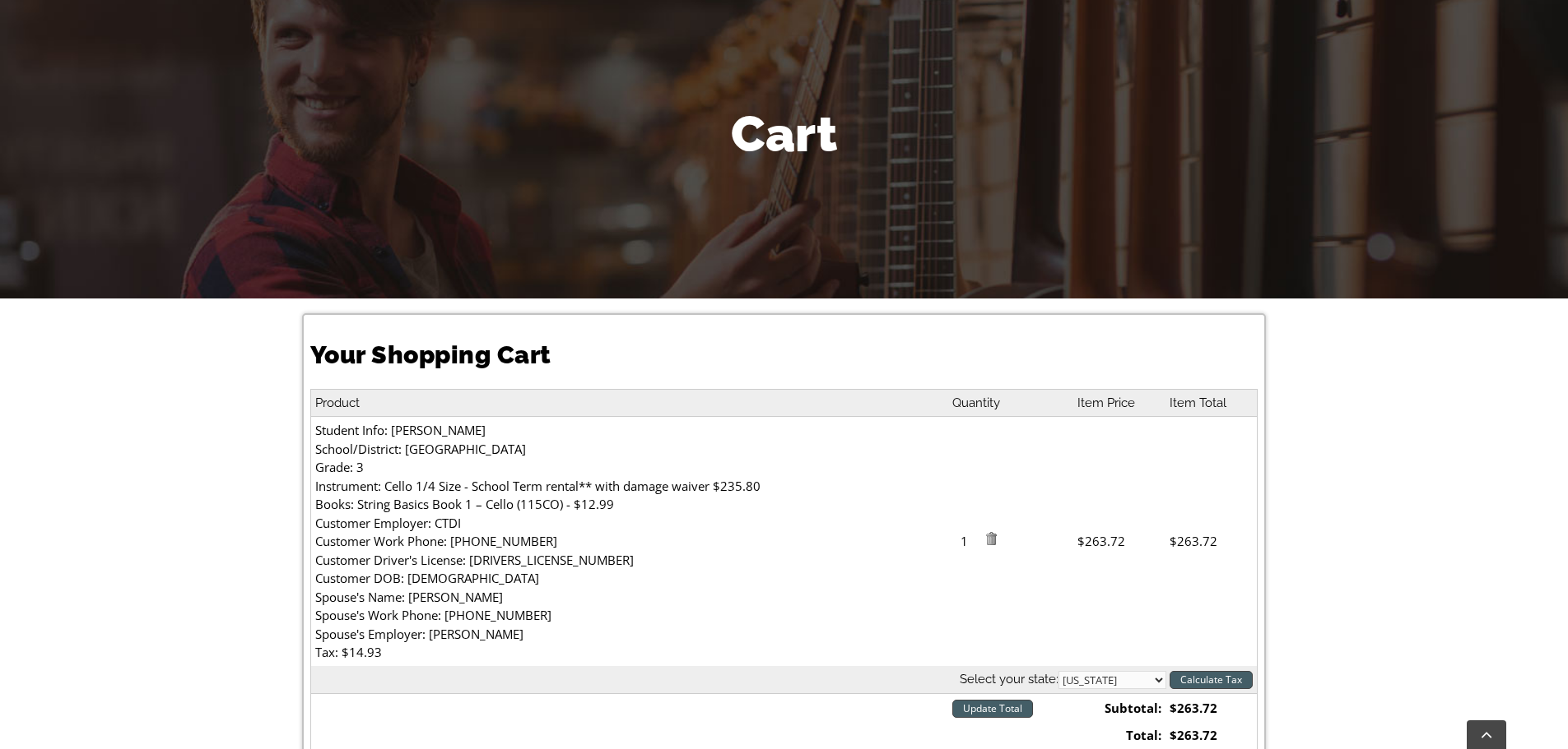
scroll to position [493, 0]
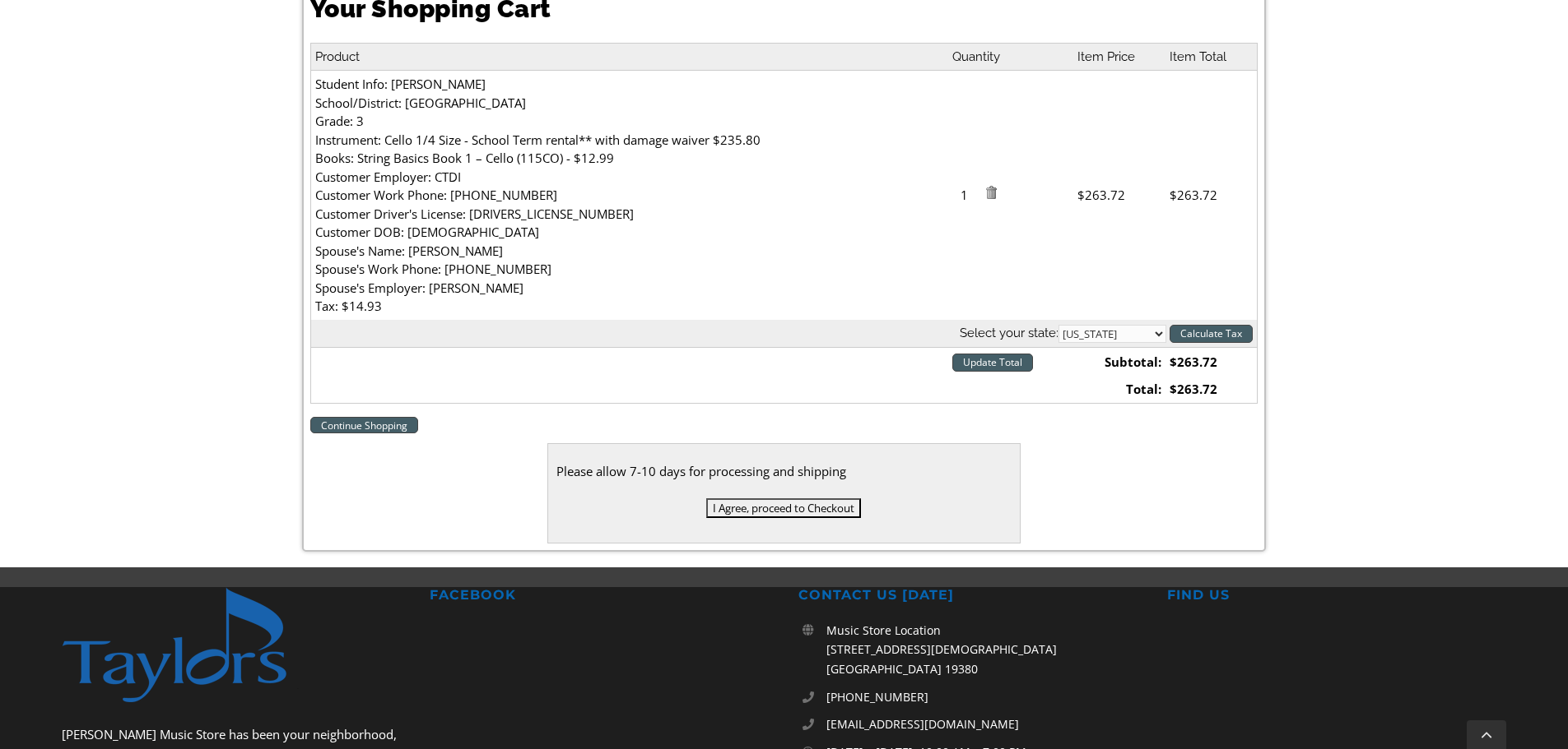
click at [1207, 332] on input "Calculate Tax" at bounding box center [1210, 334] width 83 height 18
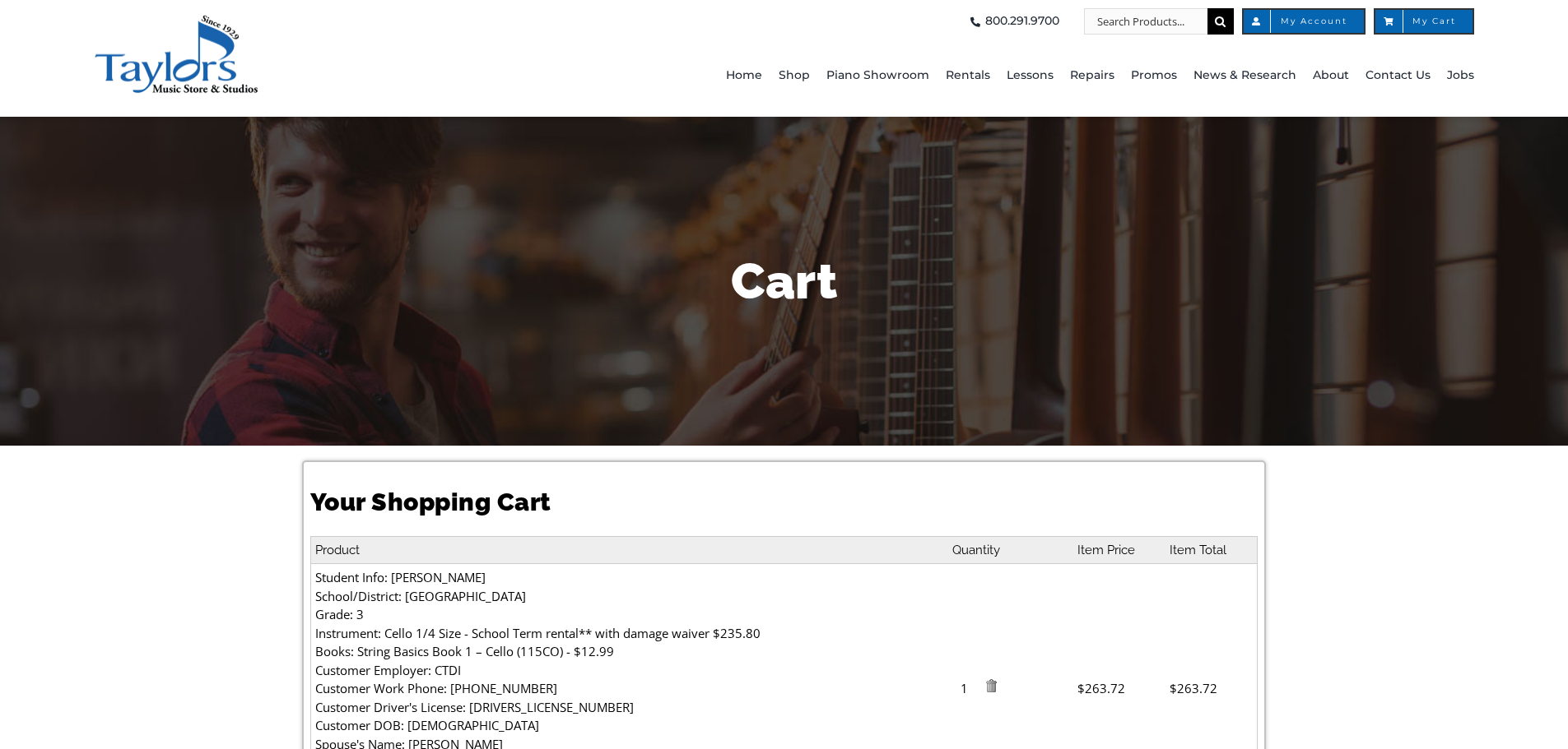
select select "PA"
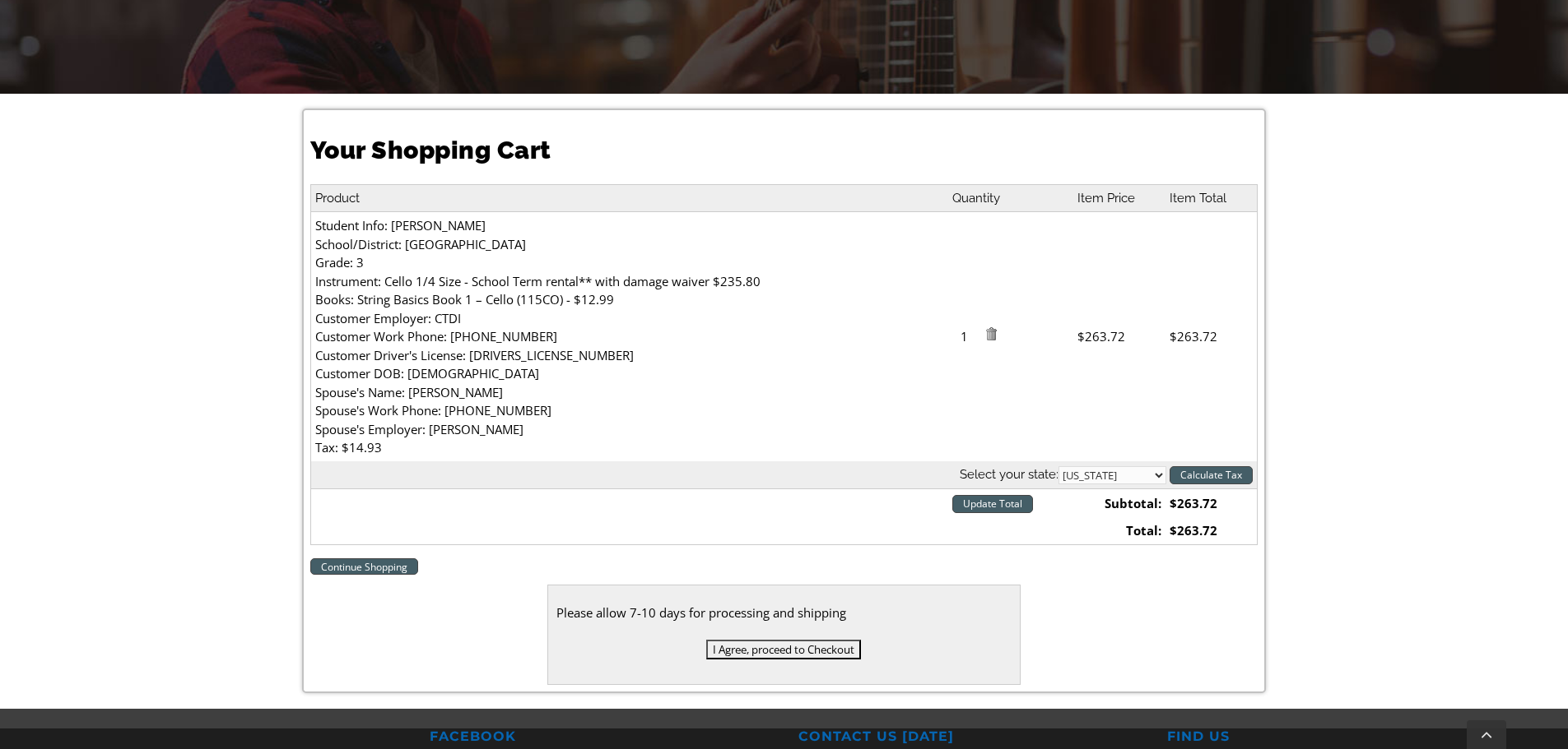
scroll to position [576, 0]
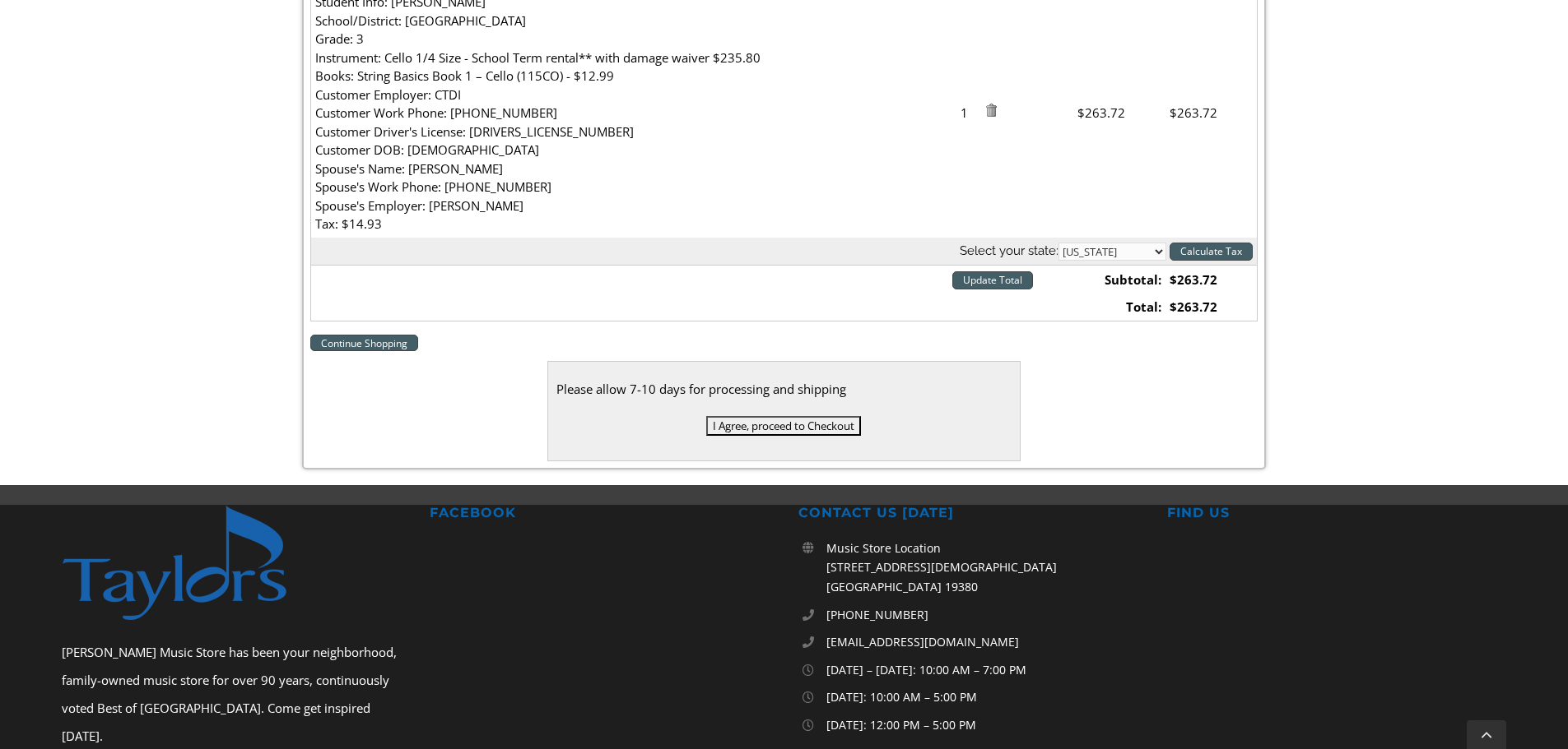
click at [1012, 279] on input "Update Total" at bounding box center [992, 280] width 81 height 18
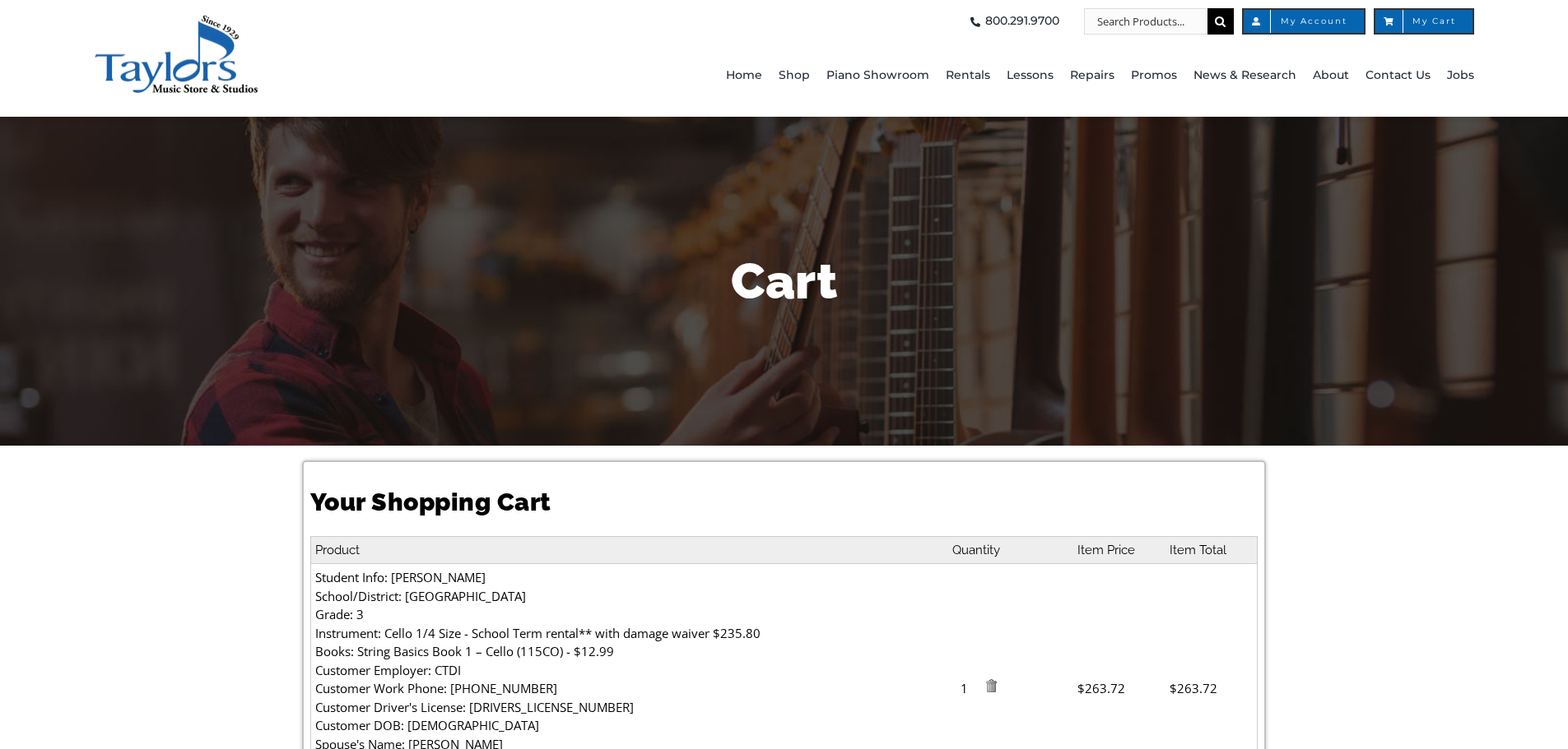
select select "PA"
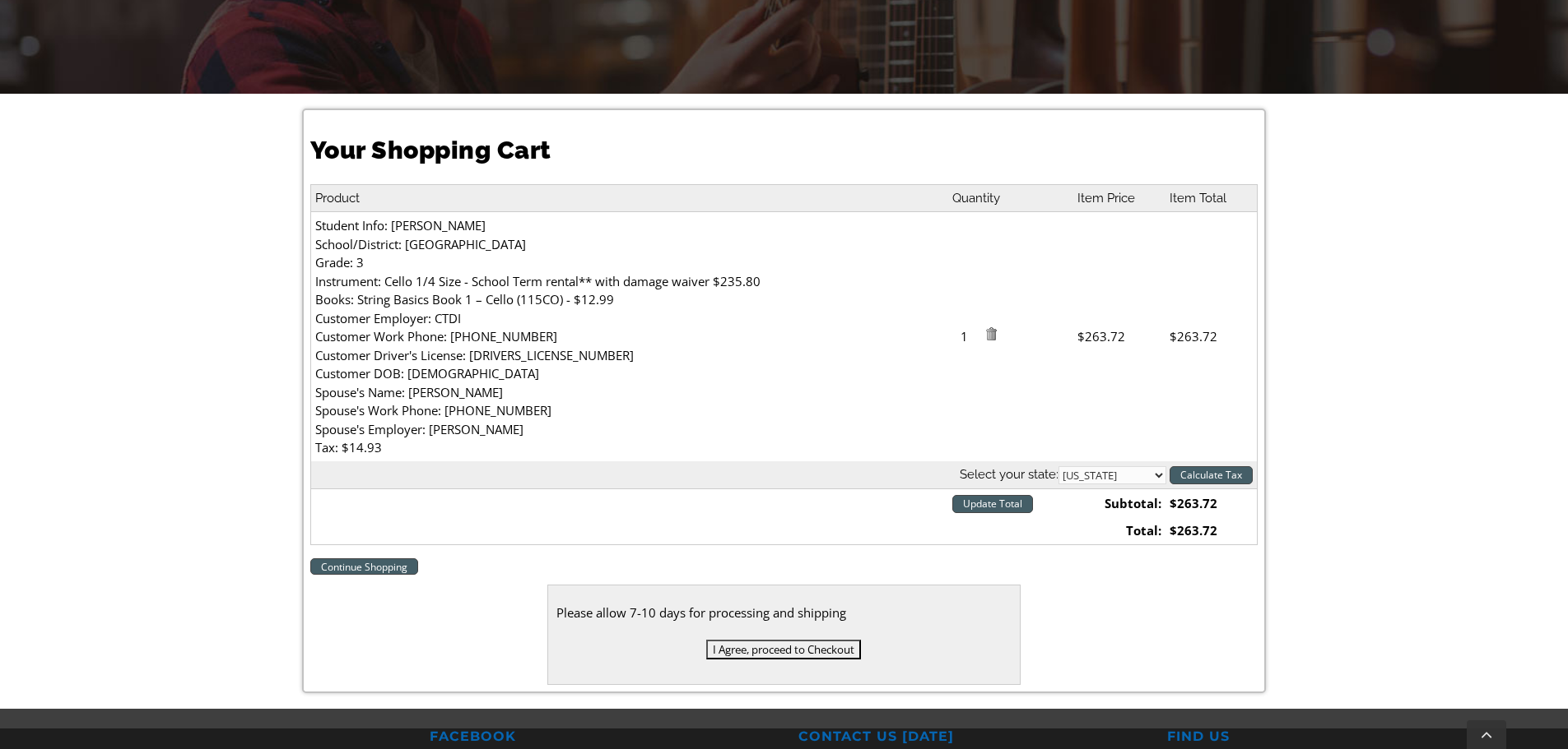
scroll to position [412, 0]
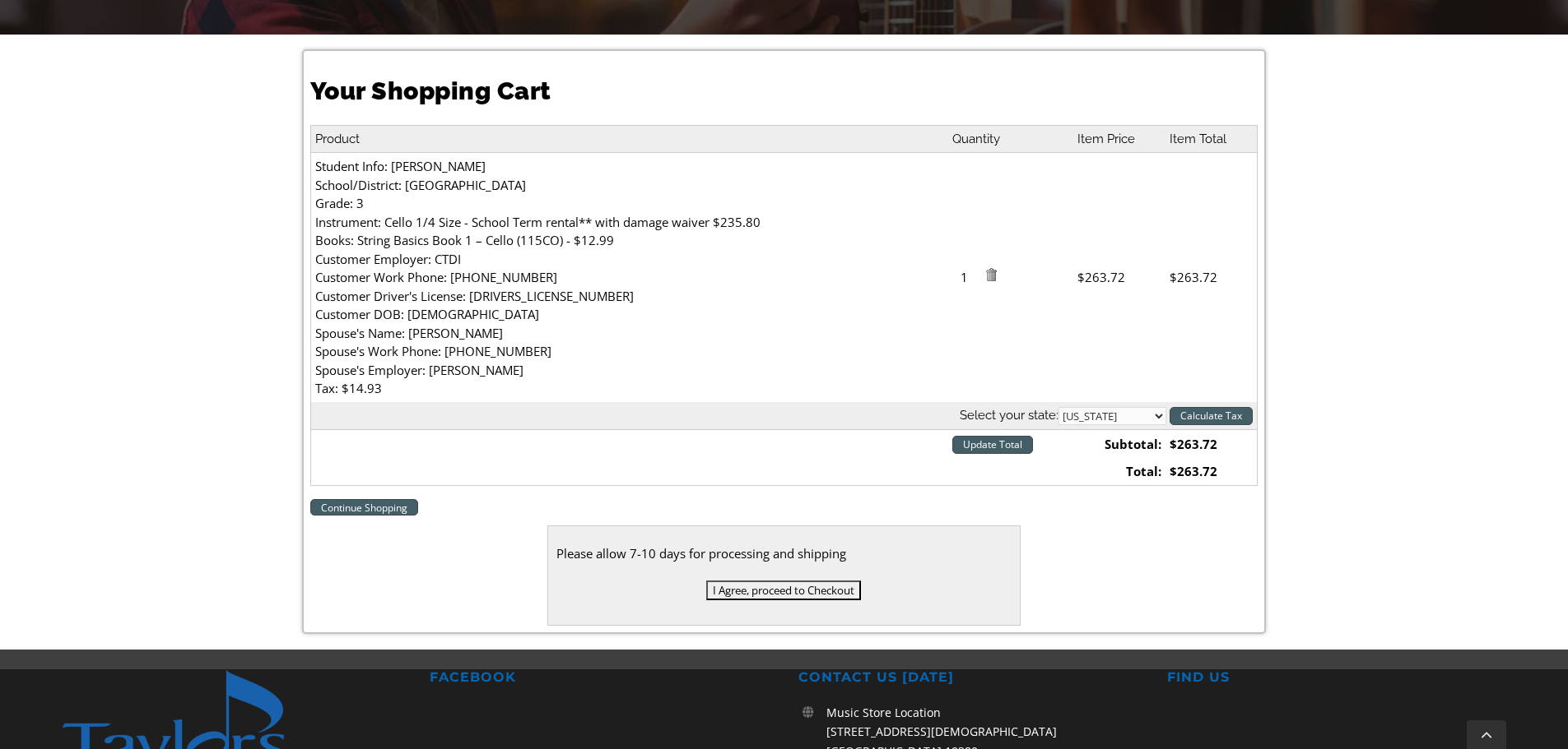
click at [1023, 448] on input "Update Total" at bounding box center [992, 445] width 81 height 18
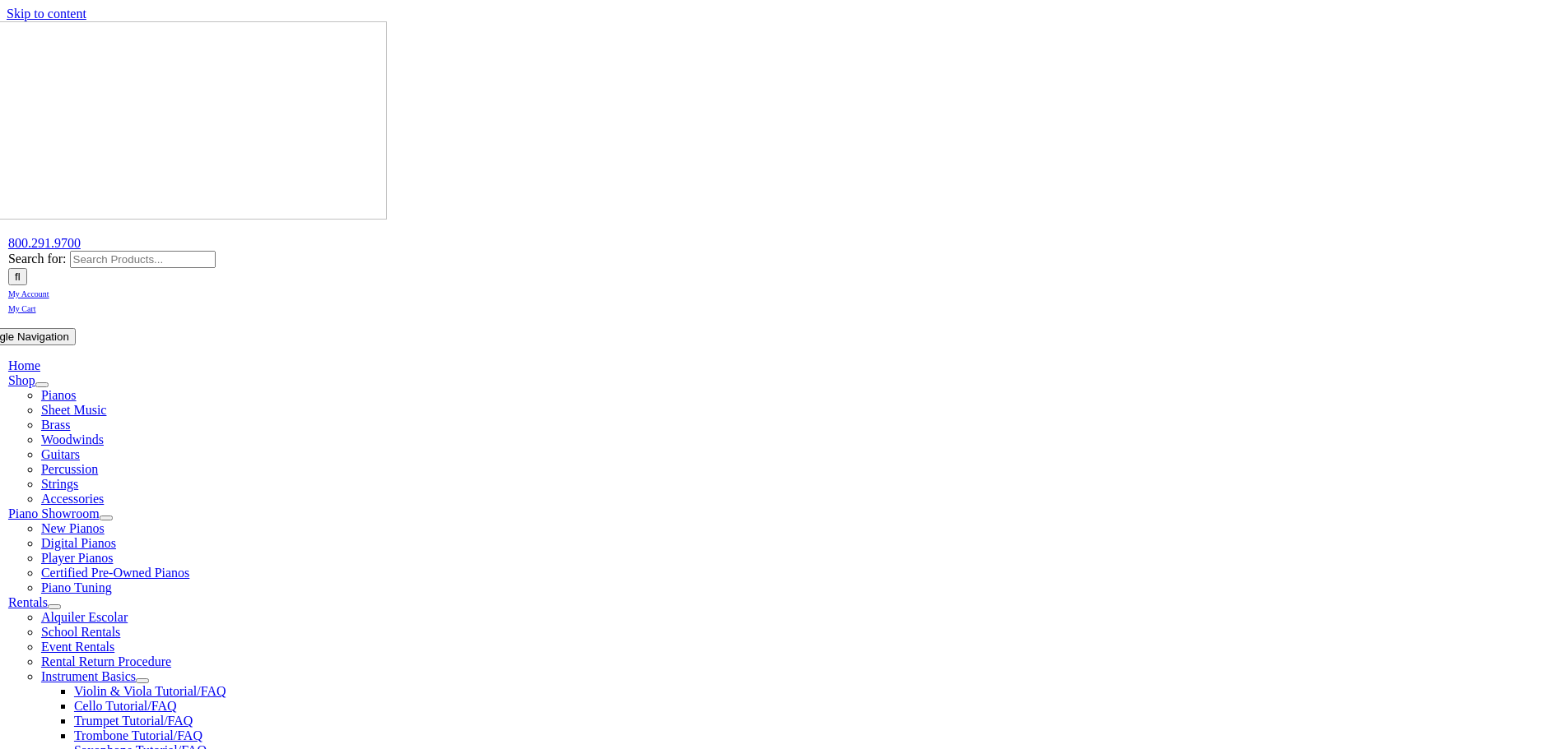
select select "PA"
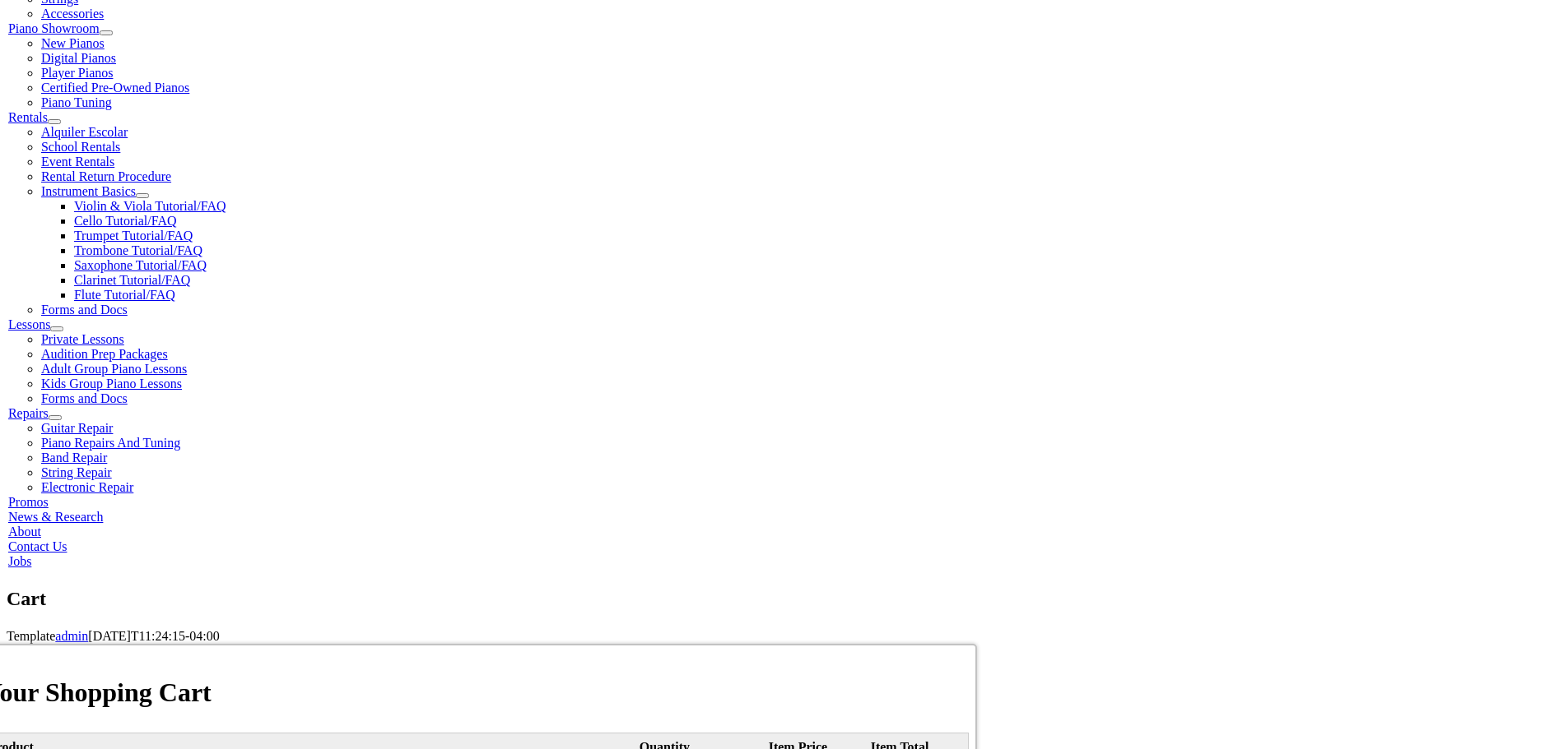
scroll to position [493, 0]
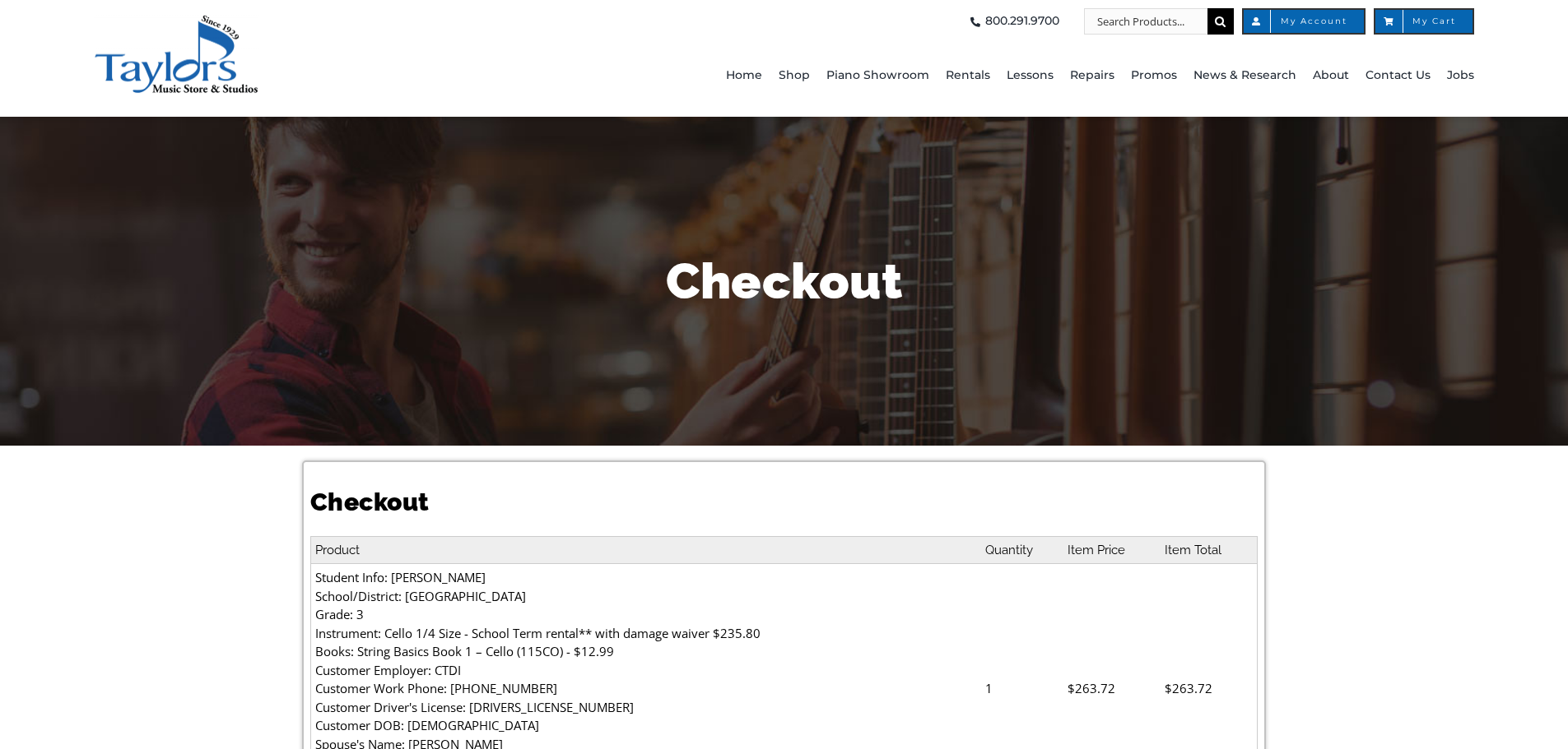
select select
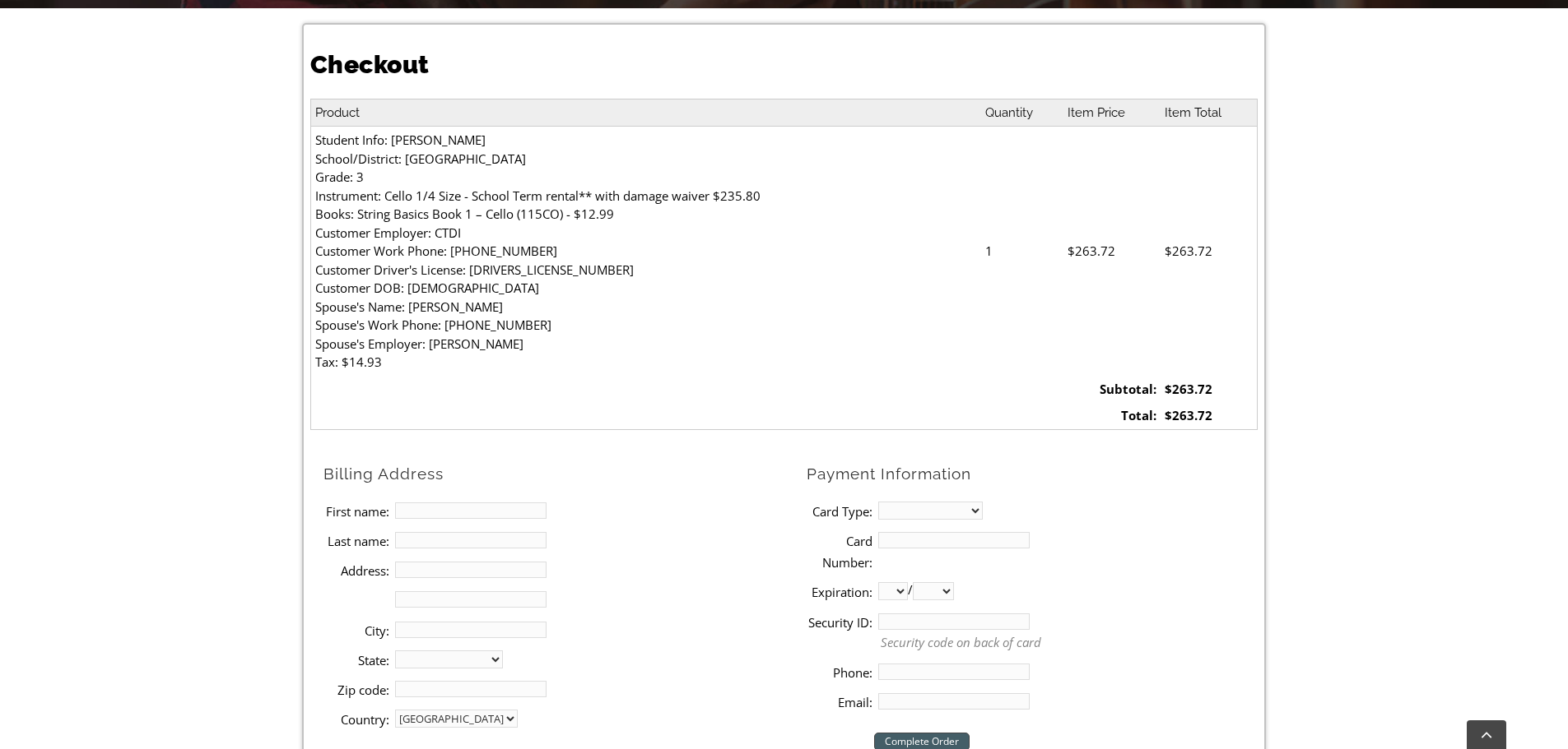
scroll to position [493, 0]
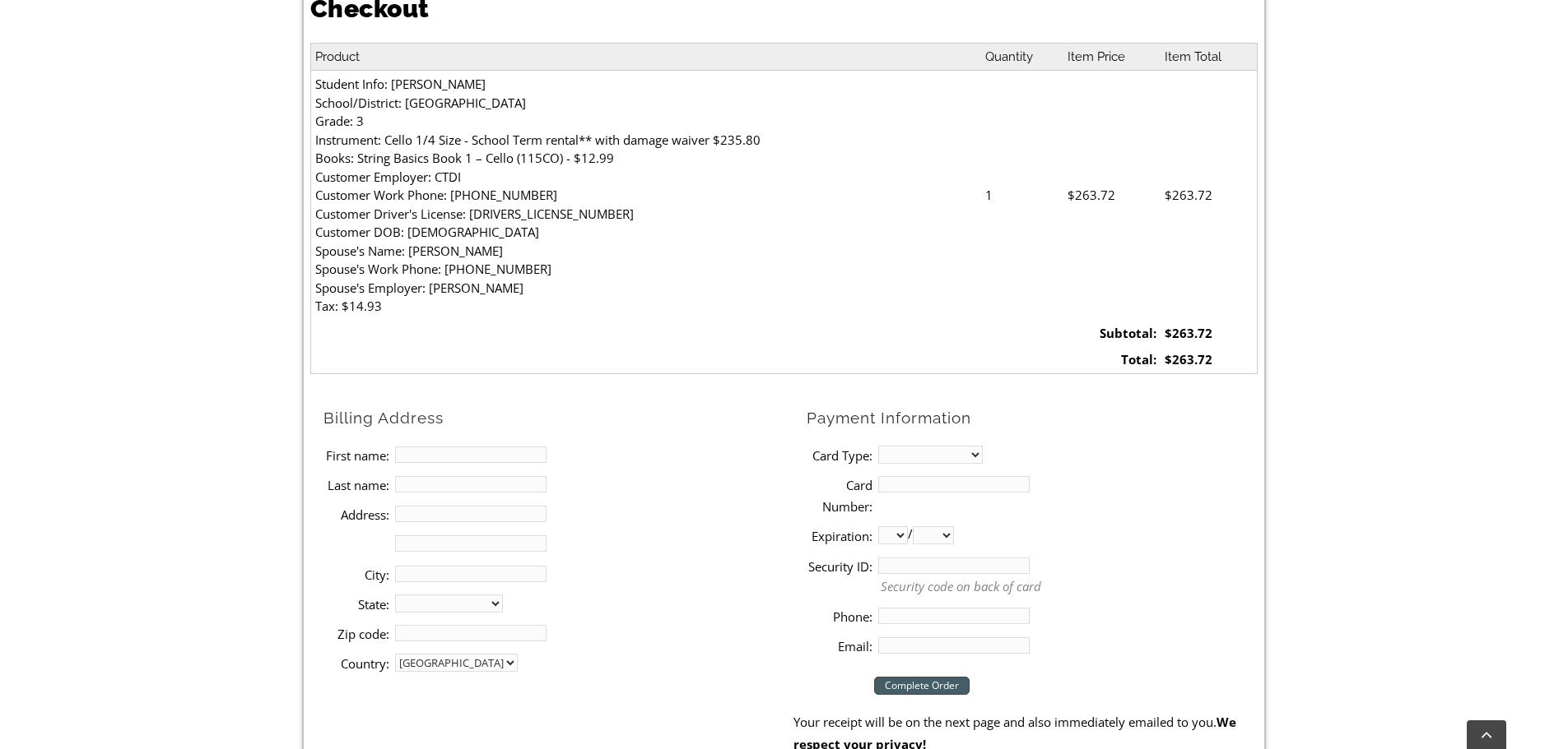
click at [422, 458] on input "First name:" at bounding box center [471, 455] width 152 height 17
type input "[DATE]"
type input "[PERSON_NAME]"
type input "2 Root Ln"
type input "[GEOGRAPHIC_DATA]"
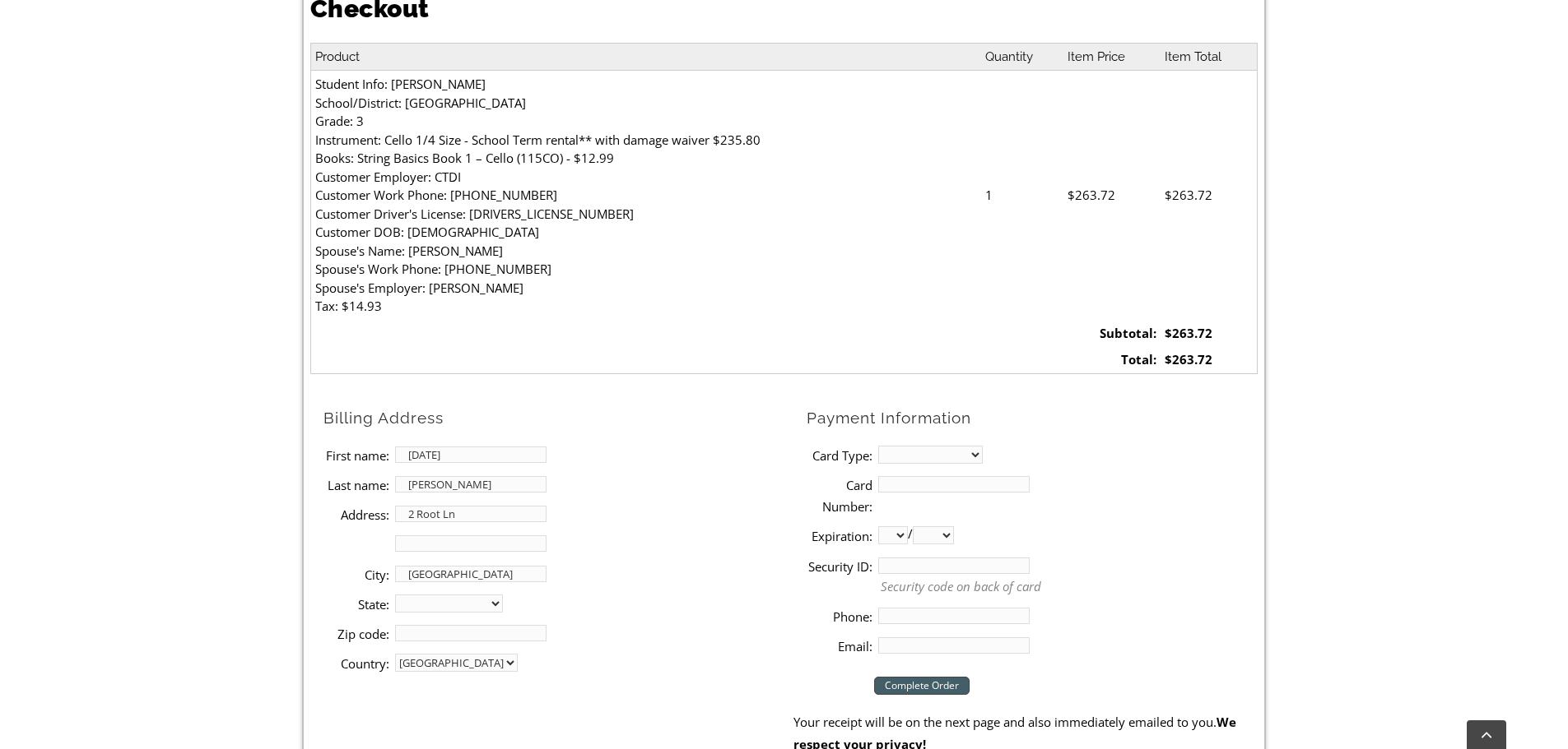
select select "PA"
type input "19320-6633"
type input "5705616907"
type input "[EMAIL_ADDRESS][DOMAIN_NAME]"
click at [900, 455] on select "MasterCard Visa American Express Discover" at bounding box center [930, 455] width 104 height 18
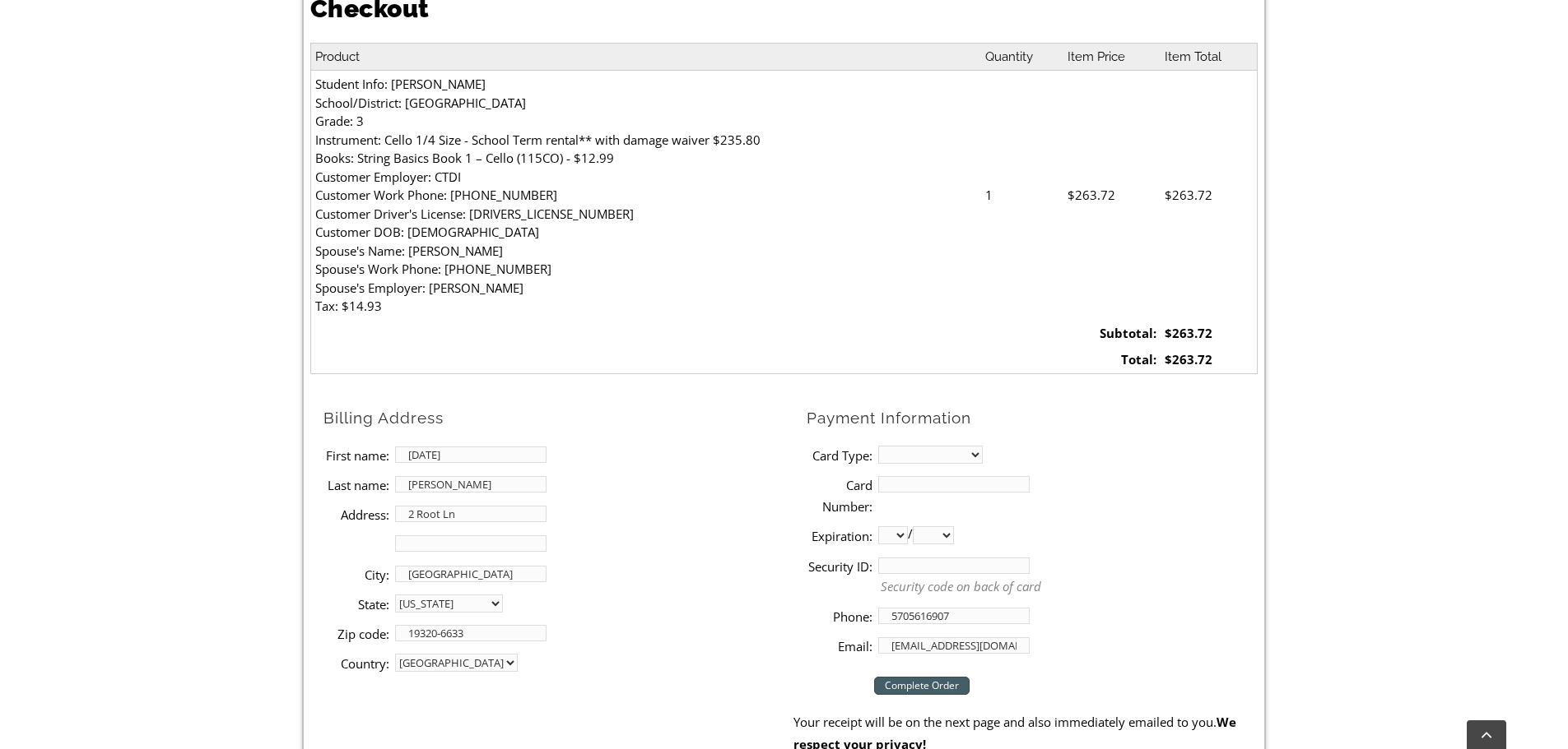
select select "discover"
click at [878, 446] on select "MasterCard Visa American Express Discover" at bounding box center [930, 455] width 104 height 18
click at [904, 482] on input "Card Number:" at bounding box center [954, 484] width 152 height 17
type input "[CREDIT_CARD_NUMBER]"
select select "03"
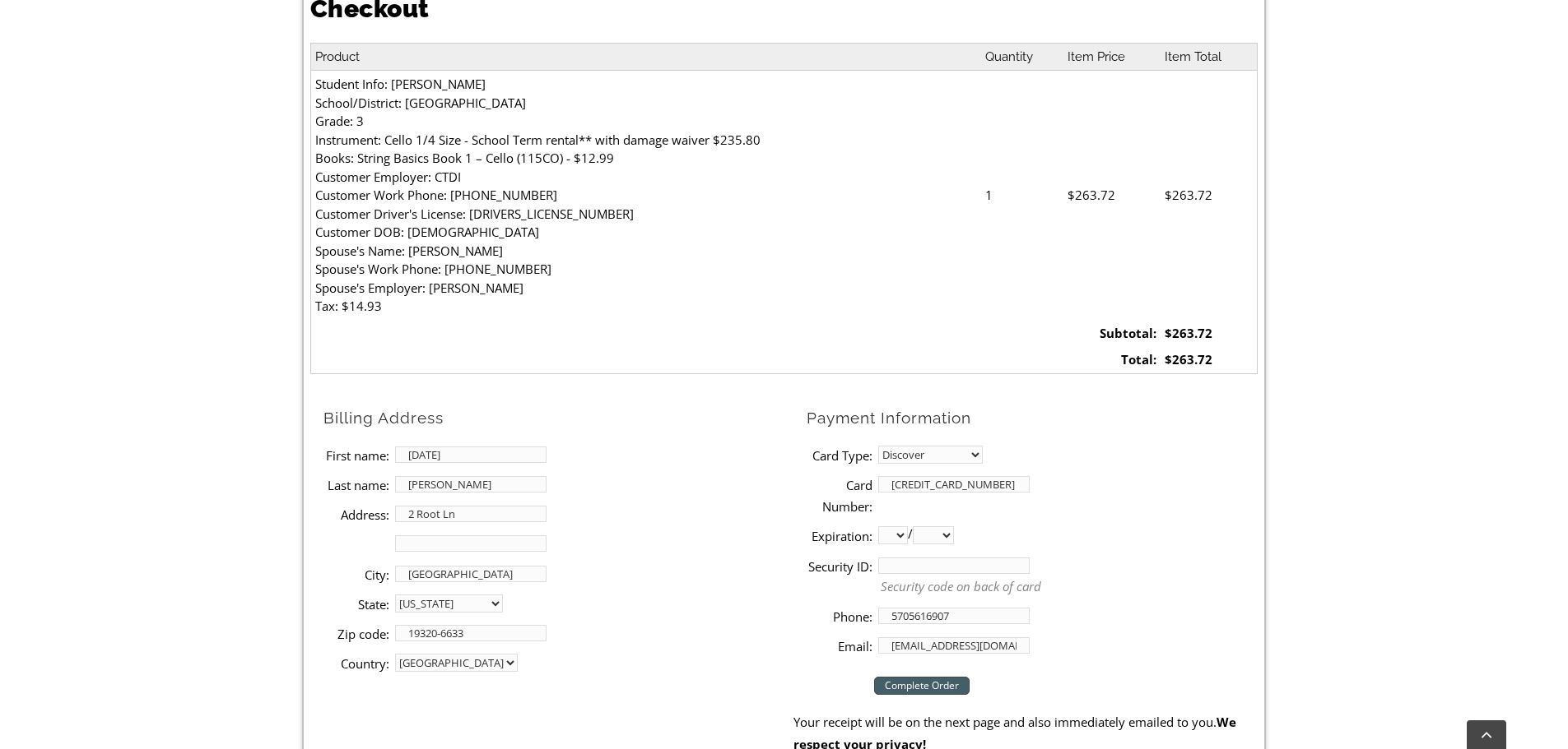
select select "2030"
click at [924, 567] on input "Security ID:" at bounding box center [954, 566] width 152 height 17
type input "136"
click at [911, 688] on input "Complete Order" at bounding box center [921, 686] width 96 height 18
